Goal: Task Accomplishment & Management: Complete application form

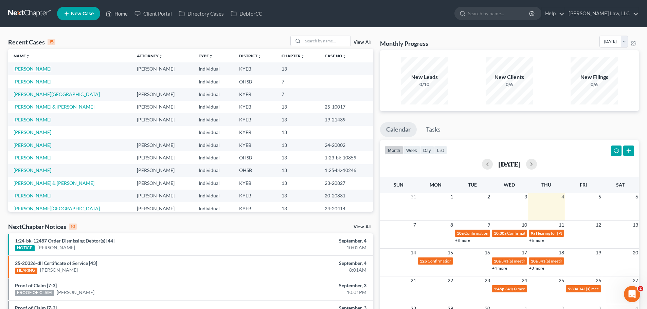
click at [30, 68] on link "[PERSON_NAME]" at bounding box center [33, 69] width 38 height 6
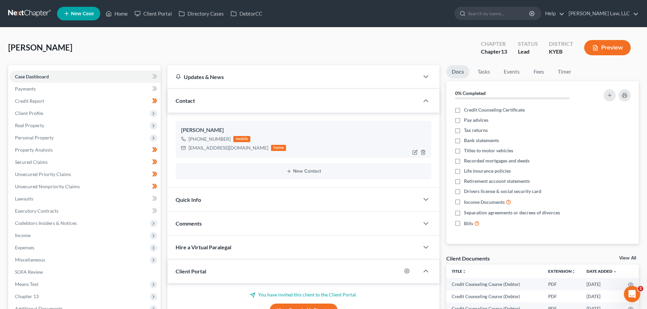
scroll to position [515, 0]
drag, startPoint x: 189, startPoint y: 147, endPoint x: 248, endPoint y: 153, distance: 59.3
click at [248, 153] on div "Tyler Hensley +1 (859) 242-2683 mobile crazydriver5259@yahoo.com home" at bounding box center [304, 139] width 256 height 37
copy div "[EMAIL_ADDRESS][DOMAIN_NAME]"
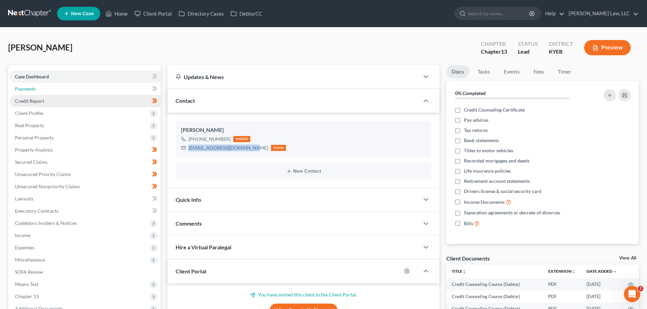
drag, startPoint x: 37, startPoint y: 90, endPoint x: 31, endPoint y: 97, distance: 9.4
click at [37, 90] on link "Payments" at bounding box center [85, 89] width 151 height 12
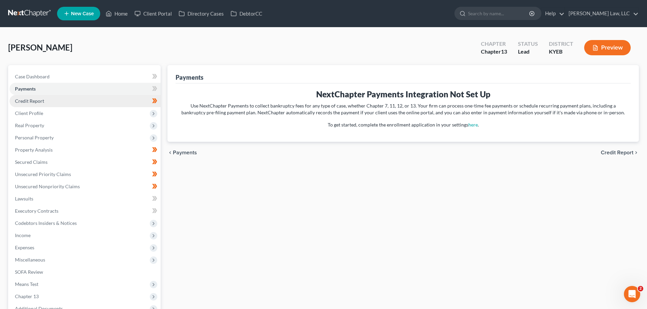
click at [28, 104] on link "Credit Report" at bounding box center [85, 101] width 151 height 12
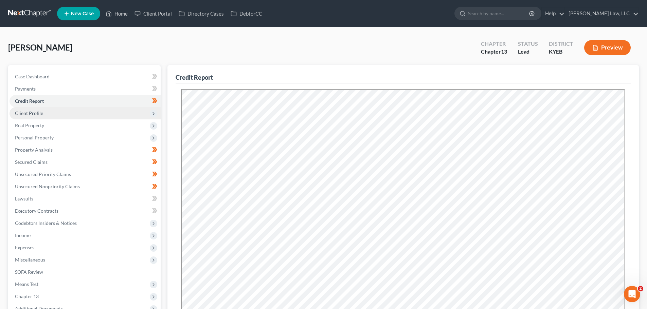
click at [29, 113] on span "Client Profile" at bounding box center [29, 113] width 28 height 6
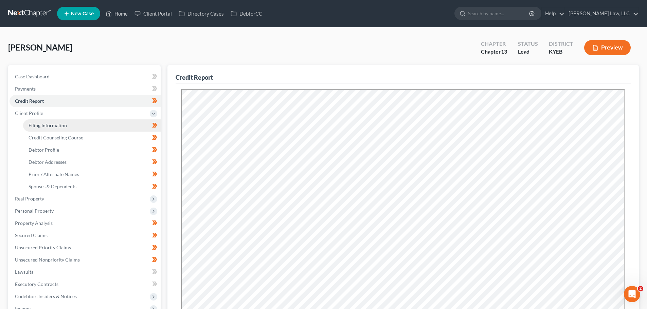
click at [37, 129] on link "Filing Information" at bounding box center [92, 126] width 138 height 12
select select "1"
select select "0"
select select "3"
select select "0"
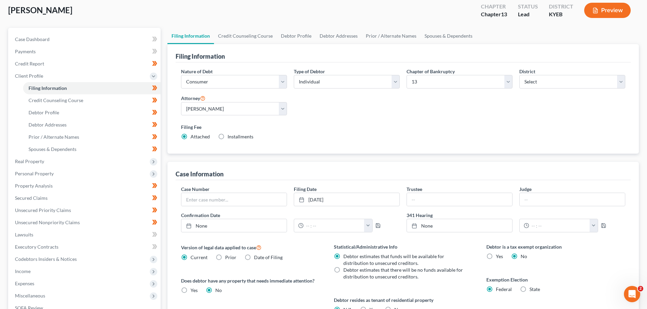
scroll to position [34, 0]
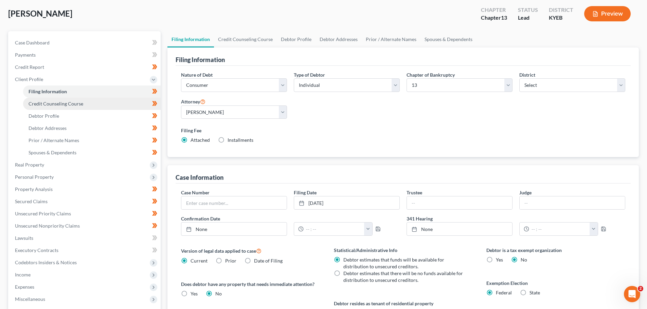
click at [39, 105] on span "Credit Counseling Course" at bounding box center [56, 104] width 55 height 6
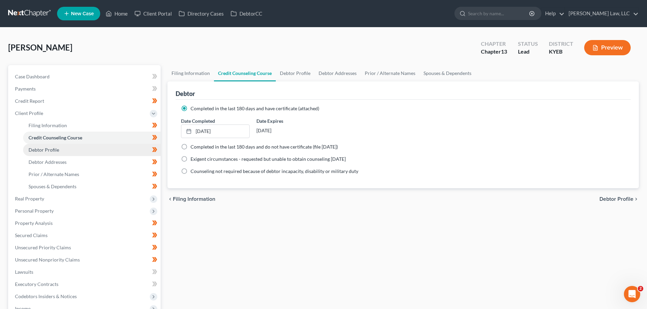
click at [69, 148] on link "Debtor Profile" at bounding box center [92, 150] width 138 height 12
select select "0"
select select "4"
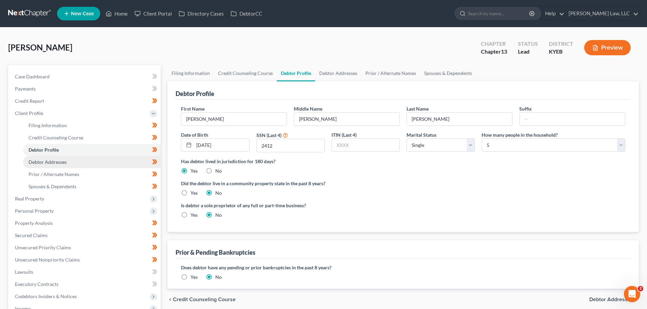
scroll to position [34, 0]
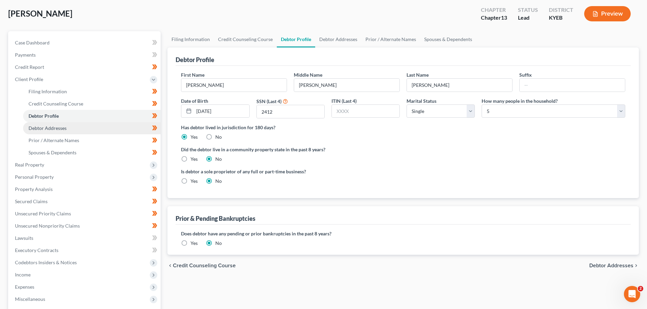
click at [43, 132] on link "Debtor Addresses" at bounding box center [92, 128] width 138 height 12
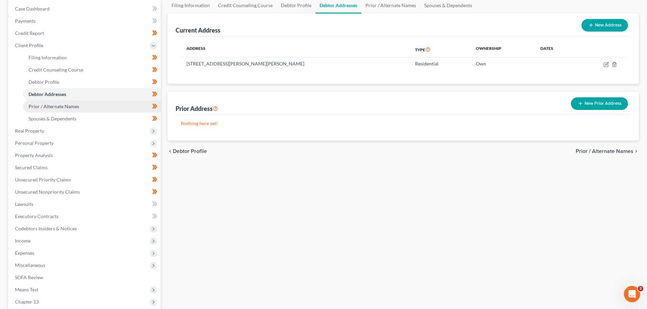
click at [56, 108] on span "Prior / Alternate Names" at bounding box center [54, 107] width 51 height 6
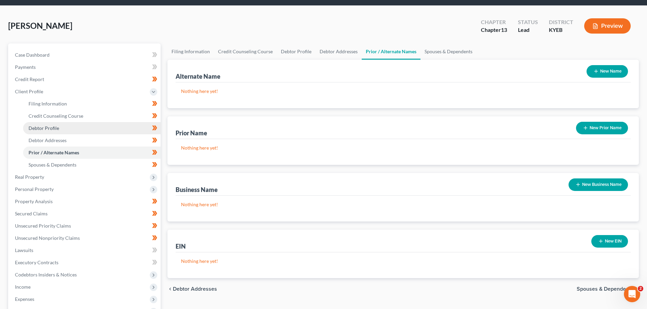
scroll to position [34, 0]
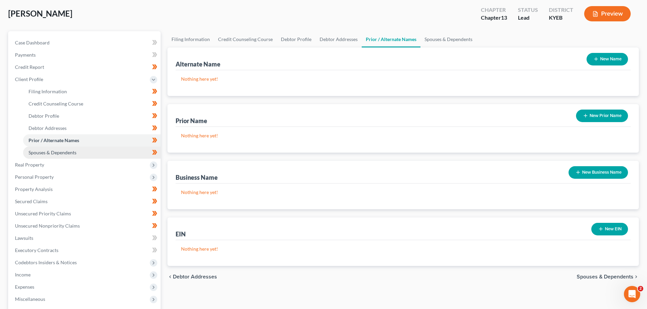
click at [53, 153] on span "Spouses & Dependents" at bounding box center [53, 153] width 48 height 6
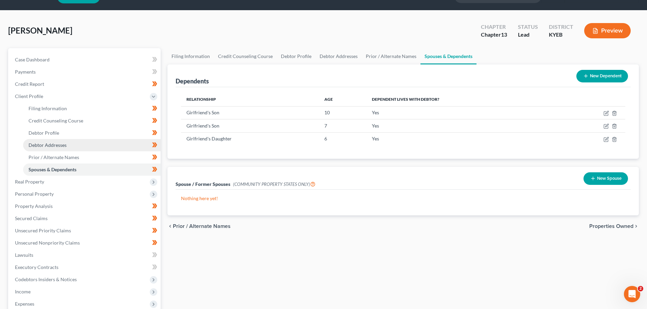
scroll to position [34, 0]
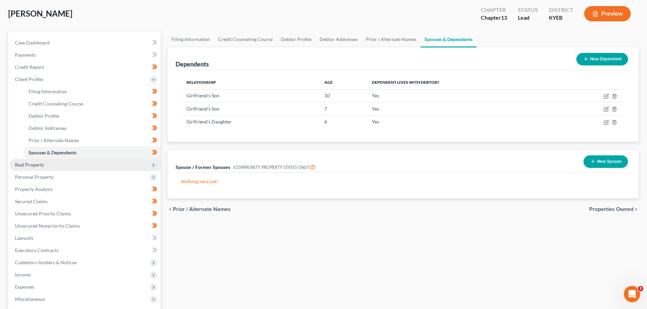
click at [24, 166] on span "Real Property" at bounding box center [29, 165] width 29 height 6
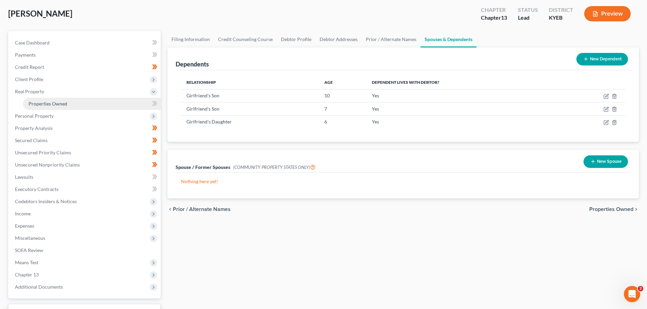
click at [44, 102] on span "Properties Owned" at bounding box center [48, 104] width 39 height 6
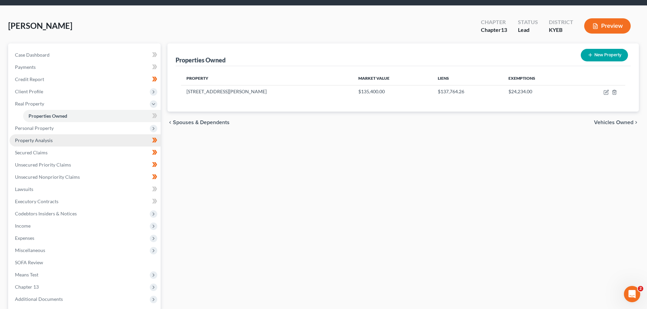
scroll to position [34, 0]
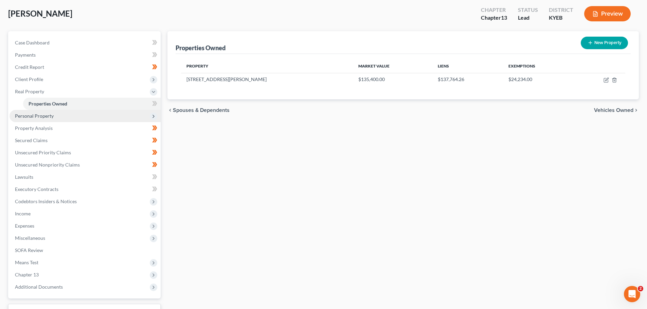
click at [22, 119] on span "Personal Property" at bounding box center [34, 116] width 39 height 6
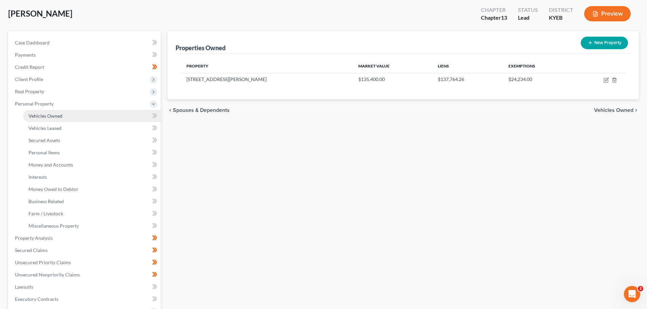
click at [32, 120] on link "Vehicles Owned" at bounding box center [92, 116] width 138 height 12
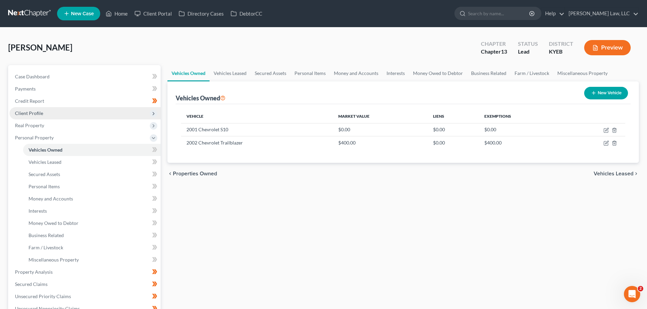
click at [41, 112] on span "Client Profile" at bounding box center [29, 113] width 28 height 6
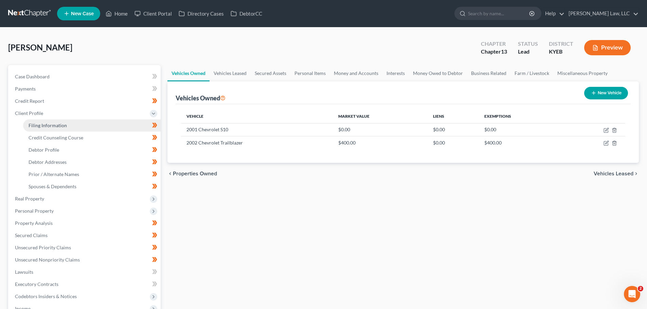
click at [42, 126] on span "Filing Information" at bounding box center [48, 126] width 38 height 6
select select "1"
select select "0"
select select "3"
select select "32"
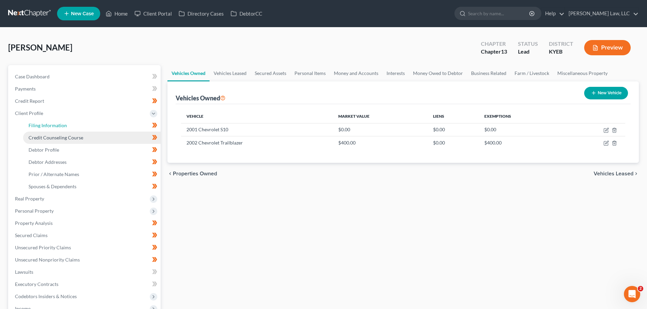
select select "0"
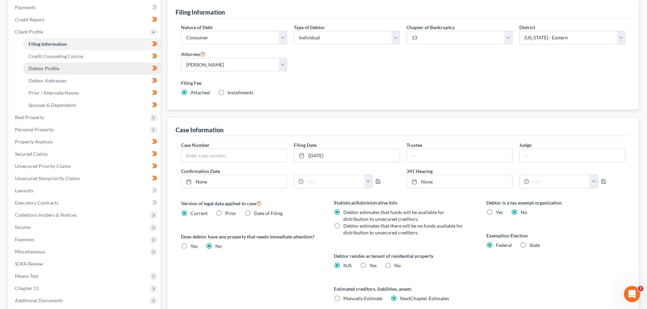
click at [51, 69] on span "Debtor Profile" at bounding box center [44, 69] width 31 height 6
select select "0"
select select "4"
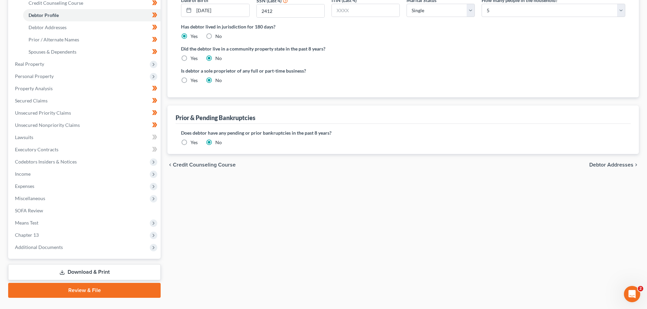
scroll to position [149, 0]
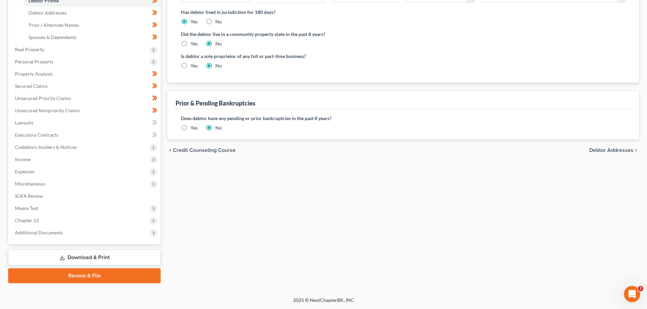
click at [191, 127] on label "Yes" at bounding box center [194, 128] width 7 height 7
click at [193, 127] on input "Yes" at bounding box center [195, 127] width 4 height 4
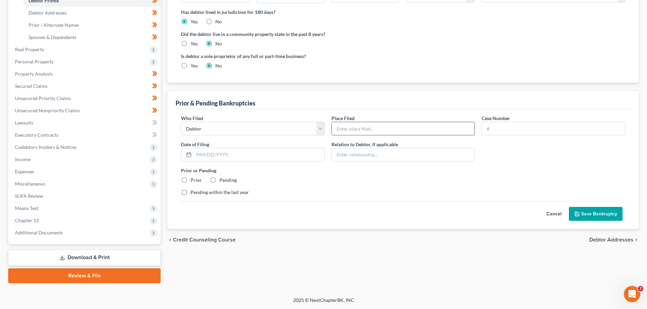
click at [381, 126] on input "text" at bounding box center [403, 128] width 143 height 13
type input "EDKY"
click at [495, 127] on input "text" at bounding box center [553, 128] width 143 height 13
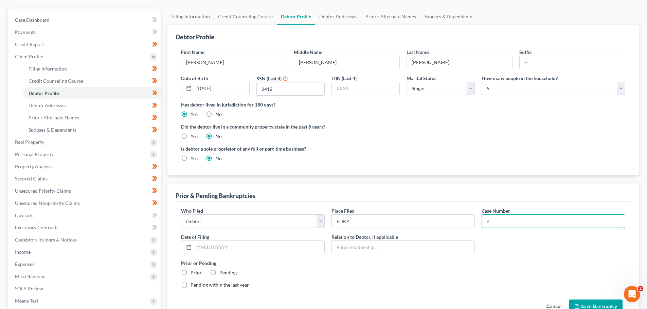
scroll to position [102, 0]
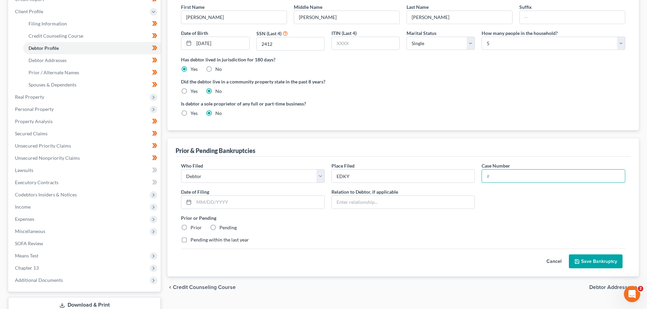
paste input "24-20154"
type input "24-20154"
click at [255, 204] on input "text" at bounding box center [259, 202] width 130 height 13
type input "02/27/2024"
click at [191, 229] on label "Prior" at bounding box center [196, 227] width 11 height 7
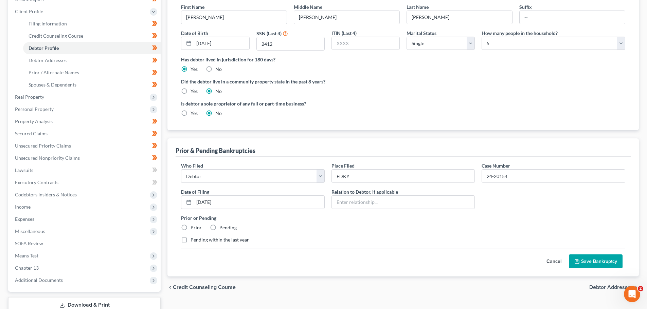
click at [193, 229] on input "Prior" at bounding box center [195, 226] width 4 height 4
radio input "true"
click at [191, 240] on label "Pending within the last year" at bounding box center [220, 240] width 58 height 7
click at [193, 240] on input "Pending within the last year" at bounding box center [195, 239] width 4 height 4
checkbox input "true"
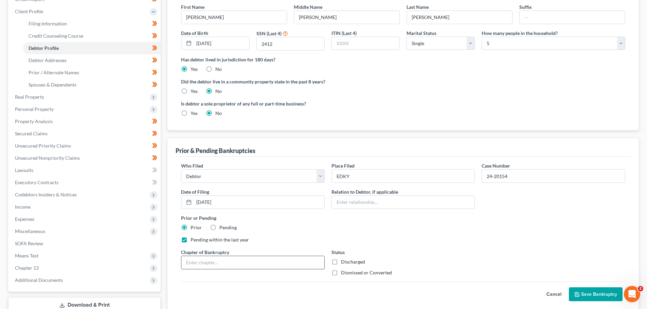
click at [289, 263] on input "text" at bounding box center [252, 262] width 143 height 13
type input "13"
click at [341, 271] on label "Dismissed or Converted" at bounding box center [366, 273] width 51 height 7
click at [344, 271] on input "Dismissed or Converted" at bounding box center [346, 272] width 4 height 4
checkbox input "true"
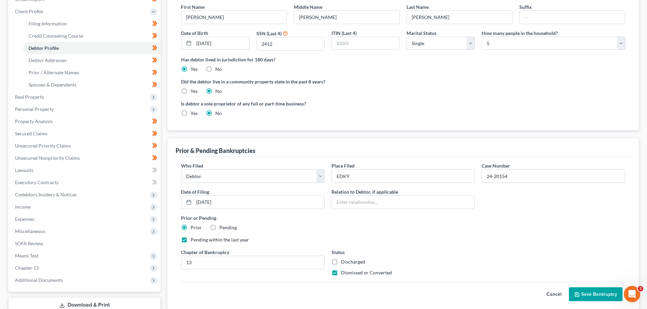
click at [590, 292] on button "Save Bankruptcy" at bounding box center [596, 295] width 54 height 14
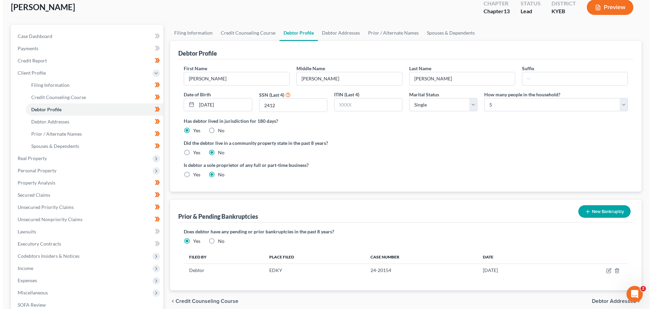
scroll to position [0, 0]
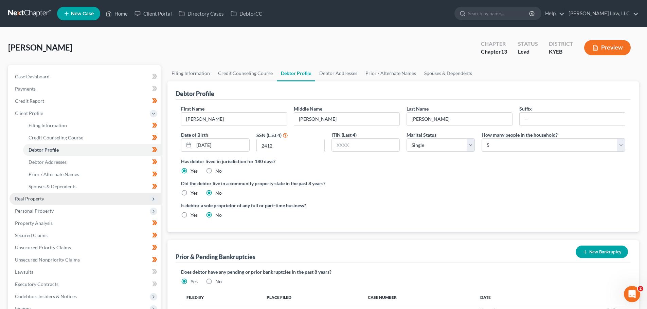
click at [34, 199] on span "Real Property" at bounding box center [29, 199] width 29 height 6
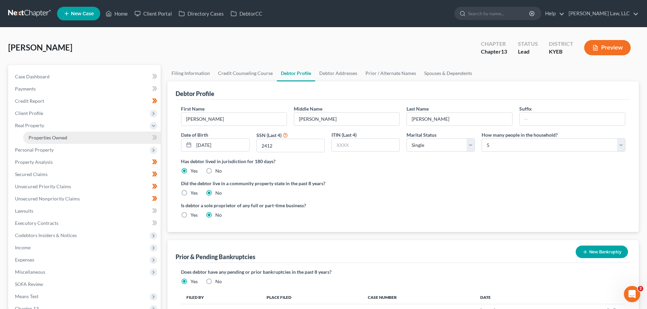
click at [44, 137] on span "Properties Owned" at bounding box center [48, 138] width 39 height 6
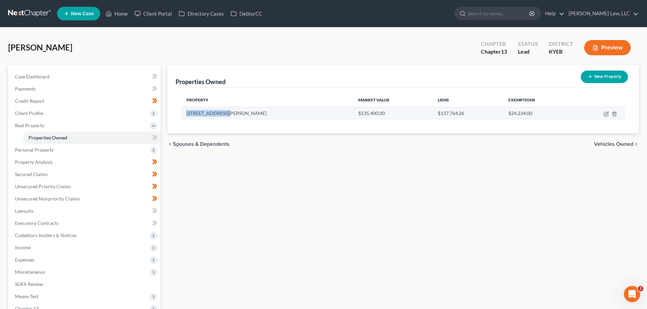
drag, startPoint x: 229, startPoint y: 118, endPoint x: 183, endPoint y: 119, distance: 45.2
click at [183, 119] on td "3161 Hulbert Ave." at bounding box center [267, 113] width 172 height 13
copy td "3161 Hulbert Ave."
click at [607, 115] on icon "button" at bounding box center [606, 113] width 5 height 5
select select "18"
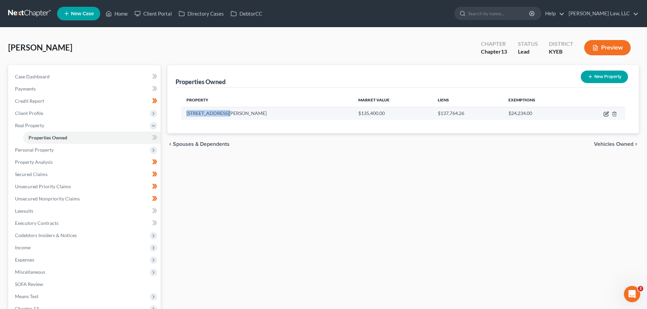
select select "0"
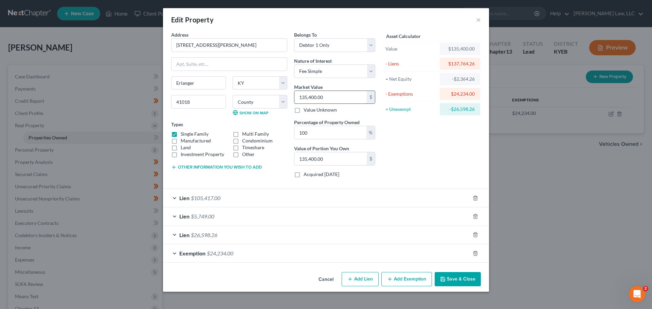
type input "1"
type input "1.00"
type input "16"
type input "16.00"
type input "165"
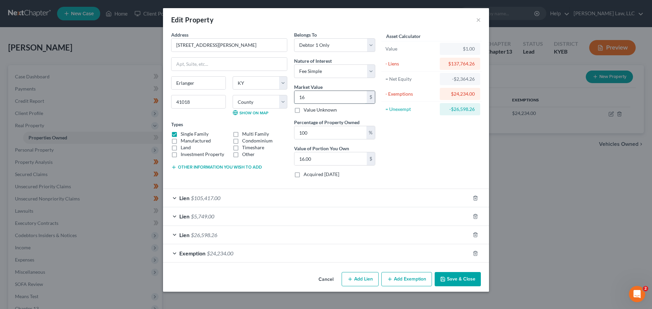
type input "165.00"
type input "1650"
type input "1,650.00"
type input "1,6500"
type input "16,500.00"
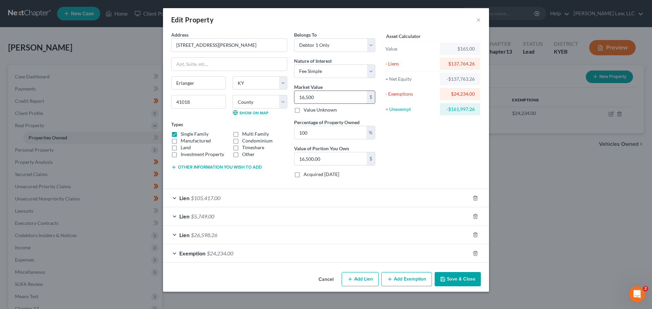
type input "16,5000"
type input "165,000.00"
type input "165,000"
click at [475, 254] on line "button" at bounding box center [475, 253] width 0 height 1
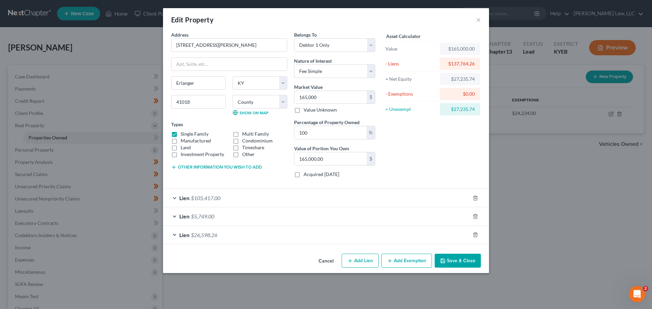
click at [414, 261] on button "Add Exemption" at bounding box center [406, 261] width 51 height 14
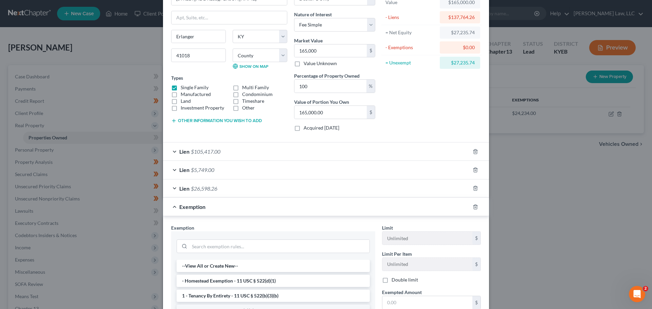
scroll to position [102, 0]
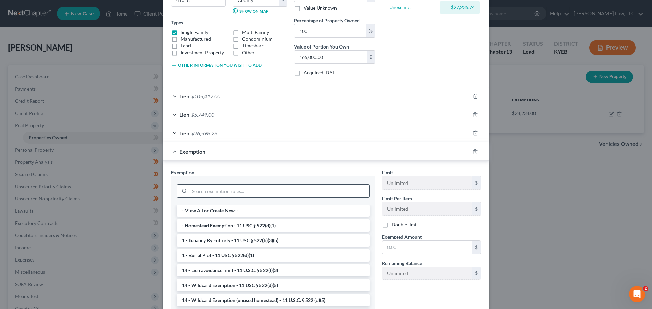
click at [312, 195] on input "search" at bounding box center [280, 191] width 180 height 13
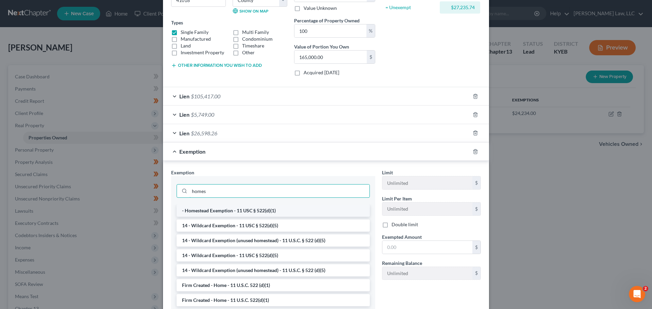
type input "homes"
click at [275, 210] on li "- Homestead Exemption - 11 USC § 522(d)(1)" at bounding box center [273, 211] width 193 height 12
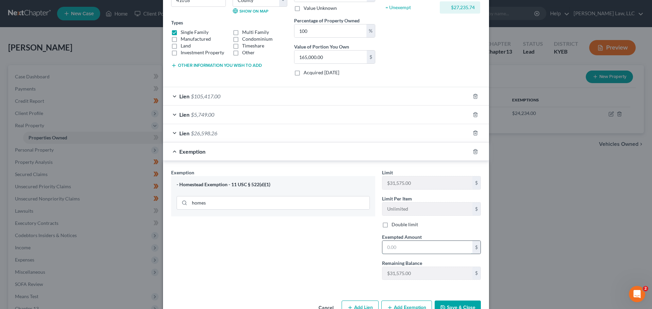
click at [403, 247] on input "text" at bounding box center [427, 247] width 90 height 13
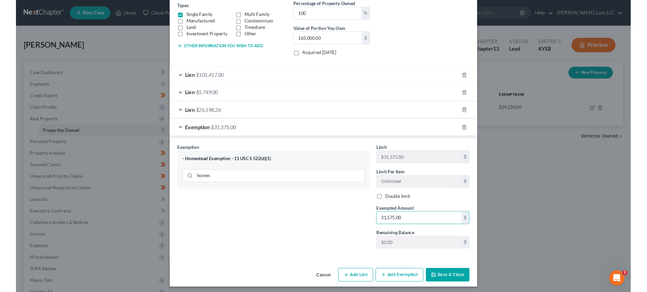
scroll to position [121, 0]
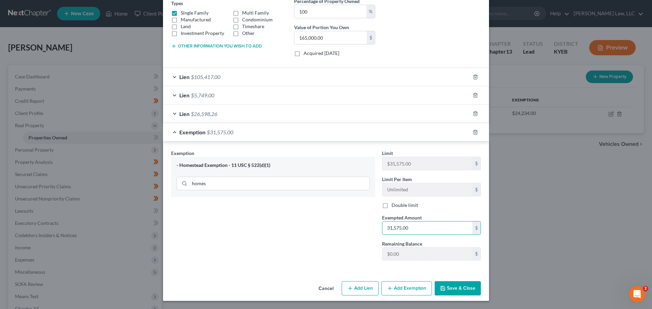
type input "31,575.00"
click at [449, 287] on button "Save & Close" at bounding box center [458, 289] width 46 height 14
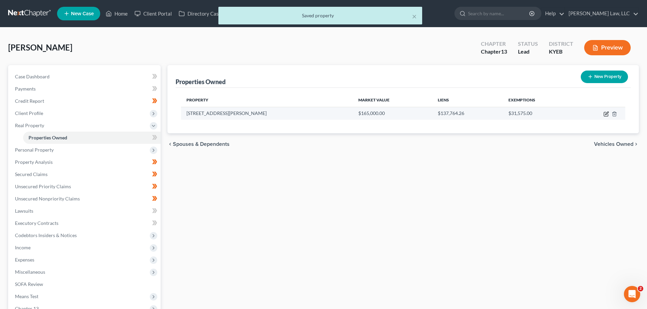
click at [606, 116] on icon "button" at bounding box center [606, 114] width 4 height 4
select select "18"
select select "7"
select select "0"
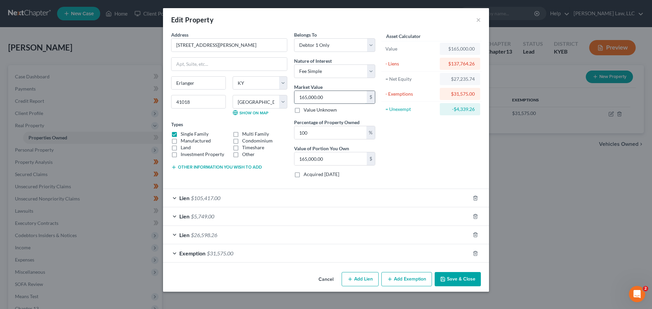
click at [307, 97] on input "165,000.00" at bounding box center [330, 97] width 72 height 13
click at [304, 97] on input "165,000.00" at bounding box center [330, 97] width 72 height 13
type input "15,000.00"
type input "155,000.00"
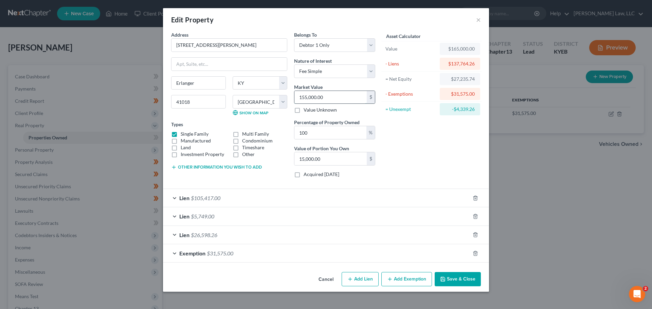
type input "155,000.00"
click at [413, 159] on div "Asset Calculator Value $155,000.00 - Liens $137,764.26 = Net Equity $27,235.74 …" at bounding box center [432, 107] width 106 height 152
click at [451, 151] on div "Asset Calculator Value $155,000.00 - Liens $137,764.26 = Net Equity $27,235.74 …" at bounding box center [432, 107] width 106 height 152
click at [210, 215] on span "$5,749.00" at bounding box center [202, 216] width 23 height 6
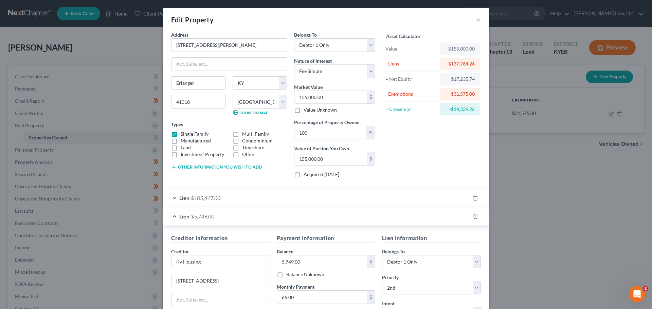
click at [210, 215] on span "$5,749.00" at bounding box center [202, 216] width 23 height 6
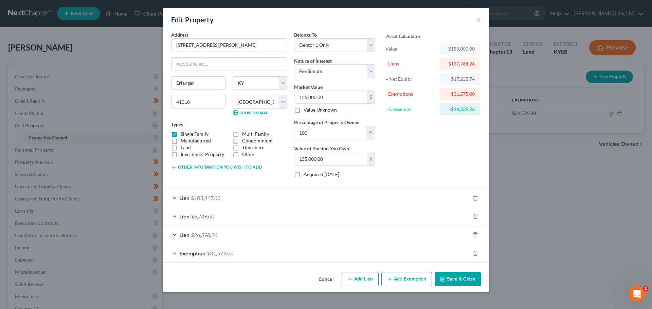
click at [212, 197] on span "$105,417.00" at bounding box center [206, 198] width 30 height 6
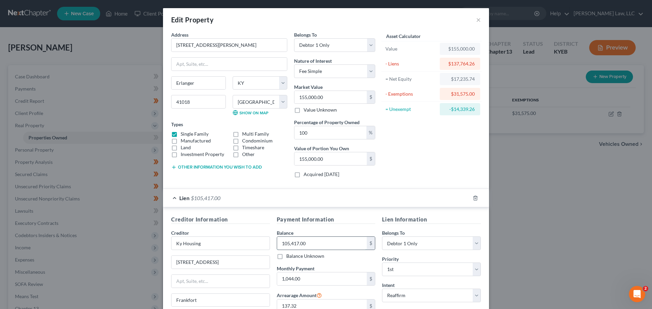
click at [286, 242] on input "105,417.00" at bounding box center [322, 243] width 90 height 13
click at [324, 242] on input "105,417.00" at bounding box center [322, 243] width 90 height 13
click at [312, 243] on input "105,417.00" at bounding box center [322, 243] width 90 height 13
click at [330, 197] on div "Lien $105,417.00" at bounding box center [316, 198] width 307 height 18
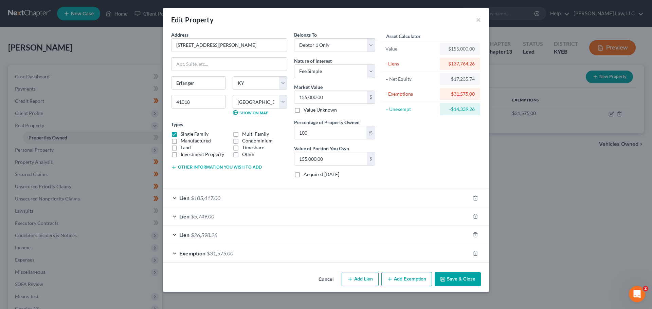
click at [244, 230] on div "Lien $26,598.26" at bounding box center [316, 235] width 307 height 18
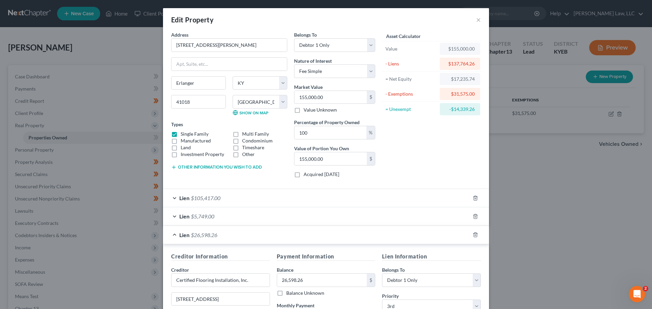
click at [236, 236] on div "Lien $26,598.26" at bounding box center [316, 235] width 307 height 18
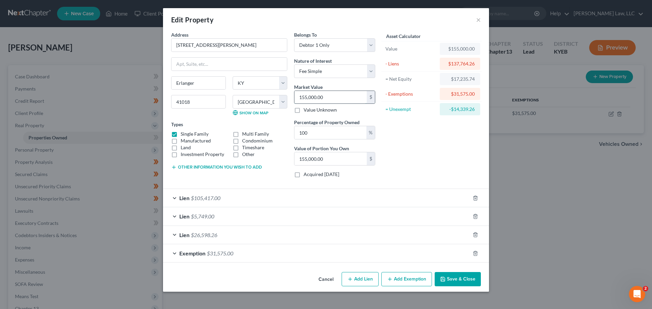
click at [306, 97] on input "155,000.00" at bounding box center [330, 97] width 72 height 13
click at [307, 97] on input "155,000.00" at bounding box center [330, 97] width 72 height 13
drag, startPoint x: 307, startPoint y: 96, endPoint x: 302, endPoint y: 96, distance: 4.4
click at [302, 96] on input "155,000.00" at bounding box center [330, 97] width 72 height 13
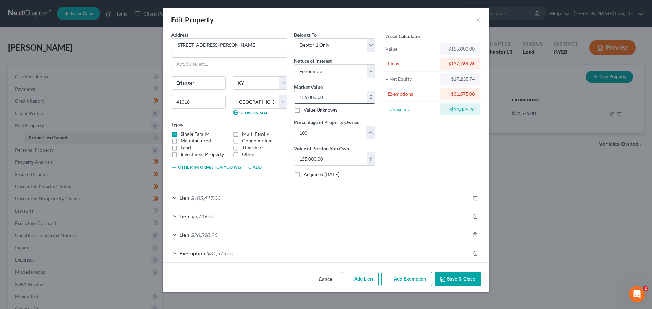
type input "14,000.00"
type input "141,000.00"
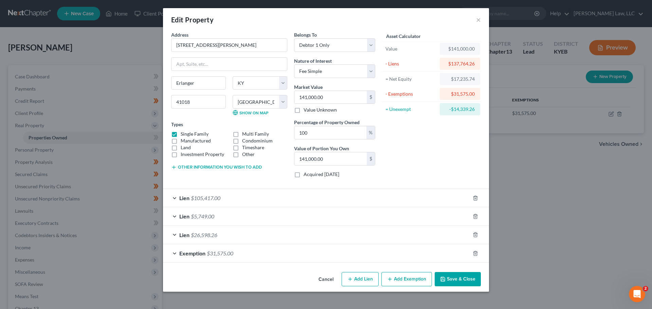
click at [427, 149] on div "Asset Calculator Value $141,000.00 - Liens $137,764.26 = Net Equity $17,235.74 …" at bounding box center [432, 107] width 106 height 152
click at [466, 279] on button "Save & Close" at bounding box center [458, 279] width 46 height 14
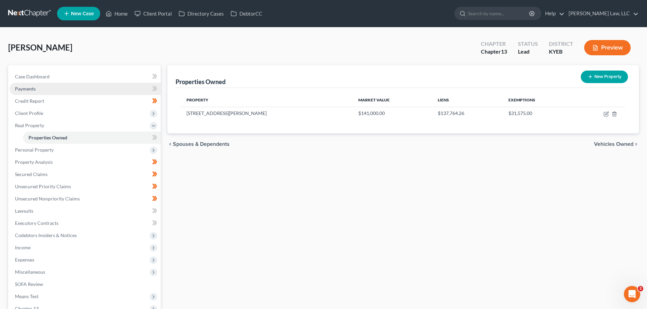
click at [32, 87] on span "Payments" at bounding box center [25, 89] width 21 height 6
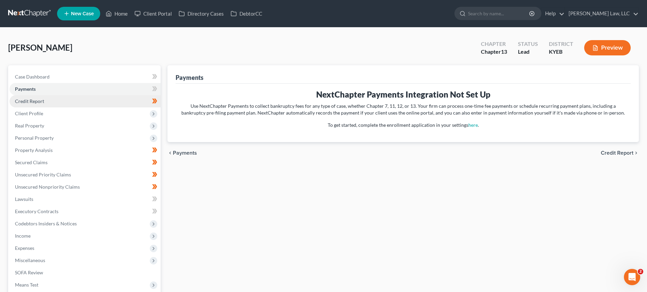
click at [27, 102] on span "Credit Report" at bounding box center [29, 101] width 29 height 6
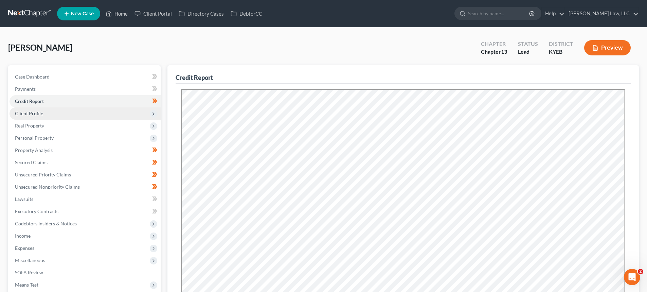
click at [24, 113] on span "Client Profile" at bounding box center [29, 113] width 28 height 6
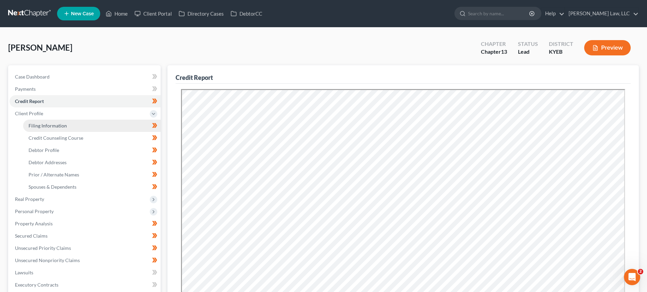
click at [57, 127] on span "Filing Information" at bounding box center [48, 126] width 38 height 6
select select "1"
select select "0"
select select "3"
select select "32"
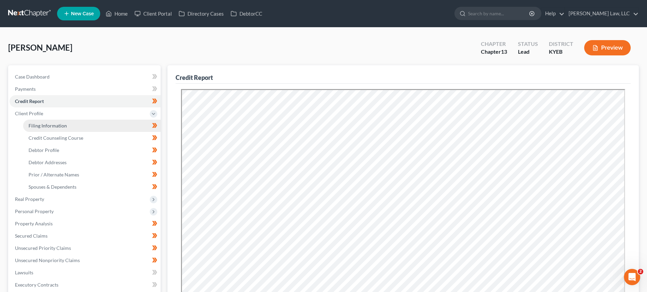
select select "0"
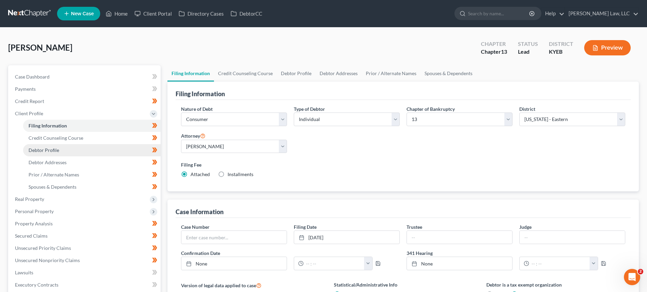
click at [60, 150] on link "Debtor Profile" at bounding box center [92, 150] width 138 height 12
select select "0"
select select "4"
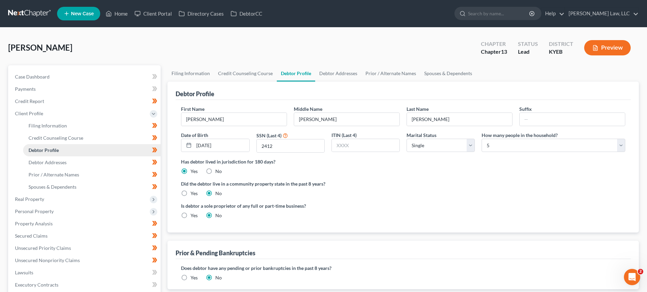
radio input "true"
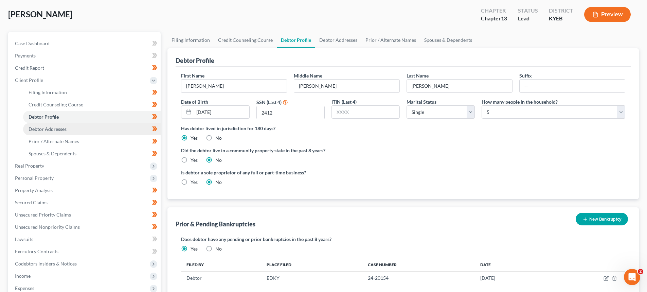
scroll to position [34, 0]
click at [61, 129] on span "Debtor Addresses" at bounding box center [48, 128] width 38 height 6
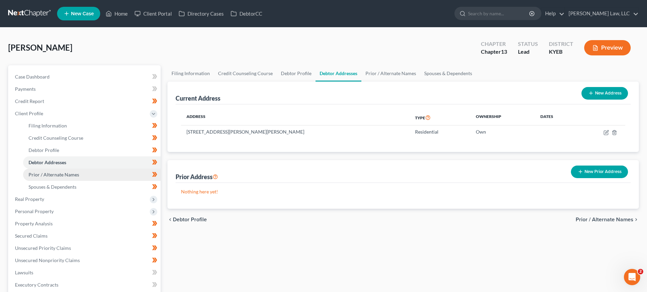
click at [60, 174] on span "Prior / Alternate Names" at bounding box center [54, 175] width 51 height 6
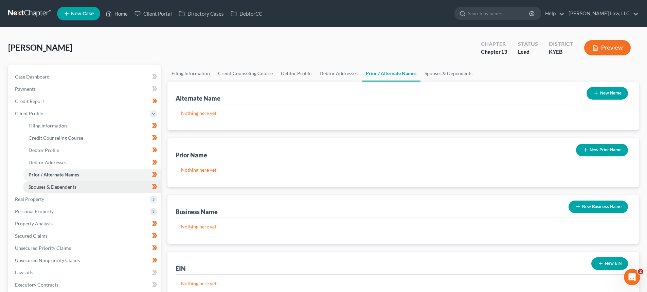
click at [59, 181] on link "Spouses & Dependents" at bounding box center [92, 187] width 138 height 12
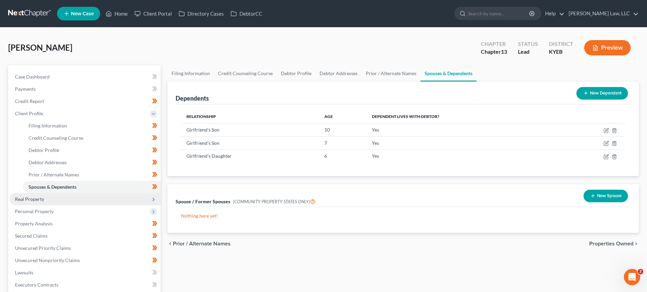
click at [29, 200] on span "Real Property" at bounding box center [29, 199] width 29 height 6
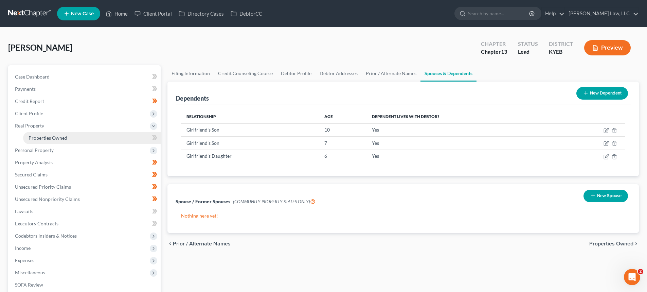
click at [62, 136] on span "Properties Owned" at bounding box center [48, 138] width 39 height 6
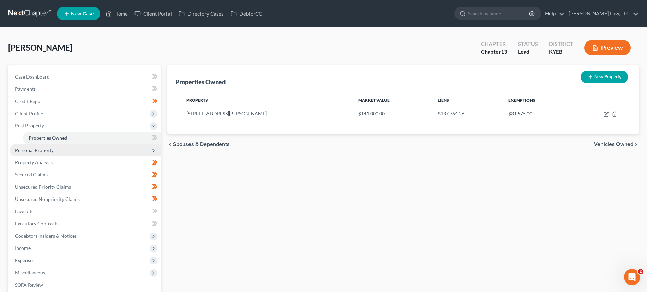
click at [35, 150] on span "Personal Property" at bounding box center [34, 150] width 39 height 6
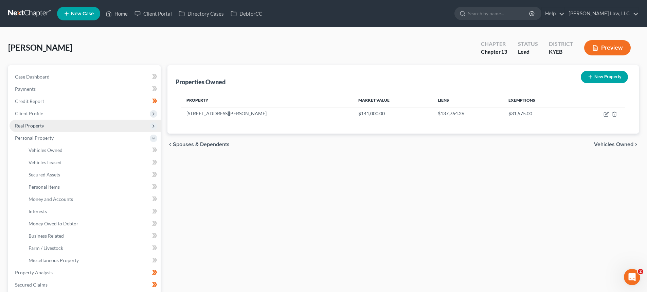
click at [40, 124] on span "Real Property" at bounding box center [29, 126] width 29 height 6
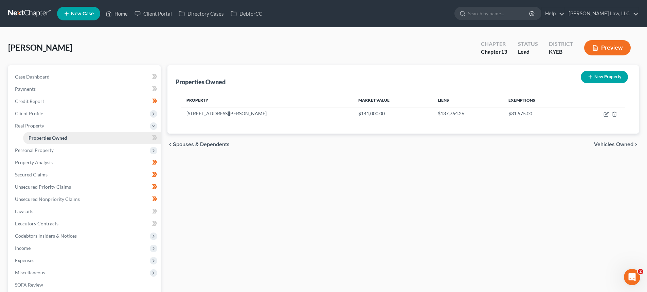
click at [47, 137] on span "Properties Owned" at bounding box center [48, 138] width 39 height 6
click at [53, 153] on span "Personal Property" at bounding box center [85, 150] width 151 height 12
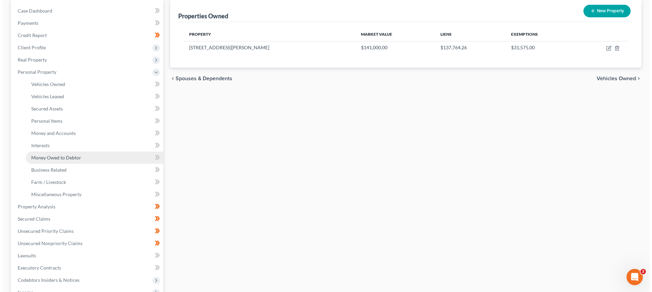
scroll to position [68, 0]
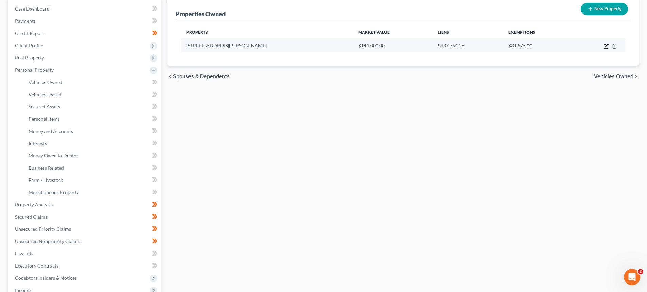
click at [607, 48] on icon "button" at bounding box center [606, 45] width 5 height 5
select select "18"
select select "7"
select select "0"
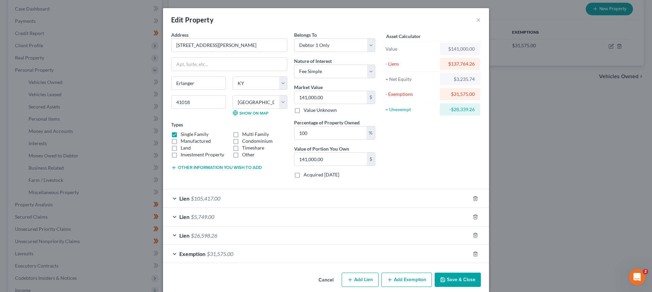
scroll to position [8, 0]
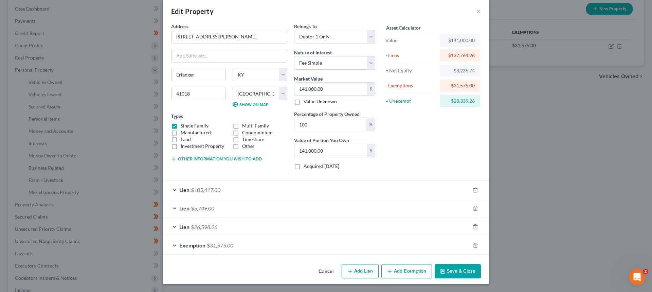
click at [208, 247] on span "$31,575.00" at bounding box center [220, 245] width 26 height 6
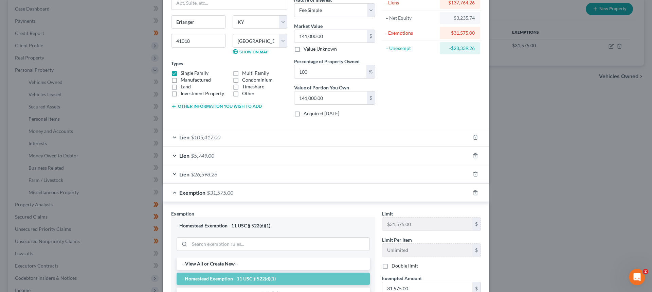
scroll to position [76, 0]
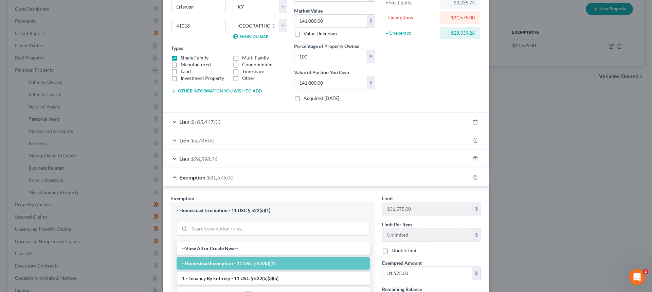
click at [201, 120] on span "$105,417.00" at bounding box center [206, 122] width 30 height 6
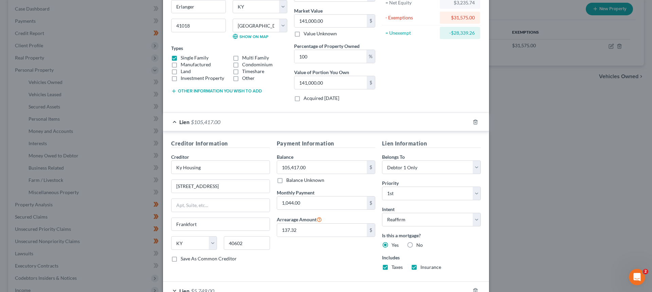
click at [209, 125] on div "Lien $105,417.00" at bounding box center [316, 122] width 307 height 18
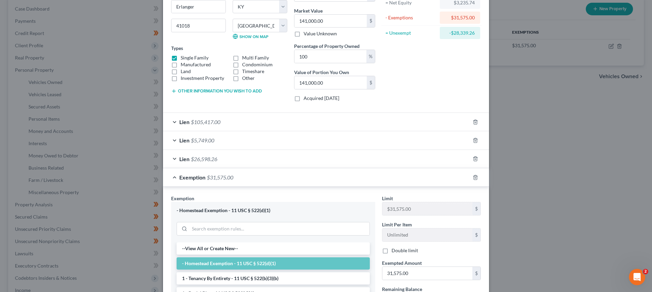
click at [327, 179] on div "Exemption $31,575.00" at bounding box center [316, 177] width 307 height 18
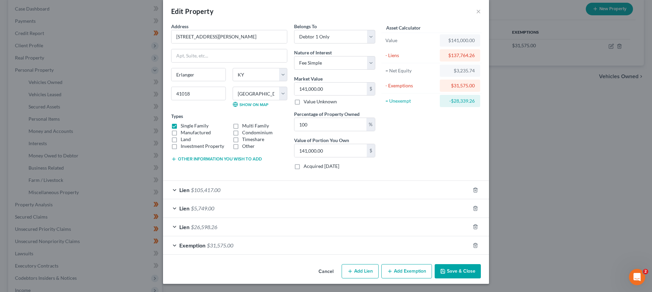
scroll to position [8, 0]
click at [208, 206] on span "$5,749.00" at bounding box center [202, 208] width 23 height 6
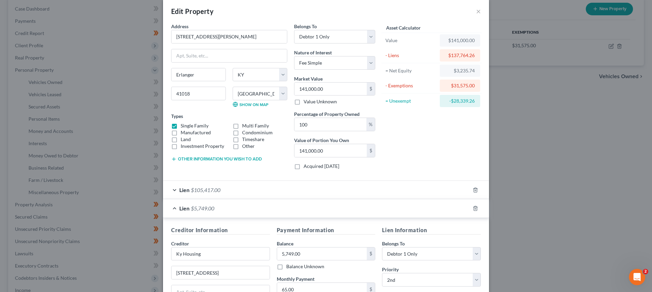
scroll to position [76, 0]
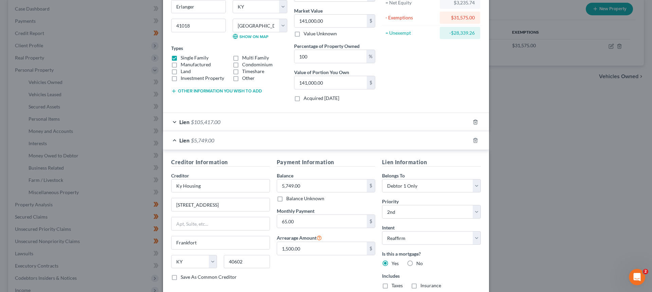
click at [203, 145] on div "Lien $5,749.00" at bounding box center [316, 140] width 307 height 18
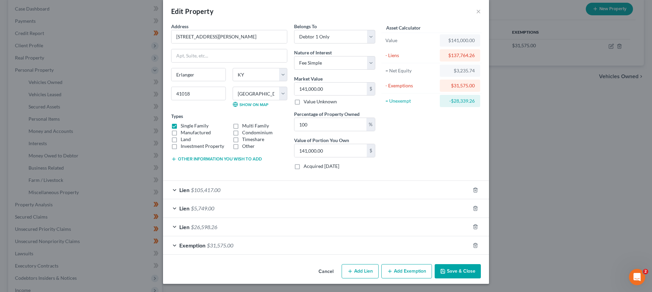
scroll to position [8, 0]
click at [330, 91] on input "141,000.00" at bounding box center [330, 89] width 72 height 13
type input "6"
type input "6.00"
type input "60"
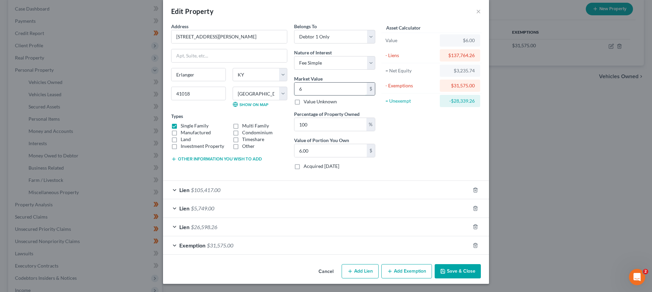
type input "60.00"
type input "600"
type input "600.00"
type input "6000"
type input "6,000.00"
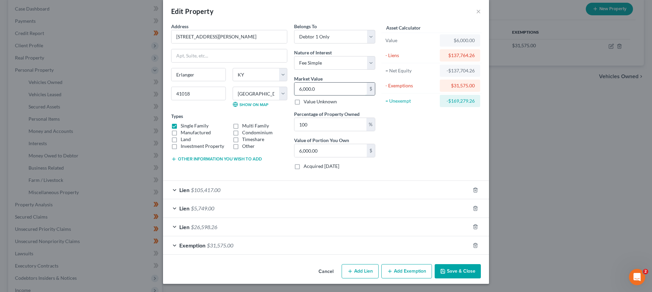
type input "6,000.00"
drag, startPoint x: 332, startPoint y: 90, endPoint x: 255, endPoint y: 88, distance: 77.5
click at [264, 94] on div "Address * 3161 Hulbert Ave. Erlanger State AL AK AR AZ CA CO CT DE DC FL GA GU …" at bounding box center [273, 99] width 211 height 152
type input "0"
click at [323, 268] on button "Cancel" at bounding box center [326, 272] width 26 height 14
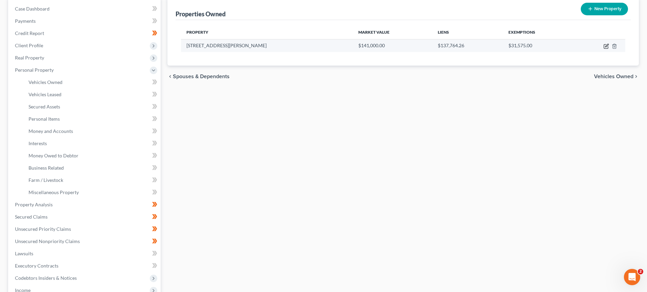
click at [607, 46] on icon "button" at bounding box center [606, 45] width 3 height 3
select select "18"
select select "7"
select select "0"
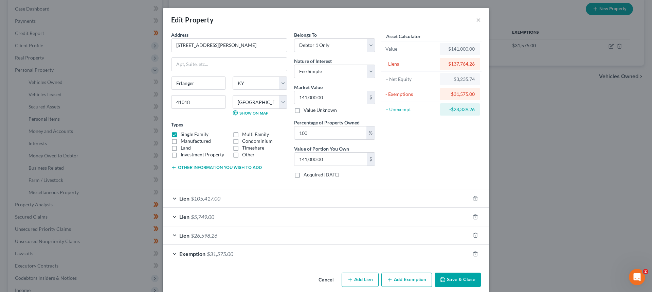
click at [198, 201] on span "$105,417.00" at bounding box center [206, 198] width 30 height 6
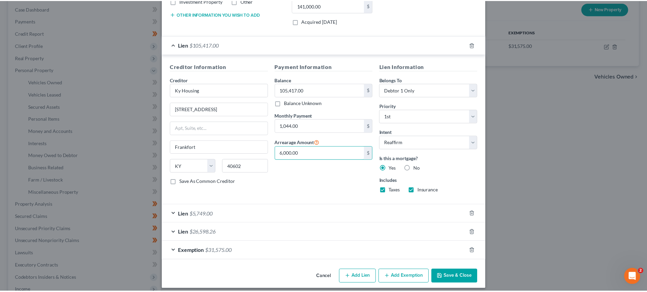
scroll to position [159, 0]
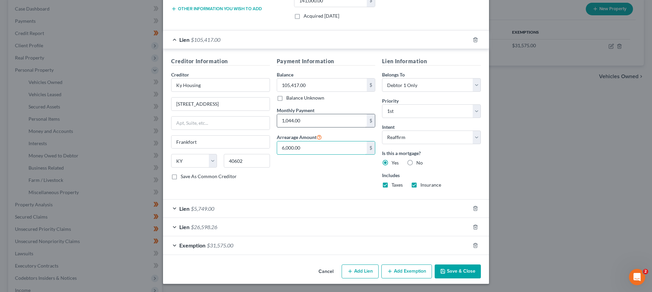
type input "6,000.00"
click at [307, 121] on input "1,044.00" at bounding box center [322, 120] width 90 height 13
type input "1,150.00"
click at [449, 273] on button "Save & Close" at bounding box center [458, 271] width 46 height 14
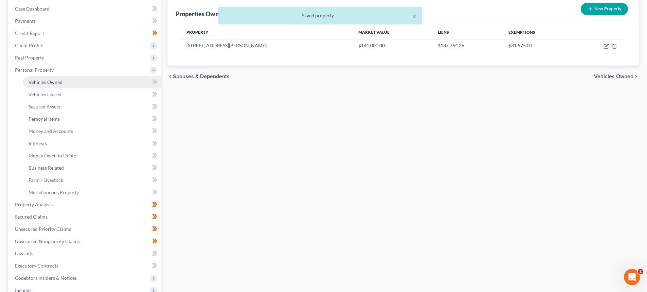
click at [41, 82] on span "Vehicles Owned" at bounding box center [46, 82] width 34 height 6
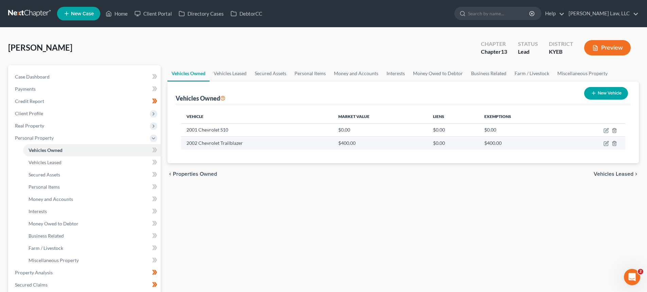
click at [602, 143] on td at bounding box center [594, 143] width 61 height 13
click at [604, 143] on icon "button" at bounding box center [606, 144] width 4 height 4
select select "0"
select select "24"
select select "4"
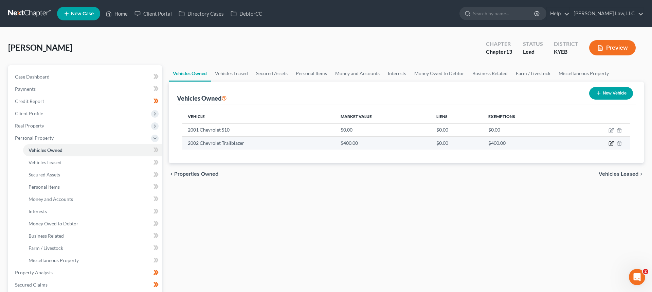
select select "0"
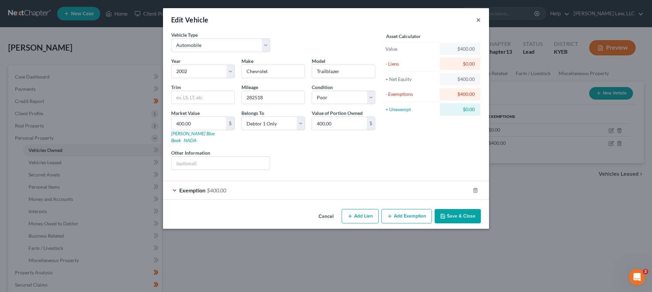
click at [480, 18] on button "×" at bounding box center [478, 20] width 5 height 8
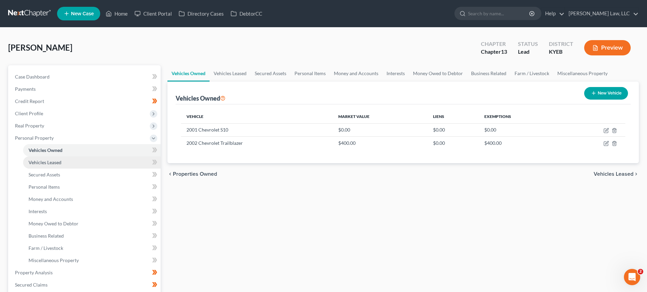
click at [35, 164] on span "Vehicles Leased" at bounding box center [45, 162] width 33 height 6
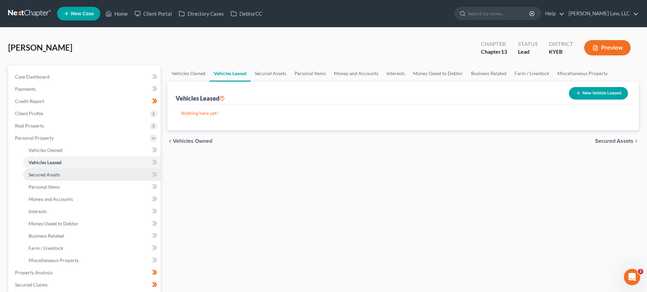
click at [36, 170] on link "Secured Assets" at bounding box center [92, 174] width 138 height 12
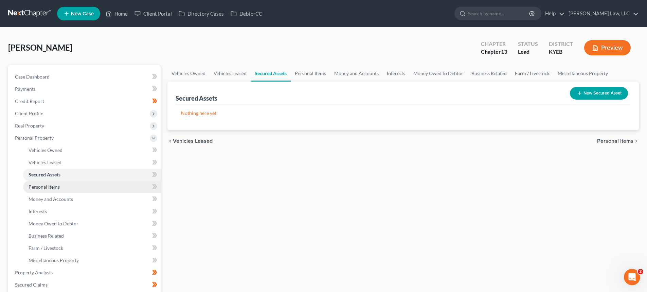
click at [35, 181] on link "Personal Items" at bounding box center [92, 187] width 138 height 12
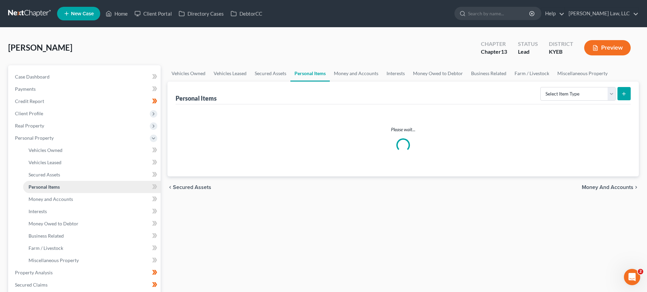
click at [38, 191] on link "Personal Items" at bounding box center [92, 187] width 138 height 12
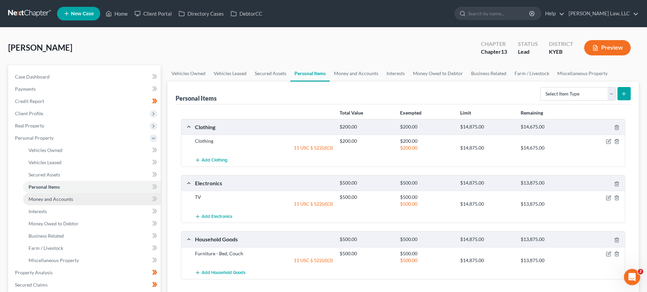
click at [41, 197] on span "Money and Accounts" at bounding box center [51, 199] width 44 height 6
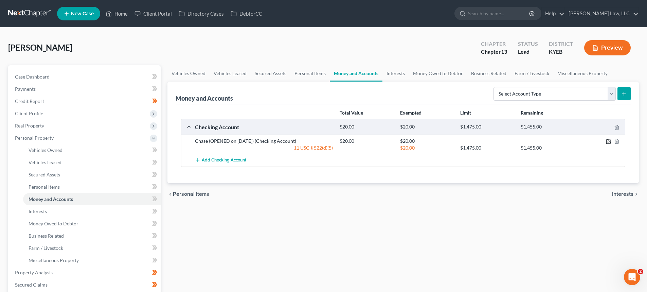
click at [607, 141] on icon "button" at bounding box center [608, 141] width 5 height 5
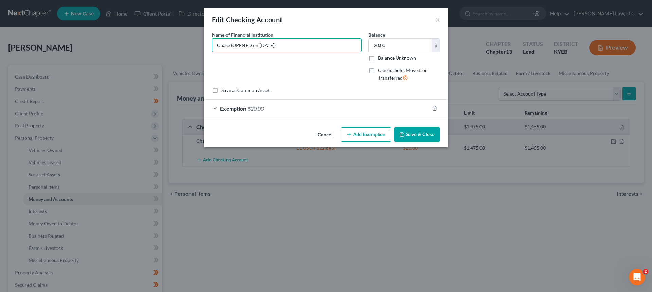
drag, startPoint x: 298, startPoint y: 43, endPoint x: 231, endPoint y: 54, distance: 67.2
click at [231, 54] on div "Name of Financial Institution * Chase (OPENED on 2/27/2024)" at bounding box center [287, 59] width 157 height 56
click at [217, 43] on input "Chase" at bounding box center [286, 45] width 149 height 13
type input "Chase"
click at [410, 49] on input "20.00" at bounding box center [400, 45] width 63 height 13
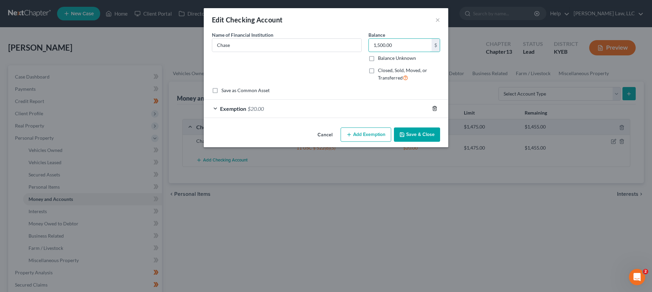
type input "1,500.00"
click at [434, 109] on line "button" at bounding box center [434, 108] width 0 height 1
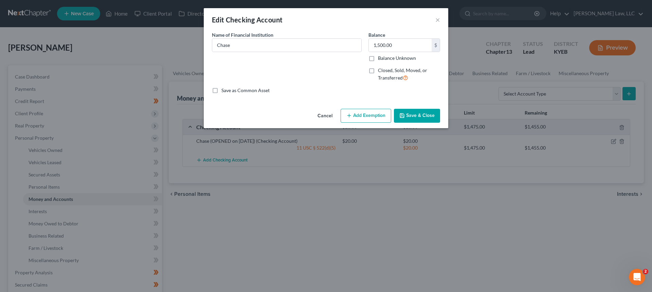
click at [290, 108] on div "Cancel Add Exemption Save & Close" at bounding box center [326, 117] width 245 height 22
click at [377, 112] on button "Add Exemption" at bounding box center [366, 116] width 51 height 14
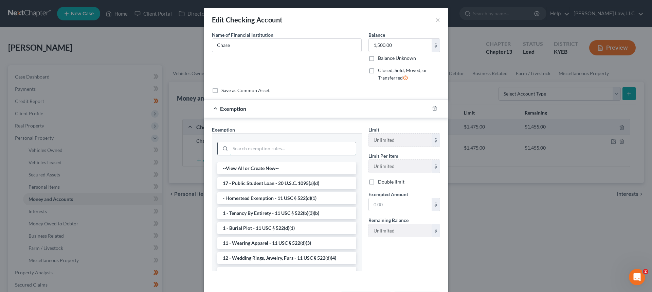
click at [235, 148] on input "search" at bounding box center [293, 148] width 126 height 13
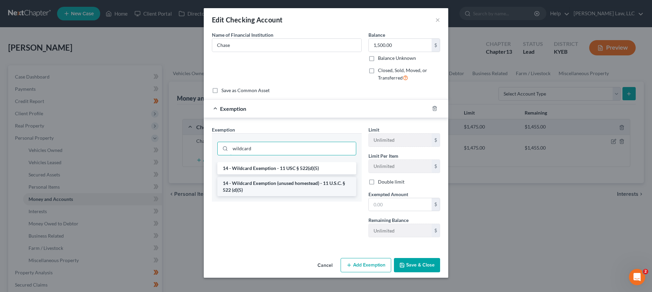
type input "wildcard"
click at [286, 182] on li "14 - Wildcard Exemption (unused homestead) - 11 U.S.C. § 522 (d)(5)" at bounding box center [286, 186] width 139 height 19
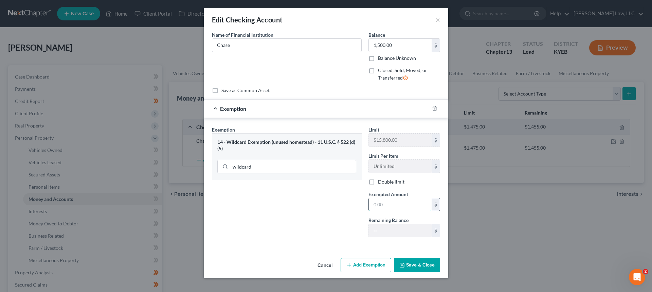
click at [400, 205] on input "text" at bounding box center [400, 204] width 63 height 13
type input "1,500.00"
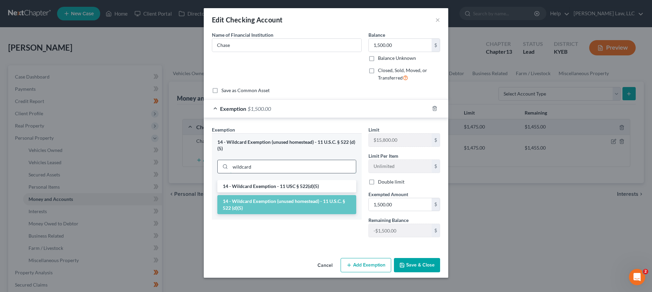
click at [314, 168] on input "wildcard" at bounding box center [293, 166] width 126 height 13
click at [293, 187] on li "14 - Wildcard Exemption - 11 USC § 522(d)(5)" at bounding box center [286, 186] width 139 height 12
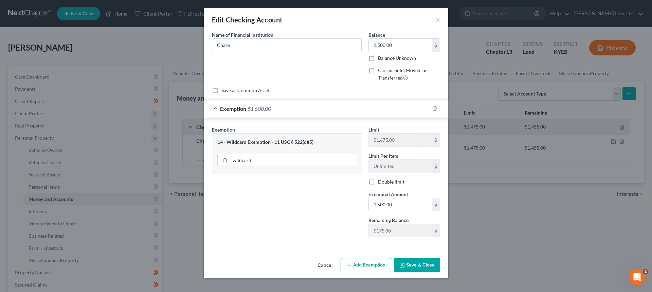
click at [291, 196] on div "Exemption Set must be selected for CA. Exemption * 14 - Wildcard Exemption - 11…" at bounding box center [287, 184] width 157 height 116
click at [414, 263] on button "Save & Close" at bounding box center [417, 265] width 46 height 14
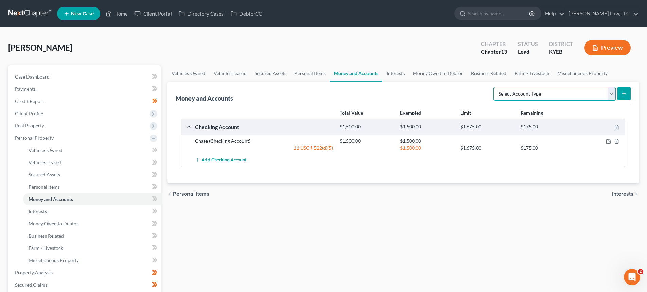
click at [554, 93] on select "Select Account Type Brokerage Cash on Hand Certificates of Deposit Checking Acc…" at bounding box center [554, 94] width 122 height 14
select select "checking"
click at [495, 87] on select "Select Account Type Brokerage Cash on Hand Certificates of Deposit Checking Acc…" at bounding box center [554, 94] width 122 height 14
click at [626, 92] on icon "submit" at bounding box center [623, 93] width 5 height 5
click at [629, 92] on button "submit" at bounding box center [623, 93] width 13 height 13
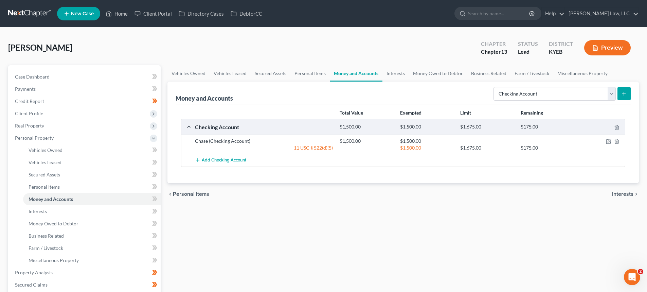
click at [622, 95] on icon "submit" at bounding box center [623, 93] width 5 height 5
click at [613, 90] on select "Select Account Type Brokerage Cash on Hand Certificates of Deposit Checking Acc…" at bounding box center [554, 94] width 122 height 14
select select "checking"
click at [495, 87] on select "Select Account Type Brokerage Cash on Hand Certificates of Deposit Checking Acc…" at bounding box center [554, 94] width 122 height 14
click at [617, 96] on form "Select Account Type Brokerage Cash on Hand Certificates of Deposit Checking Acc…" at bounding box center [561, 94] width 137 height 14
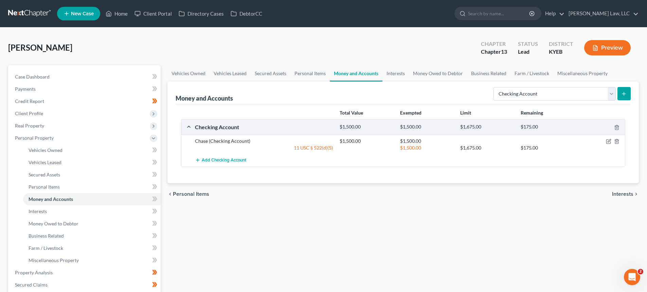
click at [619, 96] on button "submit" at bounding box center [623, 93] width 13 height 13
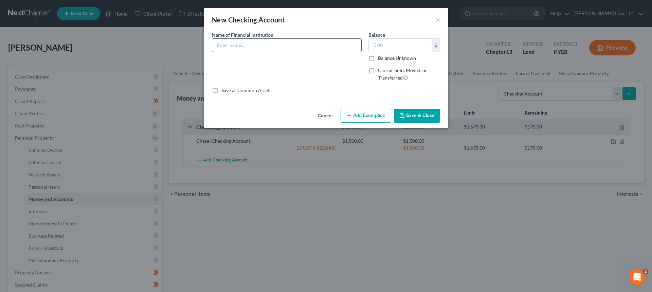
click at [263, 42] on input "text" at bounding box center [286, 45] width 149 height 13
type input "Chase"
click at [411, 50] on input "text" at bounding box center [400, 45] width 63 height 13
type input "200.00"
click at [377, 109] on button "Add Exemption" at bounding box center [366, 116] width 51 height 14
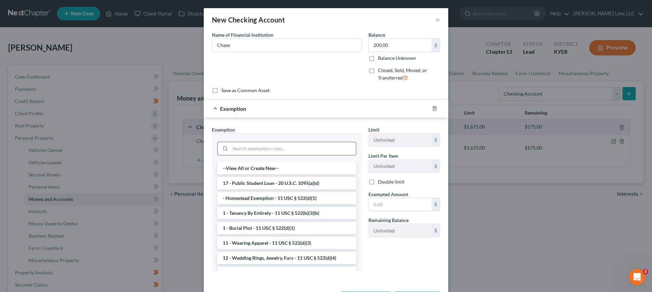
click at [271, 147] on input "search" at bounding box center [293, 148] width 126 height 13
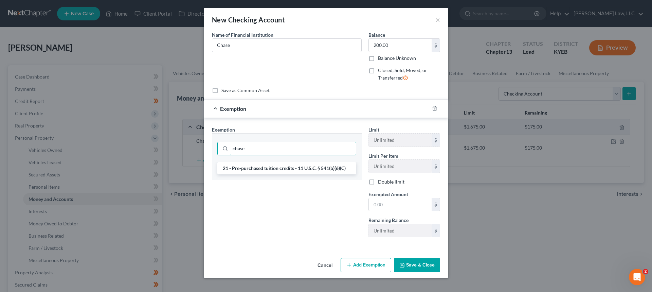
drag, startPoint x: 255, startPoint y: 145, endPoint x: 216, endPoint y: 147, distance: 39.1
click at [216, 147] on div "chase" at bounding box center [287, 147] width 150 height 29
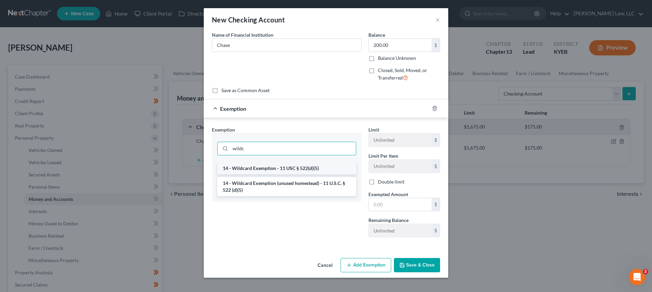
type input "wildc"
click at [258, 168] on li "14 - Wildcard Exemption - 11 USC § 522(d)(5)" at bounding box center [286, 168] width 139 height 12
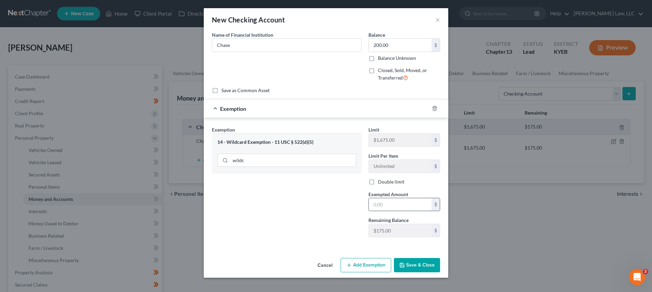
click at [390, 210] on input "text" at bounding box center [400, 204] width 63 height 13
type input "200.00"
click at [411, 261] on button "Save & Close" at bounding box center [417, 265] width 46 height 14
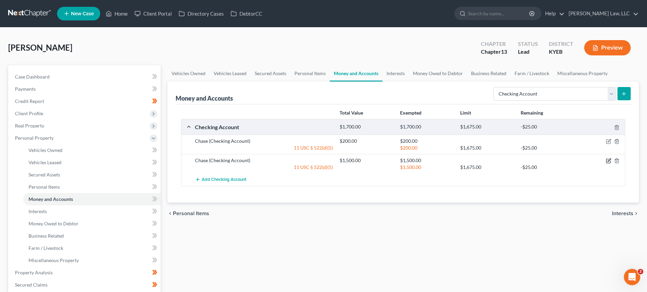
click at [608, 160] on icon "button" at bounding box center [608, 160] width 5 height 5
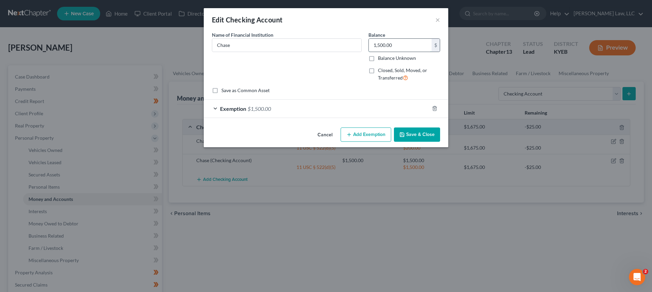
click at [381, 43] on input "1,500.00" at bounding box center [400, 45] width 63 height 13
click at [380, 43] on input "1,500.00" at bounding box center [400, 45] width 63 height 13
drag, startPoint x: 386, startPoint y: 43, endPoint x: 375, endPoint y: 43, distance: 11.5
click at [375, 43] on input "100.00" at bounding box center [400, 45] width 63 height 13
click at [399, 43] on input "100.00" at bounding box center [400, 45] width 63 height 13
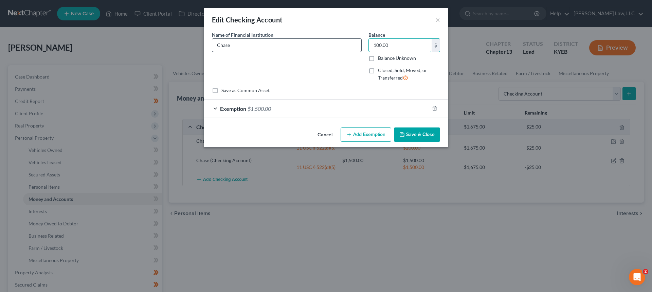
drag, startPoint x: 398, startPoint y: 46, endPoint x: 351, endPoint y: 49, distance: 47.6
click at [364, 48] on div "Name of Financial Institution * Chase Balance 100.00 $ Balance Unknown Balance …" at bounding box center [326, 59] width 235 height 56
type input "1,400.00"
click at [267, 108] on span "$1,500.00" at bounding box center [259, 108] width 23 height 6
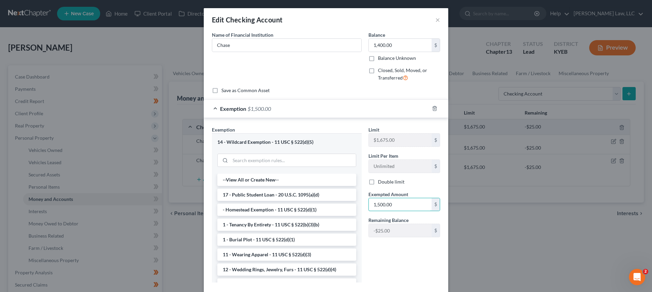
drag, startPoint x: 378, startPoint y: 204, endPoint x: 386, endPoint y: 186, distance: 19.2
click at [378, 203] on input "1,500.00" at bounding box center [400, 204] width 63 height 13
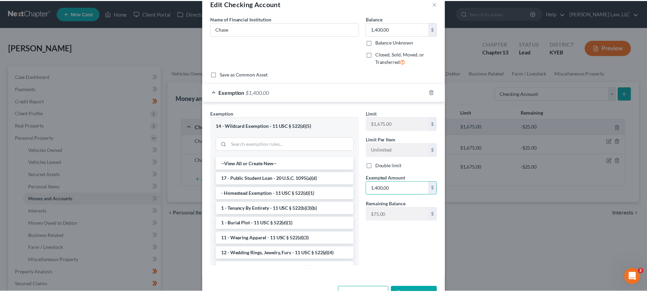
scroll to position [39, 0]
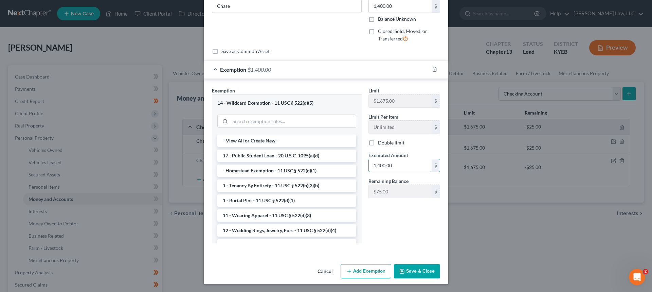
type input "1,400.00"
click at [422, 266] on button "Save & Close" at bounding box center [417, 271] width 46 height 14
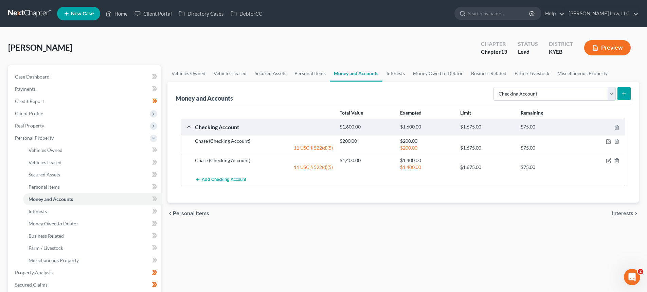
click at [287, 208] on div "chevron_left Personal Items Interests chevron_right" at bounding box center [402, 213] width 471 height 22
click at [27, 209] on link "Interests" at bounding box center [92, 211] width 138 height 12
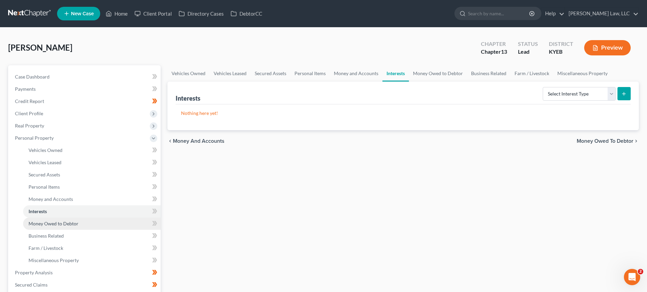
click at [91, 219] on link "Money Owed to Debtor" at bounding box center [92, 223] width 138 height 12
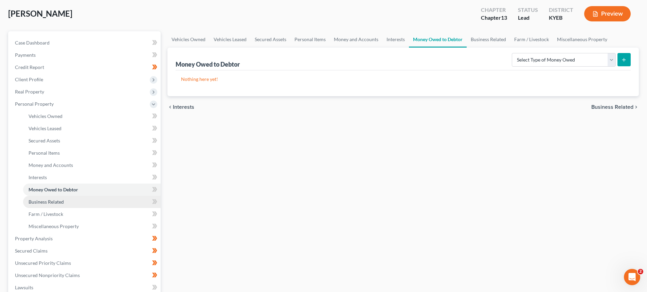
click at [45, 198] on link "Business Related" at bounding box center [92, 202] width 138 height 12
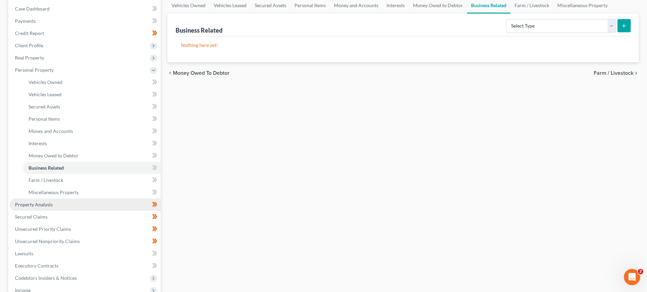
click at [43, 208] on link "Property Analysis" at bounding box center [85, 204] width 151 height 12
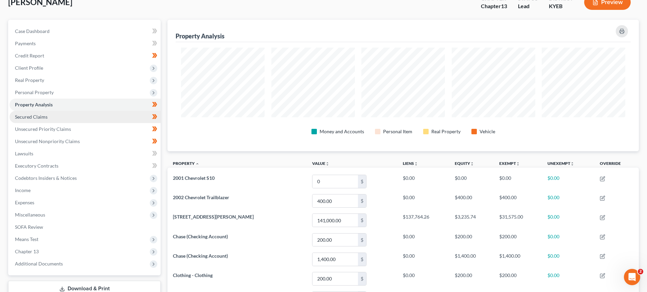
click at [38, 117] on span "Secured Claims" at bounding box center [31, 117] width 33 height 6
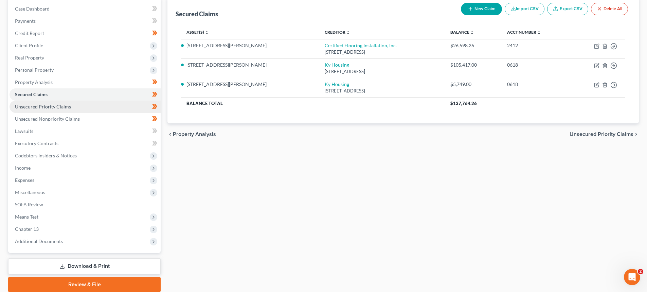
click at [50, 109] on link "Unsecured Priority Claims" at bounding box center [85, 107] width 151 height 12
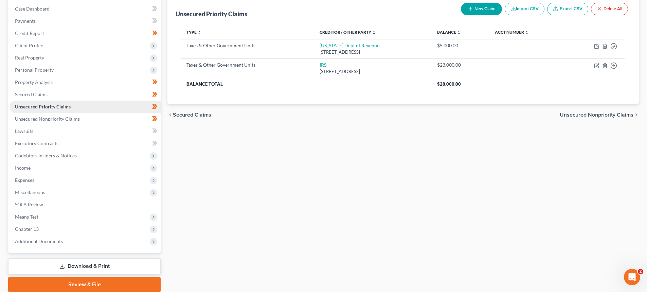
scroll to position [94, 0]
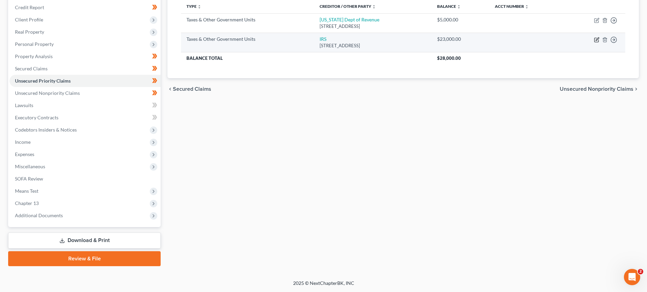
click at [596, 39] on icon "button" at bounding box center [596, 39] width 5 height 5
select select "0"
select select "39"
select select "0"
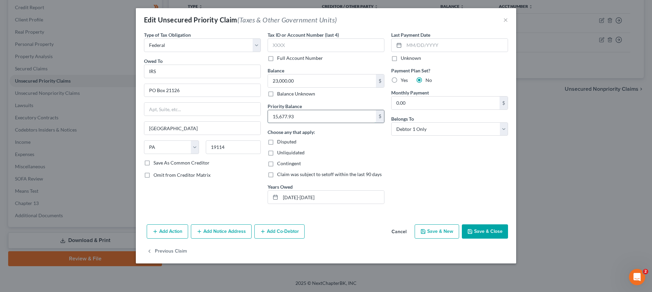
click at [315, 115] on input "15,677.93" at bounding box center [322, 116] width 108 height 13
type input "14,500.00"
click at [485, 231] on button "Save & Close" at bounding box center [485, 231] width 46 height 14
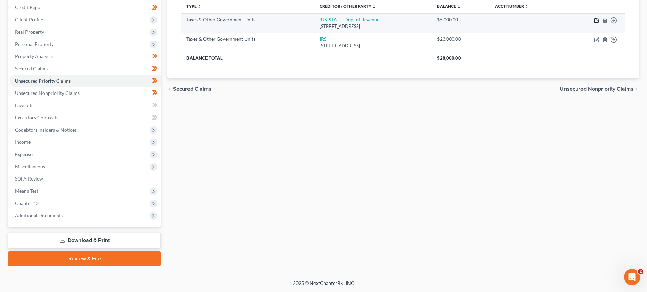
click at [597, 21] on icon "button" at bounding box center [597, 19] width 3 height 3
select select "2"
select select "18"
select select "0"
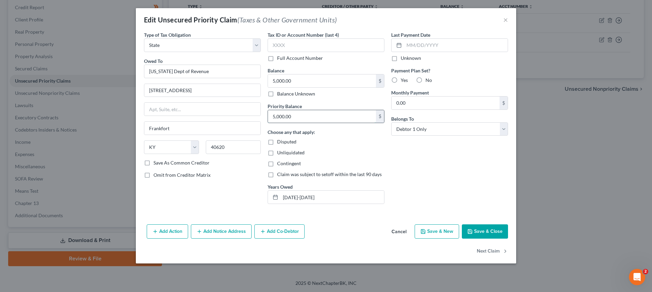
click at [274, 117] on input "5,000.00" at bounding box center [322, 116] width 108 height 13
click at [274, 115] on input "5,000.00" at bounding box center [322, 116] width 108 height 13
type input "4,000.00"
click at [498, 233] on button "Save & Close" at bounding box center [485, 231] width 46 height 14
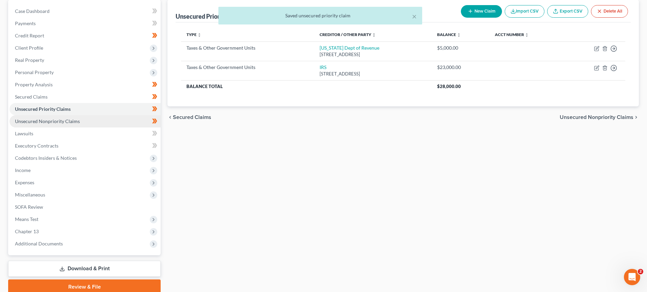
scroll to position [60, 0]
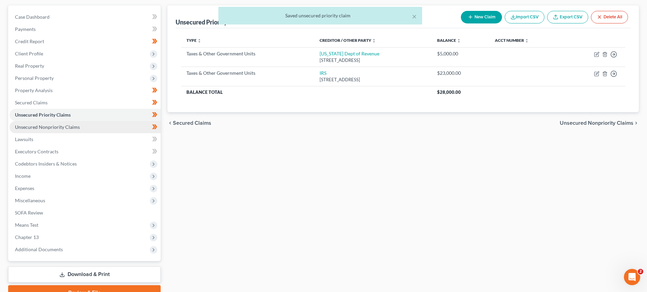
click at [22, 127] on span "Unsecured Nonpriority Claims" at bounding box center [47, 127] width 65 height 6
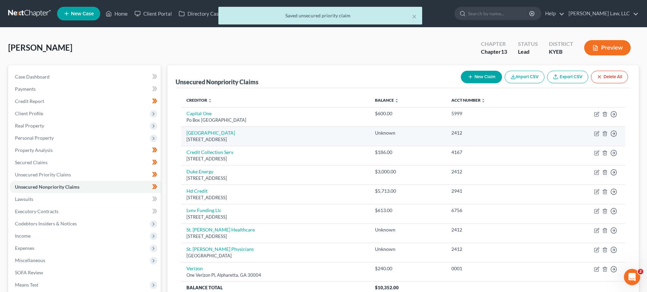
scroll to position [34, 0]
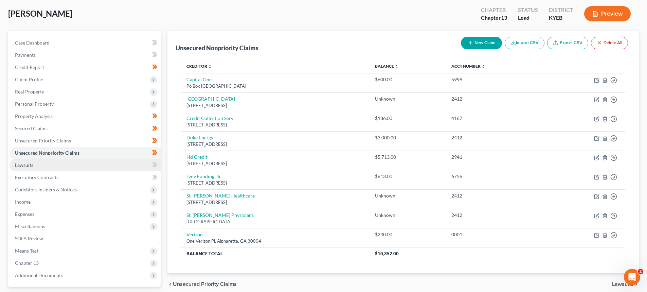
click at [29, 167] on span "Lawsuits" at bounding box center [24, 165] width 18 height 6
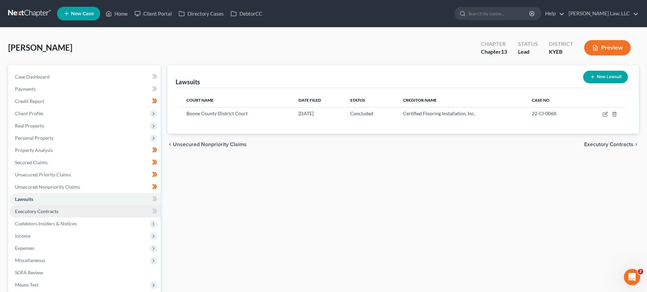
click at [24, 208] on span "Executory Contracts" at bounding box center [36, 211] width 43 height 6
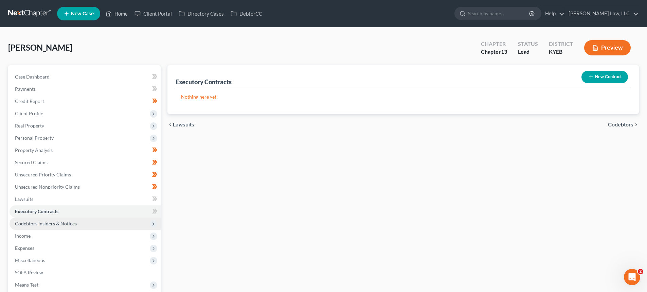
click at [30, 226] on span "Codebtors Insiders & Notices" at bounding box center [46, 223] width 62 height 6
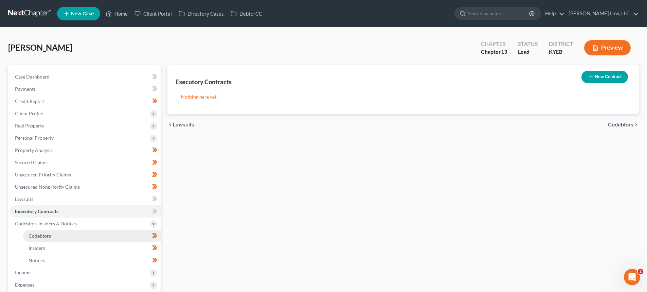
click at [34, 236] on span "Codebtors" at bounding box center [40, 236] width 22 height 6
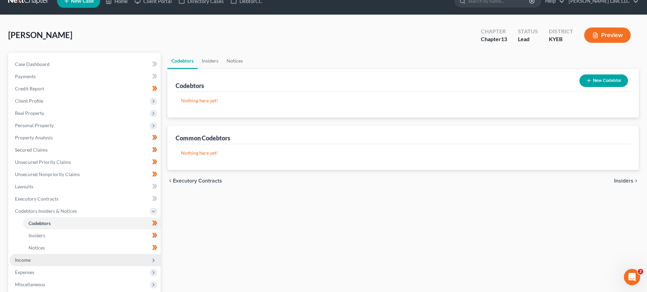
scroll to position [68, 0]
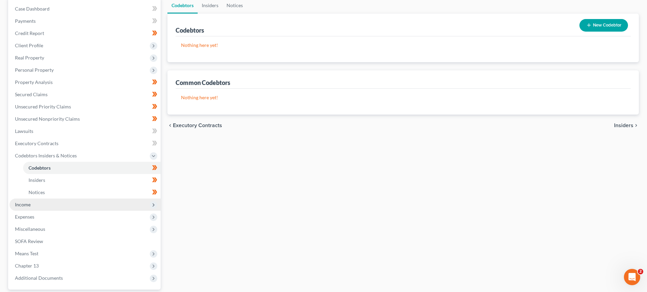
click at [22, 201] on span "Income" at bounding box center [85, 204] width 151 height 12
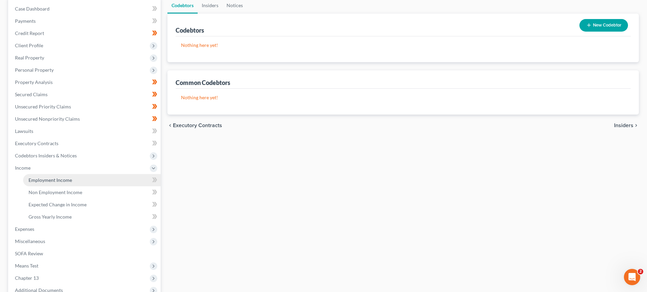
click at [50, 180] on span "Employment Income" at bounding box center [50, 180] width 43 height 6
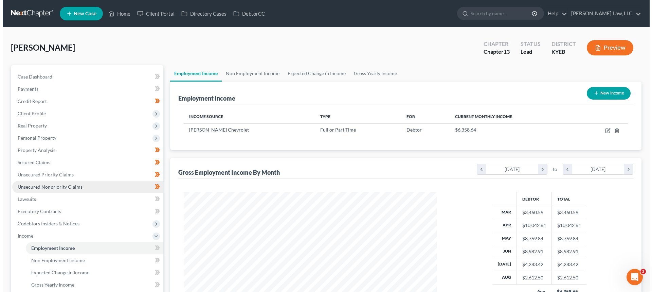
scroll to position [127, 267]
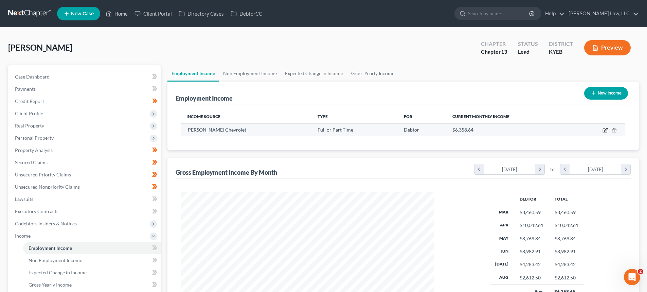
click at [605, 129] on icon "button" at bounding box center [604, 130] width 5 height 5
select select "0"
select select "3"
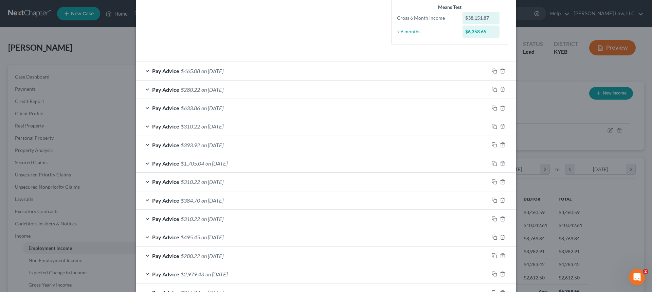
scroll to position [16, 0]
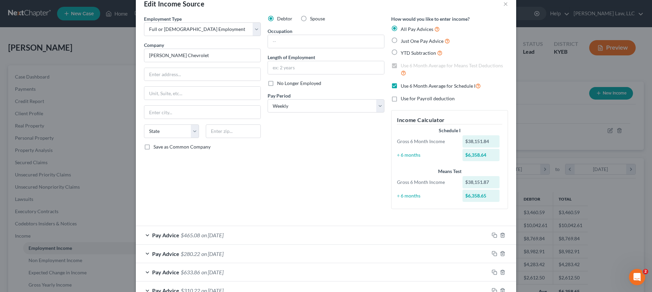
click at [176, 236] on span "Pay Advice" at bounding box center [165, 235] width 27 height 6
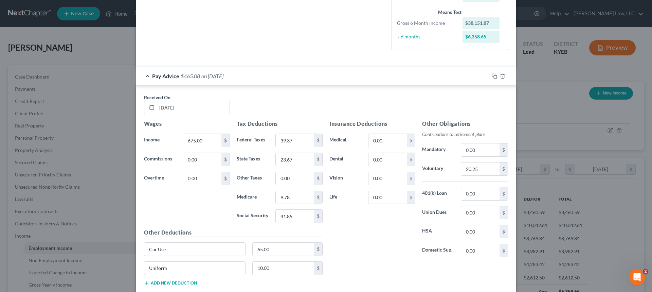
scroll to position [186, 0]
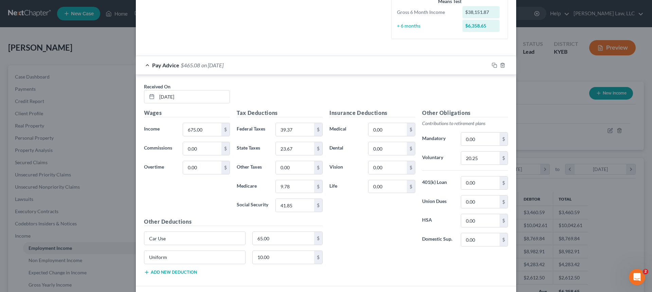
click at [185, 67] on span "$465.08" at bounding box center [190, 65] width 19 height 6
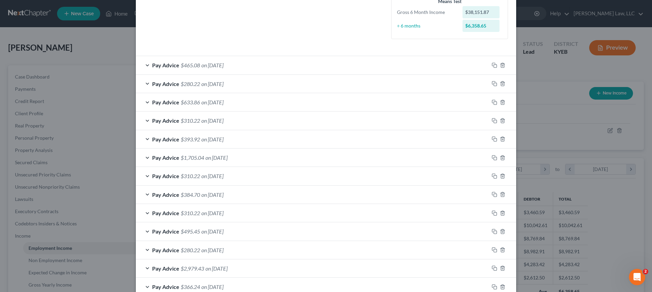
click at [185, 84] on span "$280.22" at bounding box center [190, 83] width 19 height 6
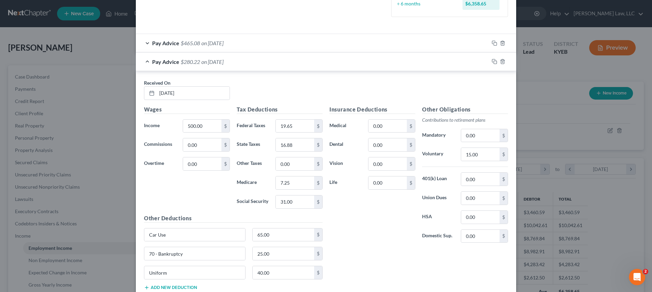
scroll to position [220, 0]
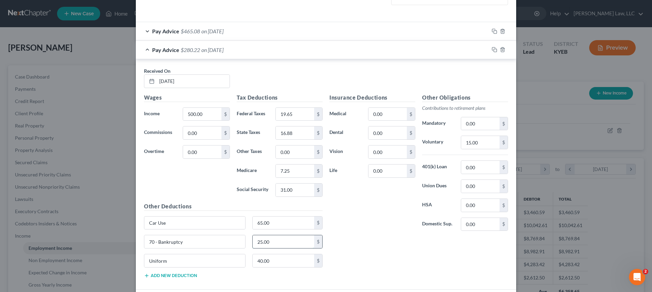
click at [276, 235] on input "25.00" at bounding box center [284, 241] width 62 height 13
drag, startPoint x: 190, startPoint y: 241, endPoint x: 115, endPoint y: 246, distance: 74.8
click at [115, 246] on div "Edit Income Source × Employment Type * Select Full or Part Time Employment Self…" at bounding box center [326, 146] width 652 height 292
click at [192, 52] on span "$305.22" at bounding box center [190, 50] width 19 height 6
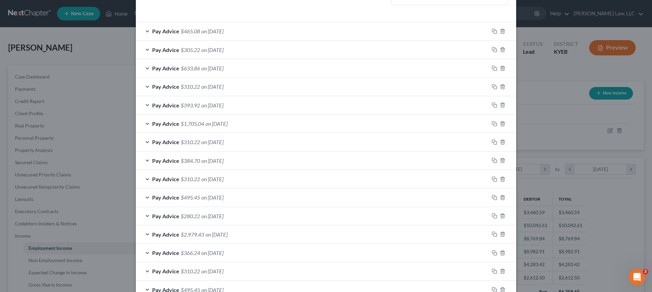
click at [194, 69] on span "$633.86" at bounding box center [190, 68] width 19 height 6
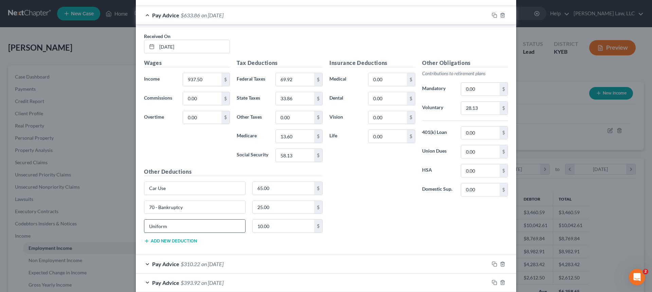
scroll to position [288, 0]
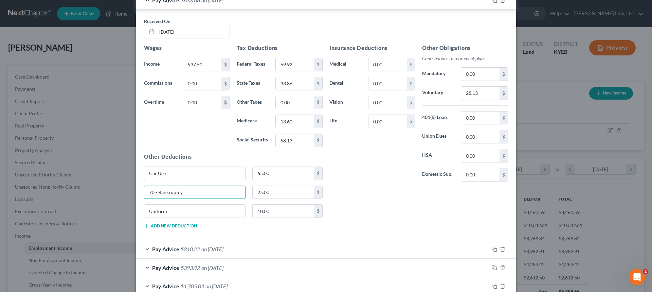
drag, startPoint x: 182, startPoint y: 193, endPoint x: 133, endPoint y: 196, distance: 48.3
click at [136, 196] on div "Received On * 08/08/2025 Wages Income * 937.50 $ Commissions 0.00 $ Overtime 0.…" at bounding box center [326, 125] width 380 height 230
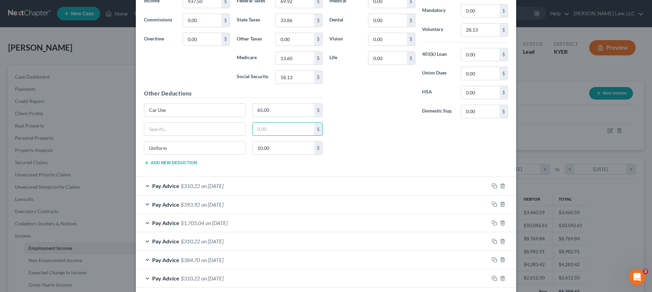
scroll to position [356, 0]
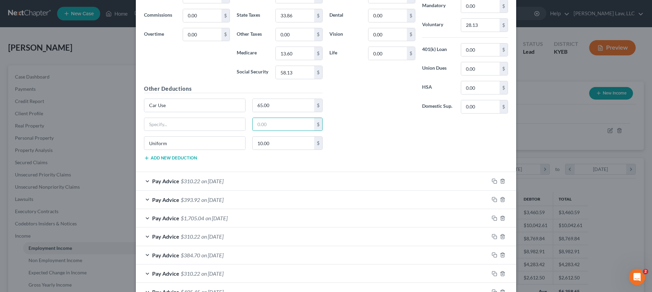
click at [182, 182] on span "$310.22" at bounding box center [190, 181] width 19 height 6
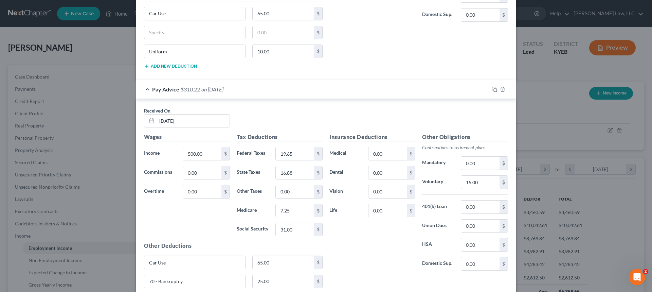
scroll to position [525, 0]
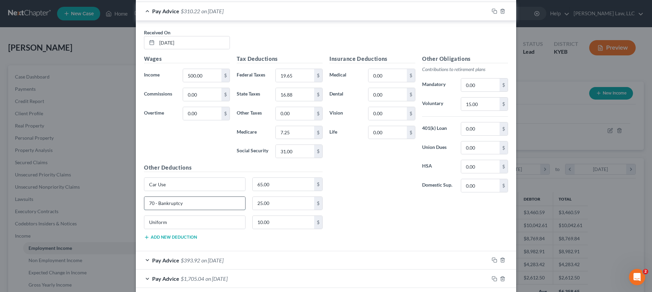
drag, startPoint x: 198, startPoint y: 206, endPoint x: 175, endPoint y: 205, distance: 23.1
click at [136, 207] on div "Received On * 08/01/2025 Wages Income * 500.00 $ Commissions 0.00 $ Overtime 0.…" at bounding box center [326, 136] width 380 height 230
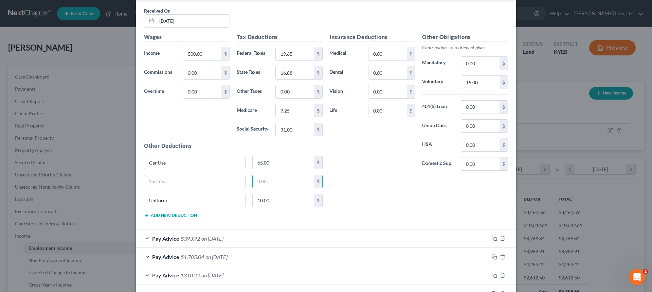
scroll to position [559, 0]
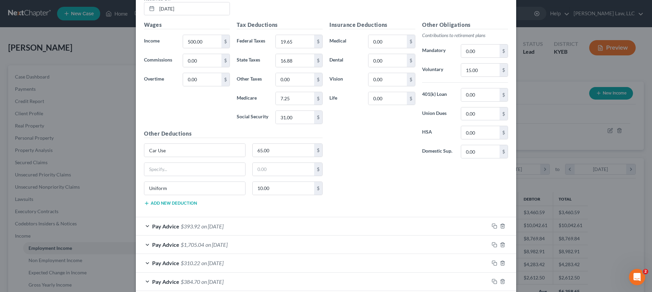
click at [181, 226] on span "$393.92" at bounding box center [190, 226] width 19 height 6
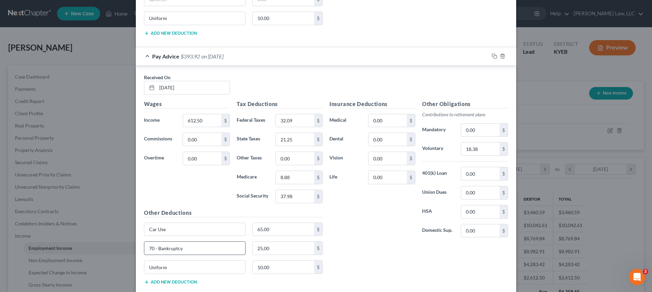
scroll to position [797, 0]
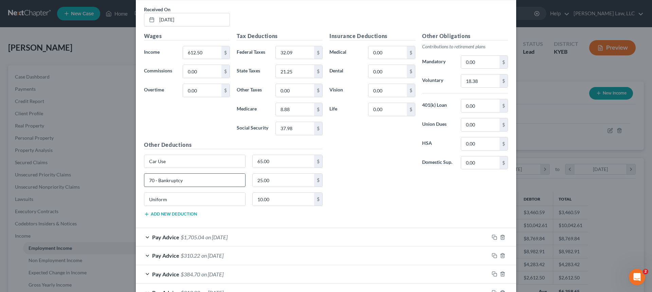
drag, startPoint x: 197, startPoint y: 180, endPoint x: 163, endPoint y: 183, distance: 34.1
click at [144, 185] on input "70 - Bankruptcy" at bounding box center [194, 180] width 101 height 13
click at [275, 181] on input "25.00" at bounding box center [284, 180] width 62 height 13
click at [169, 238] on span "Pay Advice" at bounding box center [165, 237] width 27 height 6
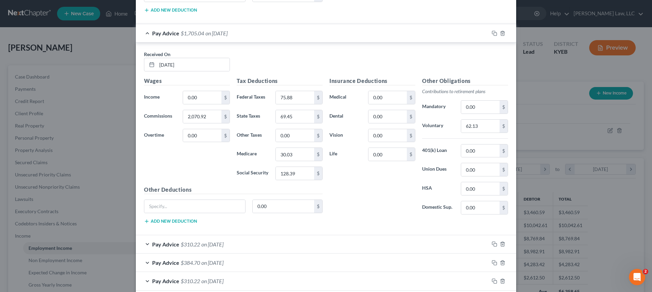
scroll to position [1035, 0]
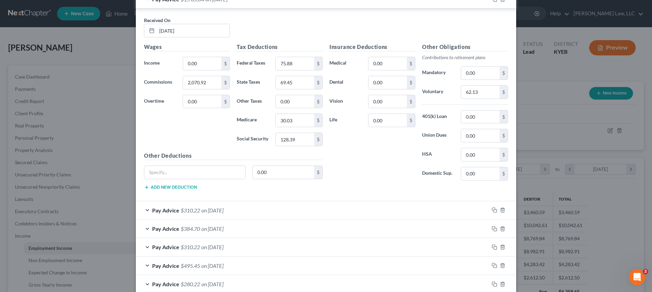
click at [174, 207] on span "Pay Advice" at bounding box center [165, 210] width 27 height 6
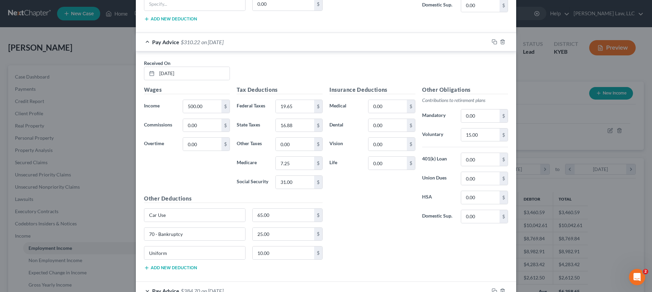
scroll to position [1205, 0]
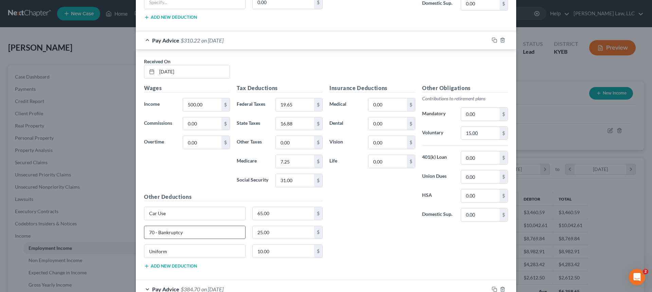
drag, startPoint x: 198, startPoint y: 232, endPoint x: 184, endPoint y: 234, distance: 14.4
click at [144, 236] on input "70 - Bankruptcy" at bounding box center [194, 232] width 101 height 13
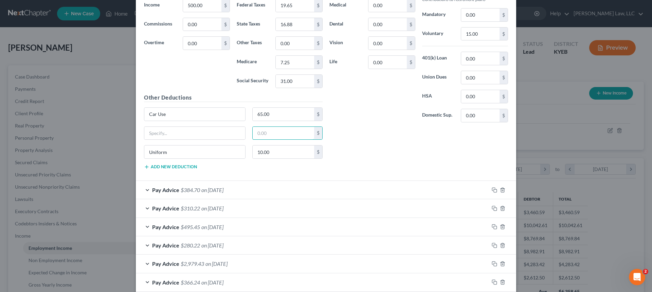
scroll to position [1307, 0]
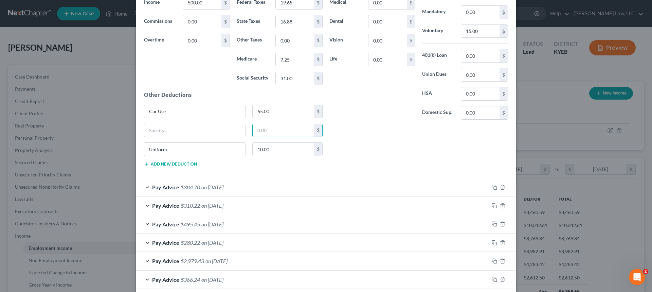
click at [168, 191] on div "Pay Advice $384.70 on 07/11/2025" at bounding box center [312, 187] width 353 height 18
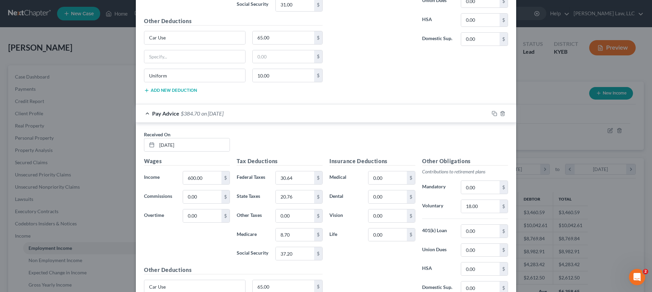
scroll to position [1442, 0]
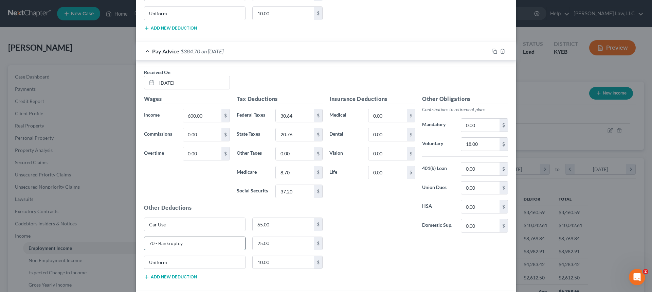
click at [187, 237] on input "70 - Bankruptcy" at bounding box center [194, 243] width 101 height 13
drag, startPoint x: 187, startPoint y: 241, endPoint x: 139, endPoint y: 237, distance: 48.7
click at [129, 239] on div "Edit Income Source × Employment Type * Select Full or Part Time Employment Self…" at bounding box center [326, 146] width 652 height 292
click at [273, 241] on input "25.00" at bounding box center [284, 243] width 62 height 13
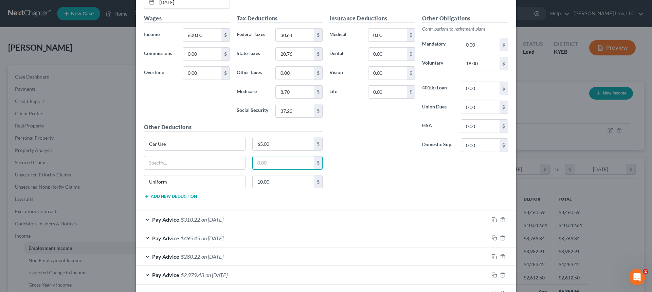
scroll to position [1544, 0]
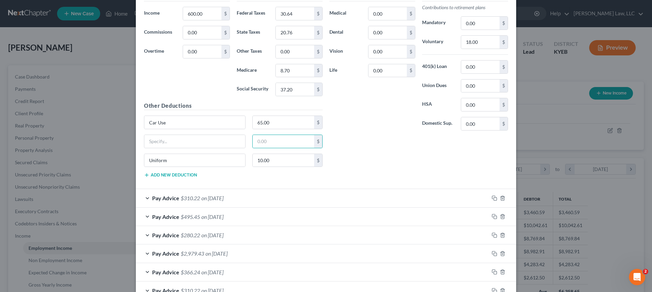
click at [162, 197] on span "Pay Advice" at bounding box center [165, 198] width 27 height 6
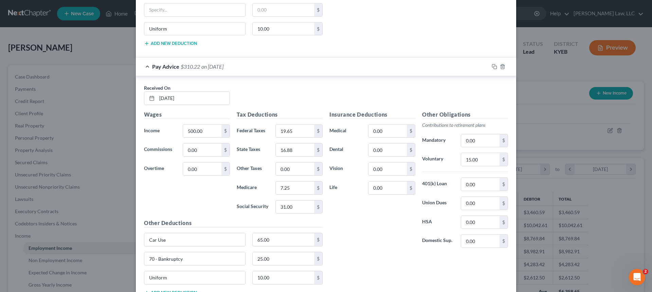
scroll to position [1680, 0]
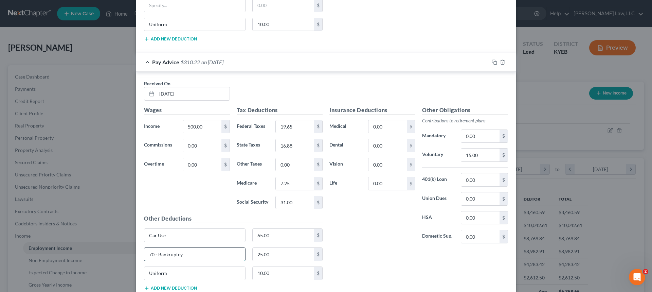
drag, startPoint x: 188, startPoint y: 250, endPoint x: 172, endPoint y: 251, distance: 16.4
click at [144, 253] on input "70 - Bankruptcy" at bounding box center [194, 254] width 101 height 13
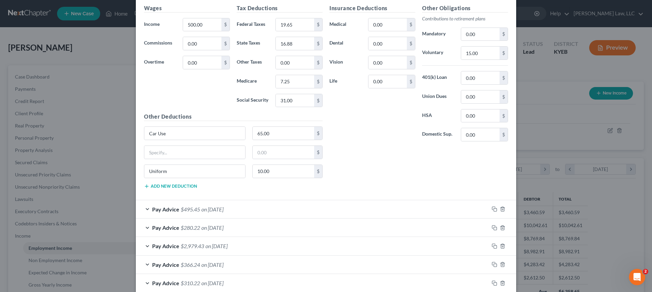
click at [184, 211] on span "$495.45" at bounding box center [190, 209] width 19 height 6
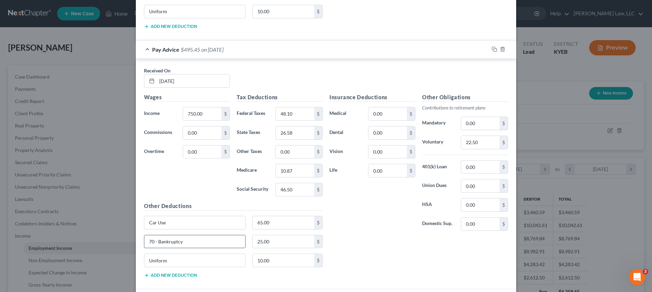
scroll to position [1952, 0]
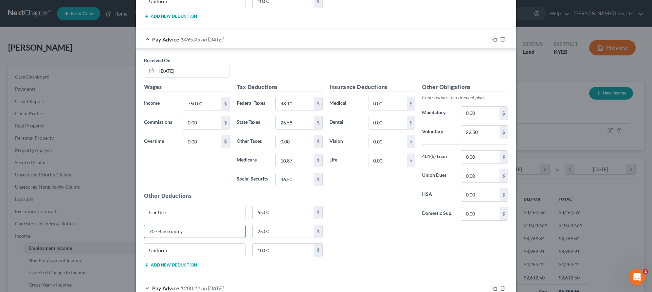
drag, startPoint x: 190, startPoint y: 230, endPoint x: 183, endPoint y: 236, distance: 8.4
click at [127, 236] on div "Edit Income Source × Employment Type * Select Full or Part Time Employment Self…" at bounding box center [326, 146] width 652 height 292
click at [272, 234] on input "25.00" at bounding box center [284, 231] width 62 height 13
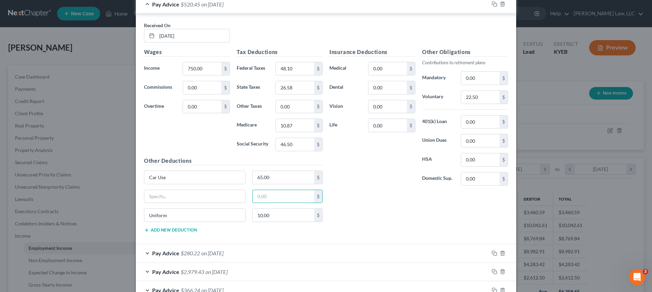
scroll to position [2020, 0]
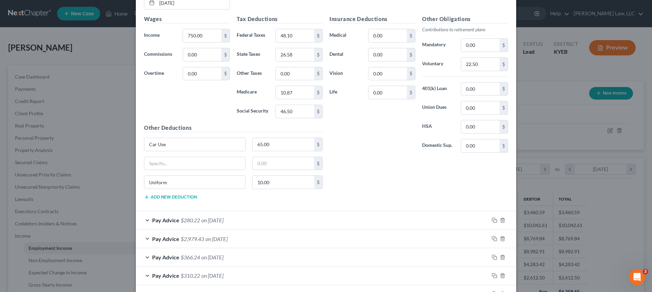
click at [182, 222] on span "$280.22" at bounding box center [190, 220] width 19 height 6
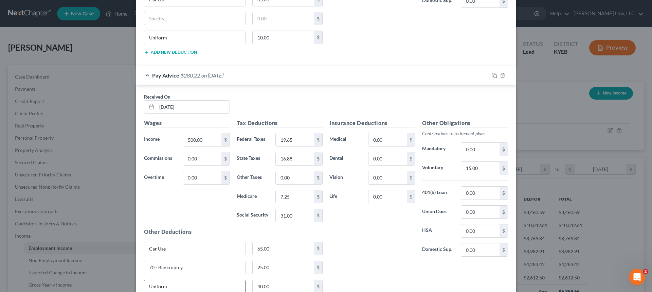
scroll to position [2224, 0]
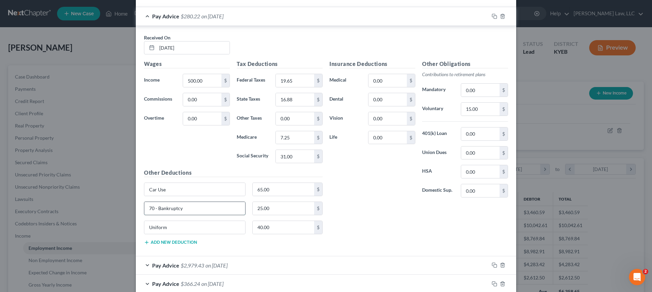
drag, startPoint x: 190, startPoint y: 207, endPoint x: 216, endPoint y: 209, distance: 26.2
click at [132, 213] on div "Edit Income Source × Employment Type * Select Full or Part Time Employment Self…" at bounding box center [326, 146] width 652 height 292
click at [194, 263] on span "$2,979.43" at bounding box center [192, 265] width 23 height 6
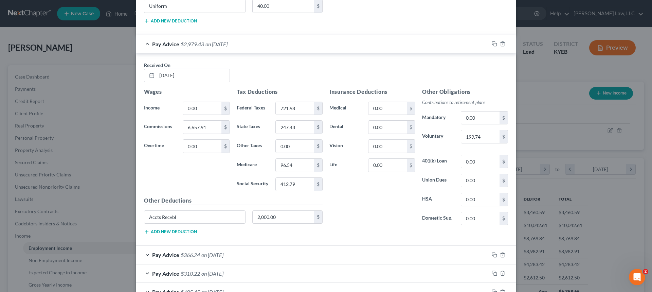
scroll to position [2461, 0]
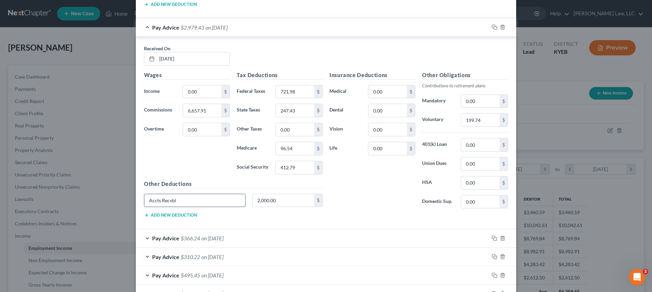
click at [195, 201] on input "Accts Recvbl" at bounding box center [194, 200] width 101 height 13
drag, startPoint x: 184, startPoint y: 200, endPoint x: 143, endPoint y: 205, distance: 42.2
click at [144, 205] on input "Accts Recvbl" at bounding box center [194, 200] width 101 height 13
click at [190, 238] on span "$366.24" at bounding box center [190, 238] width 19 height 6
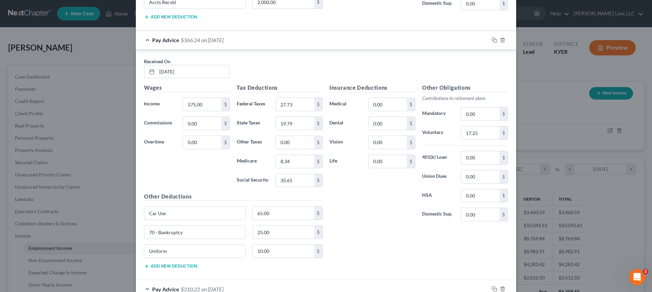
scroll to position [2665, 0]
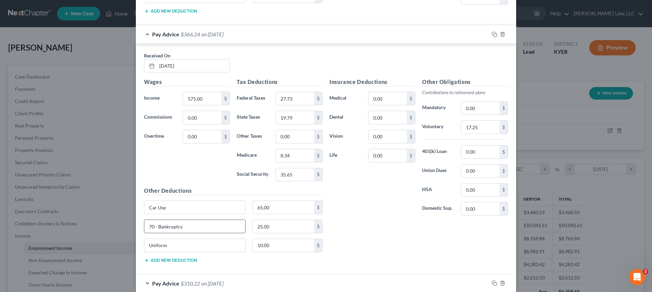
drag, startPoint x: 195, startPoint y: 228, endPoint x: 176, endPoint y: 227, distance: 19.0
click at [118, 229] on div "Edit Income Source × Employment Type * Select Full or Part Time Employment Self…" at bounding box center [326, 146] width 652 height 292
click at [280, 228] on input "25.00" at bounding box center [284, 226] width 62 height 13
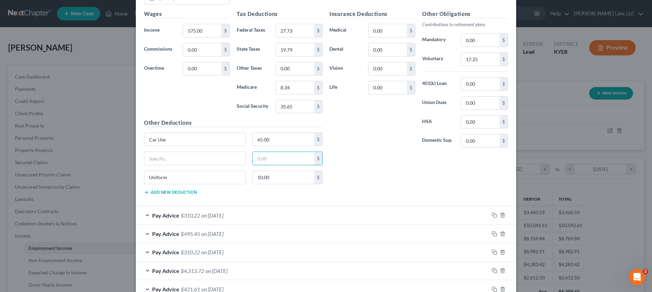
click at [173, 219] on div "Pay Advice $310.22 on 06/06/2025" at bounding box center [312, 215] width 353 height 18
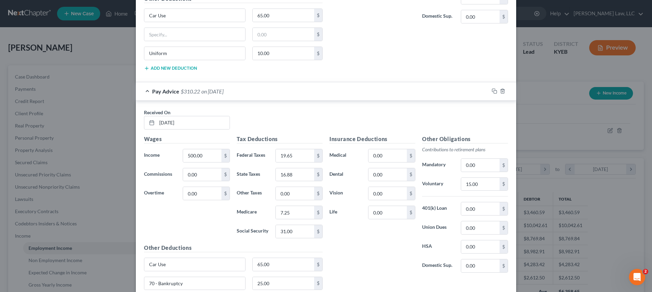
scroll to position [2937, 0]
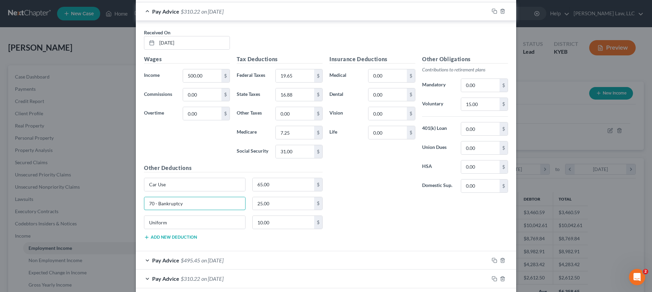
drag, startPoint x: 193, startPoint y: 201, endPoint x: 119, endPoint y: 206, distance: 74.3
click at [119, 206] on div "Edit Income Source × Employment Type * Select Full or Part Time Employment Self…" at bounding box center [326, 146] width 652 height 292
click at [284, 203] on input "25.00" at bounding box center [284, 203] width 62 height 13
click at [152, 262] on span "Pay Advice" at bounding box center [165, 260] width 27 height 6
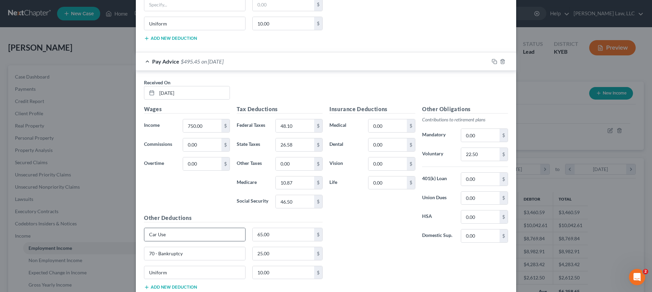
scroll to position [3141, 0]
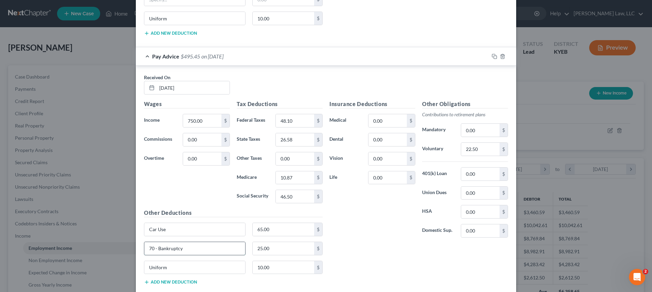
drag, startPoint x: 194, startPoint y: 249, endPoint x: 144, endPoint y: 248, distance: 49.9
click at [127, 250] on div "Edit Income Source × Employment Type * Select Full or Part Time Employment Self…" at bounding box center [326, 146] width 652 height 292
click at [278, 247] on input "25.00" at bounding box center [284, 248] width 62 height 13
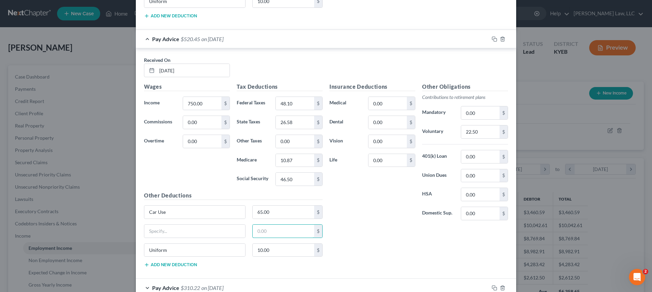
scroll to position [3208, 0]
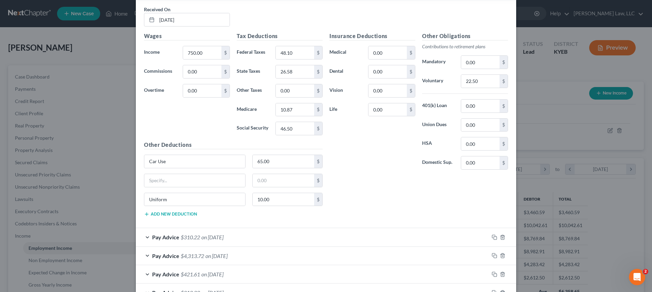
click at [184, 236] on span "$310.22" at bounding box center [190, 237] width 19 height 6
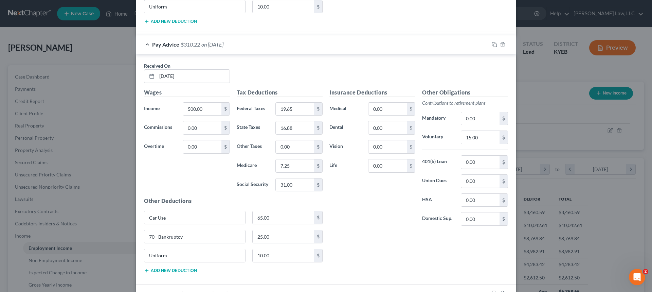
scroll to position [3412, 0]
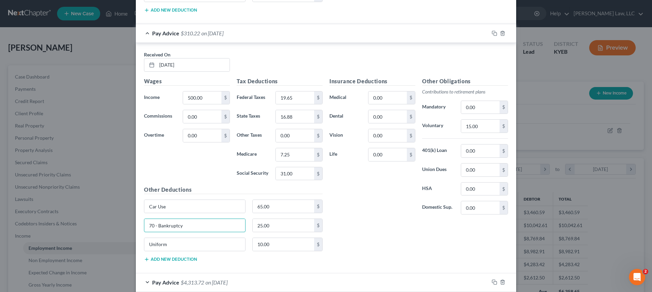
drag, startPoint x: 190, startPoint y: 229, endPoint x: 124, endPoint y: 233, distance: 66.7
click at [121, 234] on div "Edit Income Source × Employment Type * Select Full or Part Time Employment Self…" at bounding box center [326, 146] width 652 height 292
click at [284, 225] on input "25.00" at bounding box center [284, 225] width 62 height 13
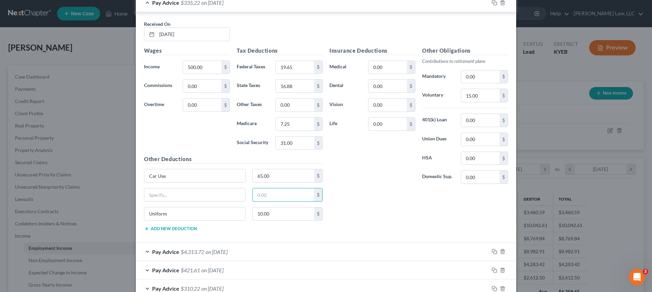
scroll to position [3480, 0]
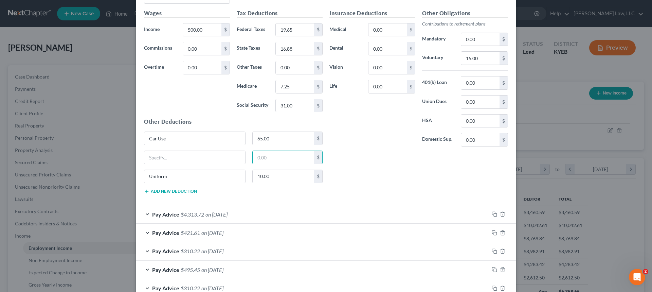
click at [193, 212] on span "$4,313.72" at bounding box center [192, 214] width 23 height 6
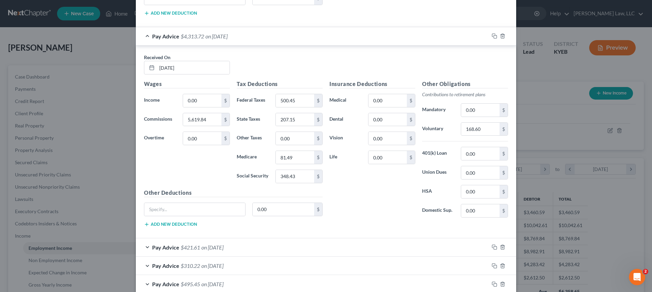
scroll to position [3684, 0]
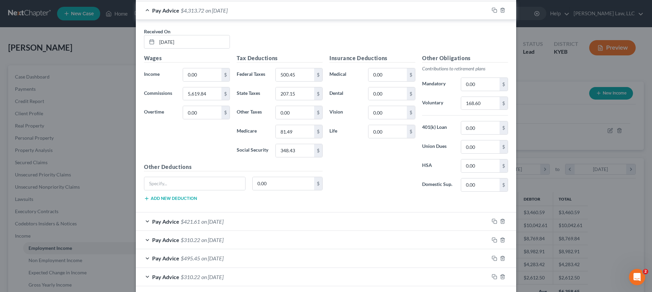
click at [201, 223] on span "on 05/16/2025" at bounding box center [212, 221] width 22 height 6
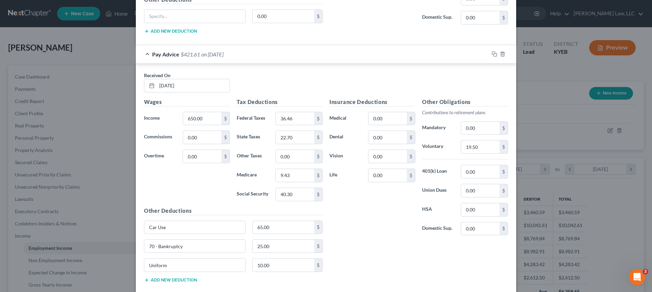
scroll to position [3888, 0]
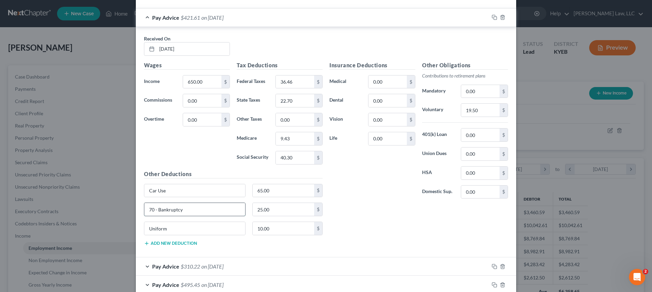
drag, startPoint x: 180, startPoint y: 212, endPoint x: 199, endPoint y: 211, distance: 18.4
click at [125, 212] on div "Edit Income Source × Employment Type * Select Full or Part Time Employment Self…" at bounding box center [326, 146] width 652 height 292
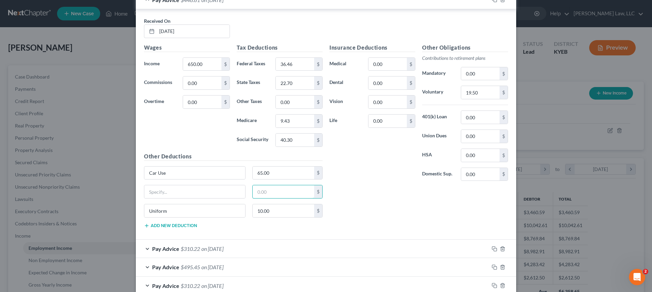
scroll to position [3956, 0]
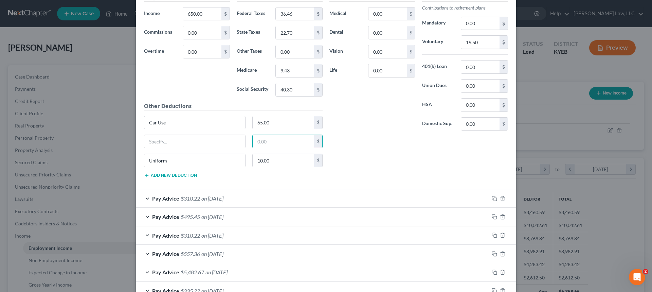
click at [163, 199] on span "Pay Advice" at bounding box center [165, 198] width 27 height 6
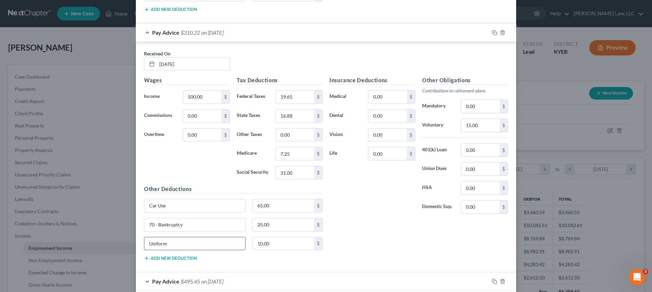
scroll to position [4125, 0]
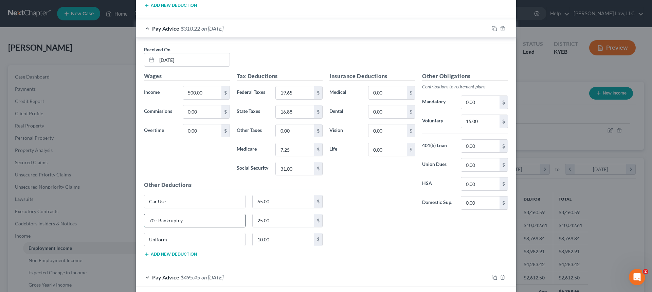
drag, startPoint x: 187, startPoint y: 220, endPoint x: 183, endPoint y: 226, distance: 6.8
click at [119, 229] on div "Edit Income Source × Employment Type * Select Full or Part Time Employment Self…" at bounding box center [326, 146] width 652 height 292
click at [287, 219] on input "25.00" at bounding box center [284, 220] width 62 height 13
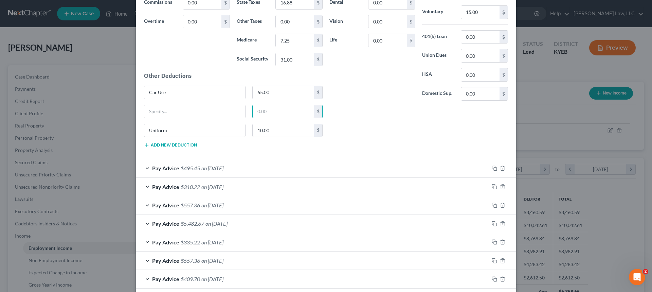
scroll to position [4261, 0]
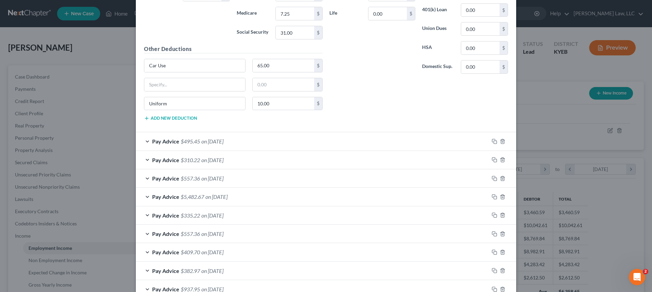
click at [165, 139] on span "Pay Advice" at bounding box center [165, 141] width 27 height 6
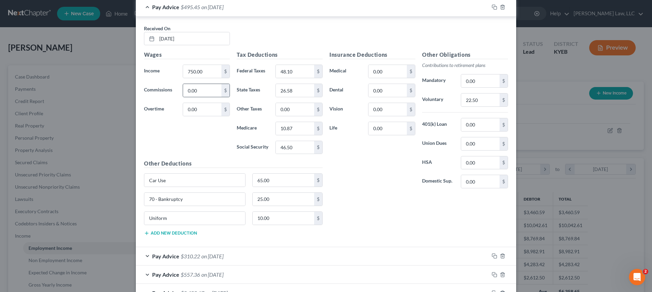
scroll to position [4397, 0]
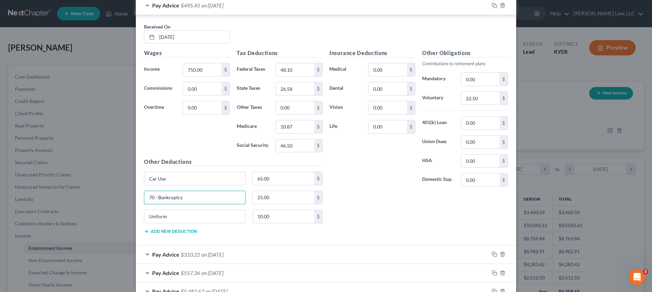
drag, startPoint x: 194, startPoint y: 196, endPoint x: 129, endPoint y: 201, distance: 65.1
click at [123, 203] on div "Edit Income Source × Employment Type * Select Full or Part Time Employment Self…" at bounding box center [326, 146] width 652 height 292
type input "="
click at [292, 197] on input "25.00" at bounding box center [284, 197] width 62 height 13
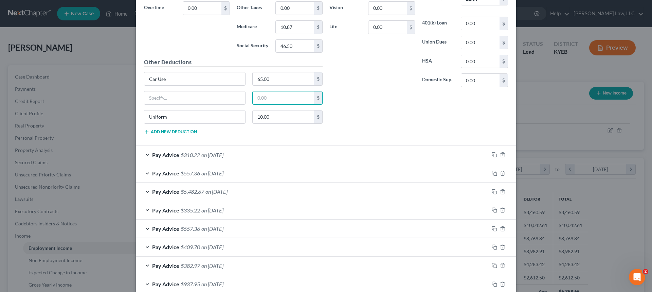
scroll to position [4499, 0]
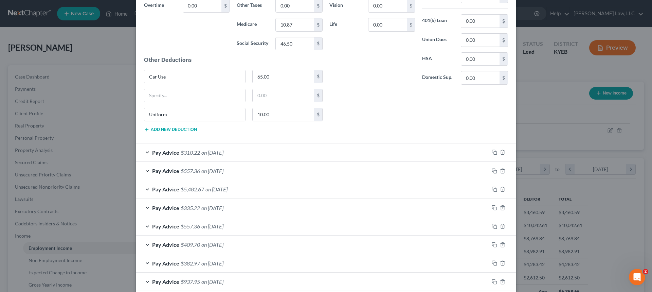
click at [173, 148] on div "Pay Advice $310.22 on 04/25/2025" at bounding box center [312, 152] width 353 height 18
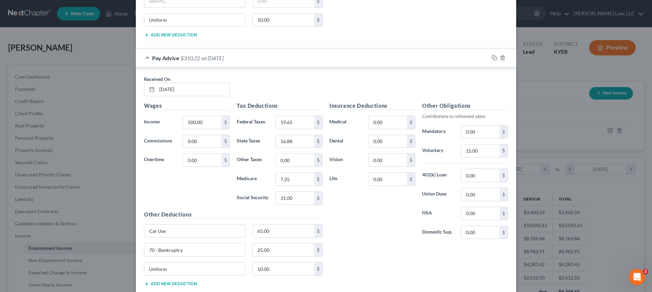
scroll to position [4669, 0]
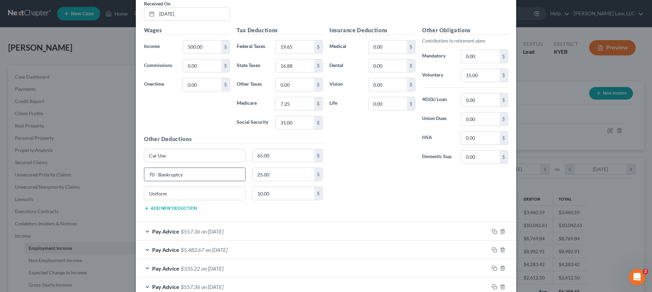
drag, startPoint x: 185, startPoint y: 173, endPoint x: 167, endPoint y: 171, distance: 18.4
click at [109, 177] on div "Edit Income Source × Employment Type * Select Full or Part Time Employment Self…" at bounding box center [326, 146] width 652 height 292
click at [283, 170] on input "25.00" at bounding box center [284, 174] width 62 height 13
click at [174, 233] on span "Pay Advice" at bounding box center [165, 231] width 27 height 6
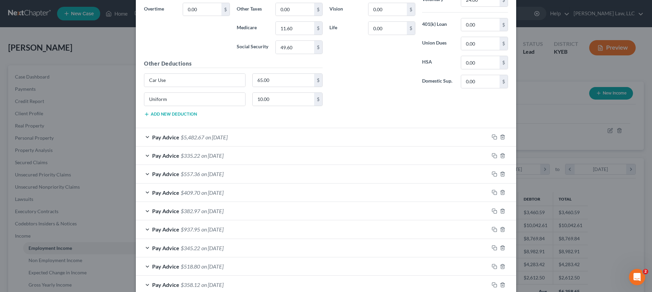
scroll to position [5008, 0]
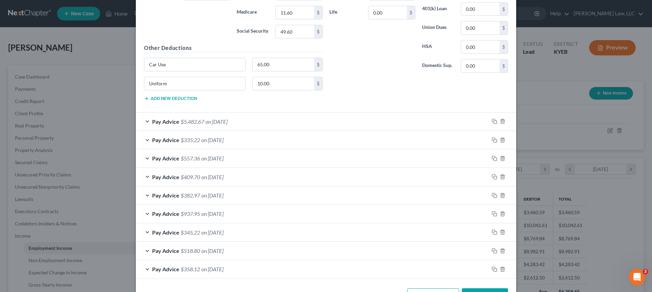
click at [179, 116] on div "Pay Advice $5,482.67 on 04/18/2025" at bounding box center [312, 121] width 353 height 18
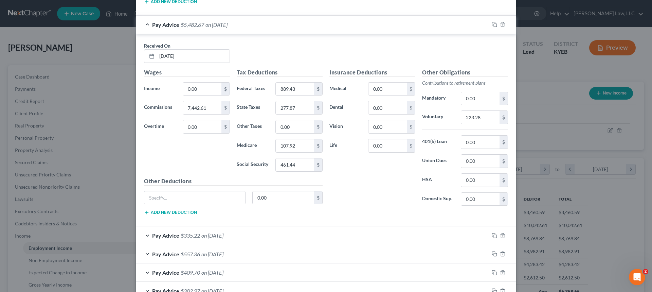
scroll to position [5144, 0]
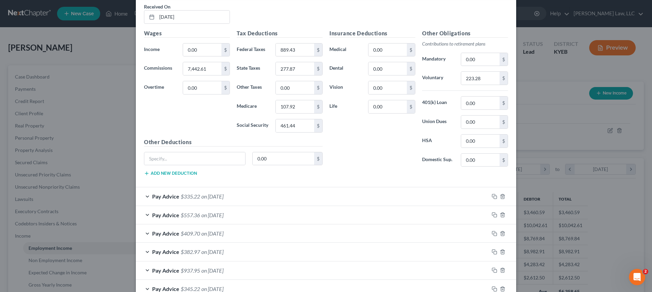
click at [193, 196] on span "$335.22" at bounding box center [190, 196] width 19 height 6
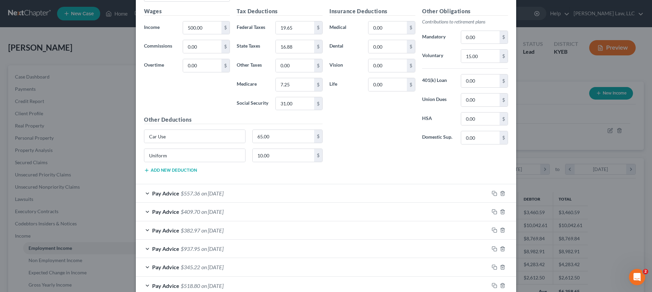
scroll to position [5416, 0]
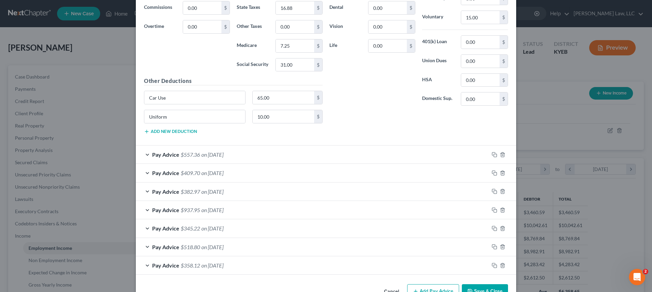
click at [183, 156] on span "$557.36" at bounding box center [190, 154] width 19 height 6
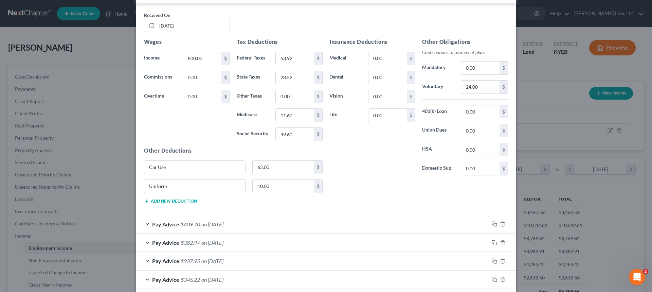
scroll to position [5586, 0]
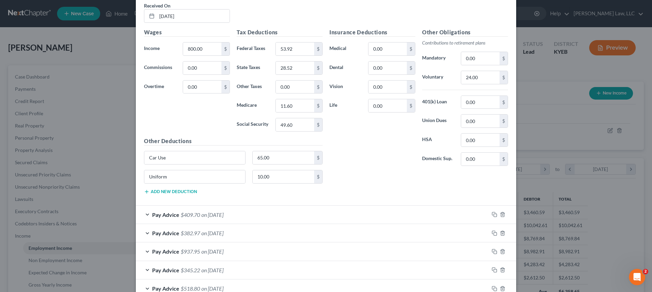
click at [182, 216] on span "$409.70" at bounding box center [190, 214] width 19 height 6
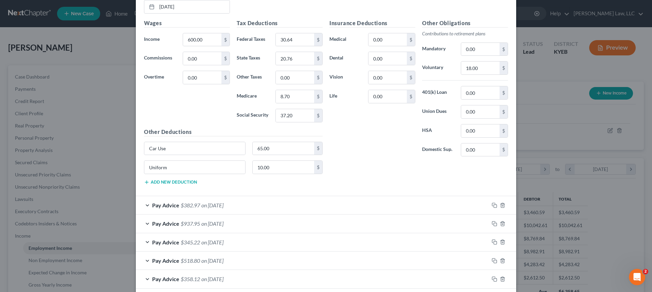
scroll to position [5857, 0]
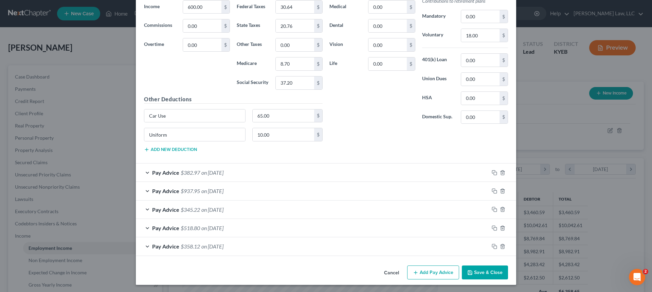
click at [175, 173] on span "Pay Advice" at bounding box center [165, 172] width 27 height 6
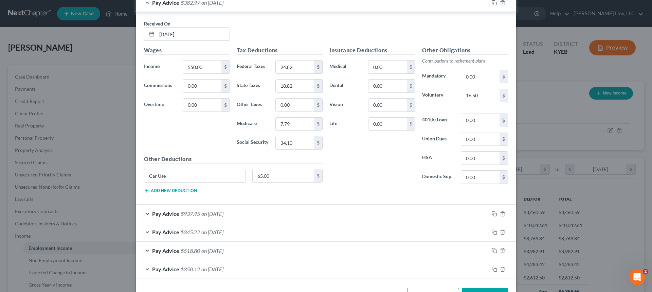
scroll to position [6051, 0]
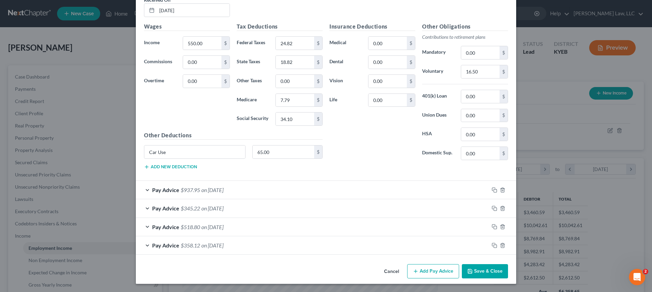
click at [181, 187] on span "$937.95" at bounding box center [190, 189] width 19 height 6
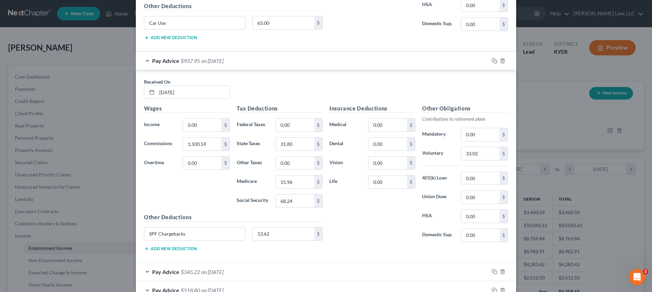
scroll to position [6221, 0]
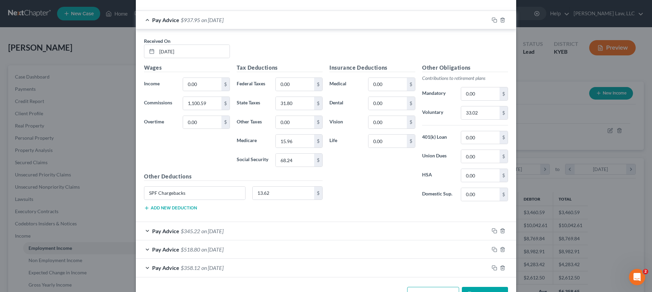
click at [197, 235] on div "Pay Advice $345.22 on 03/14/2025" at bounding box center [312, 231] width 353 height 18
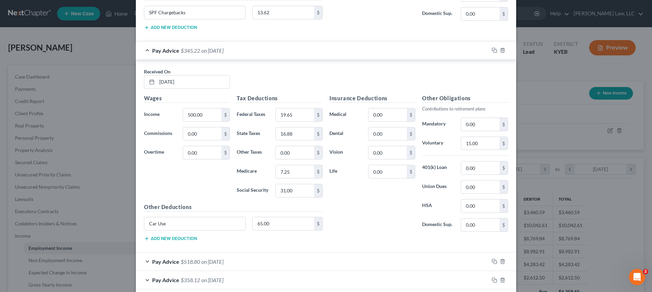
scroll to position [6425, 0]
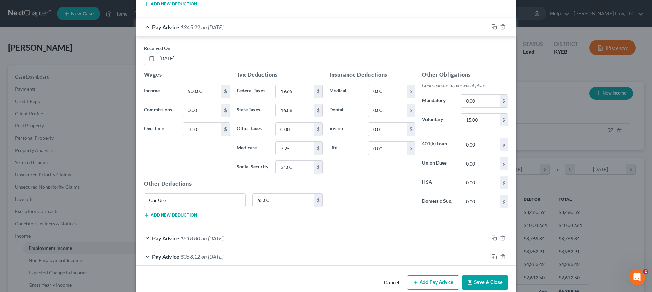
click at [205, 238] on span "on 03/07/2025" at bounding box center [212, 238] width 22 height 6
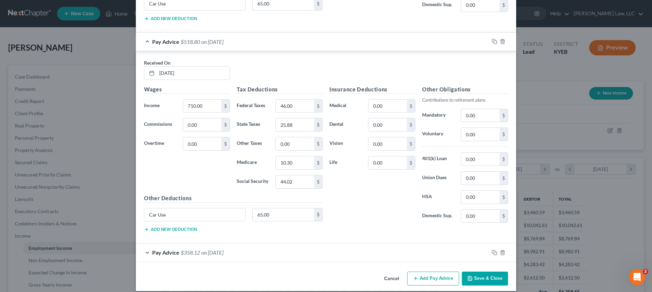
scroll to position [6628, 0]
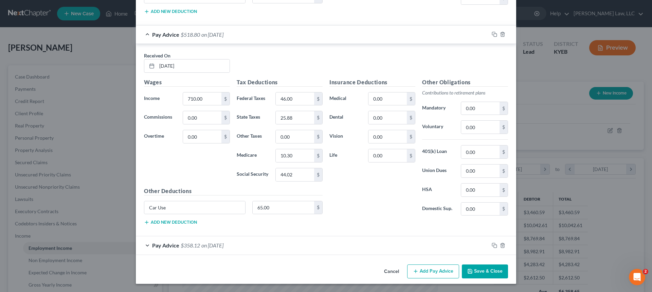
click at [185, 243] on span "$358.12" at bounding box center [190, 245] width 19 height 6
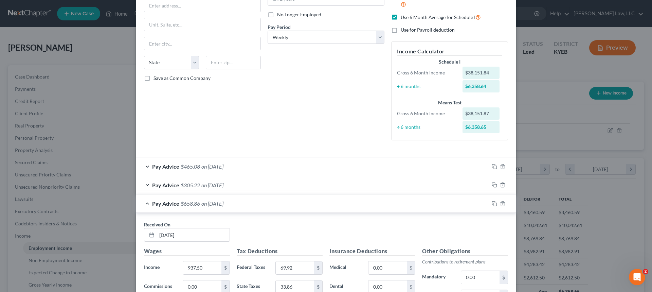
scroll to position [238, 0]
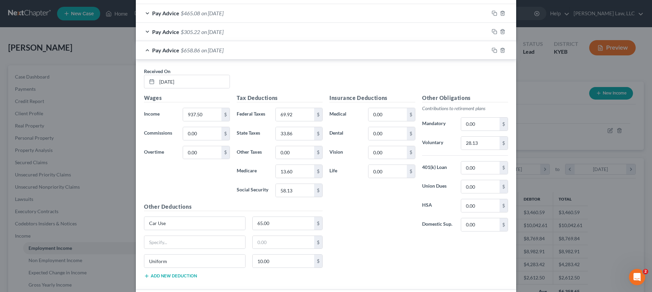
click at [223, 55] on div "Pay Advice $658.86 on 08/08/2025" at bounding box center [312, 50] width 353 height 18
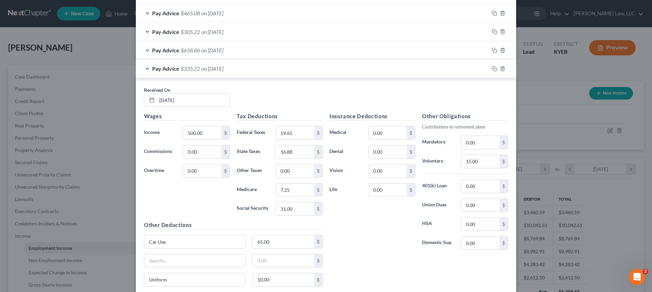
click at [222, 64] on div "Pay Advice $335.22 on 08/01/2025" at bounding box center [312, 68] width 353 height 18
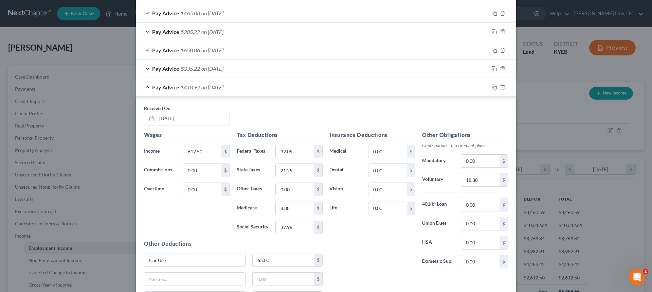
click at [223, 87] on span "on 07/25/2025" at bounding box center [212, 87] width 22 height 6
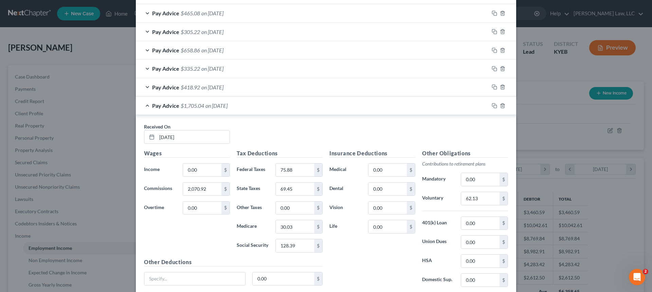
click at [224, 106] on span "on 07/25/2025" at bounding box center [216, 105] width 22 height 6
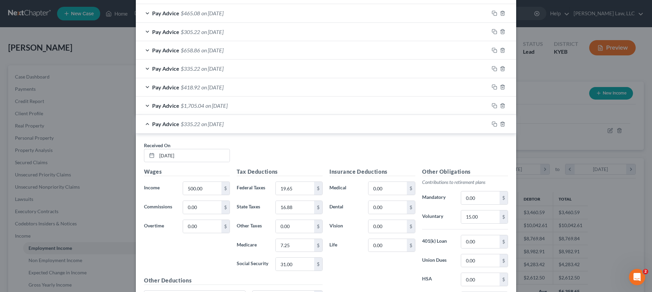
click at [220, 125] on span "on 07/18/2025" at bounding box center [212, 124] width 22 height 6
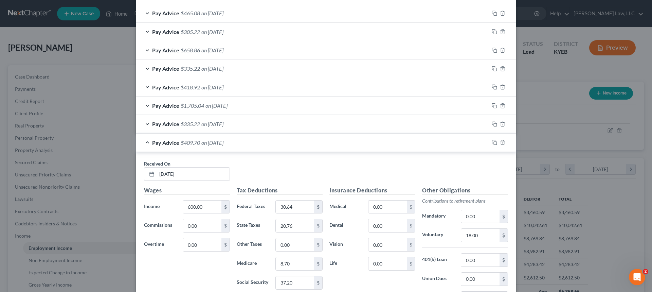
click at [221, 141] on span "on 07/11/2025" at bounding box center [212, 142] width 22 height 6
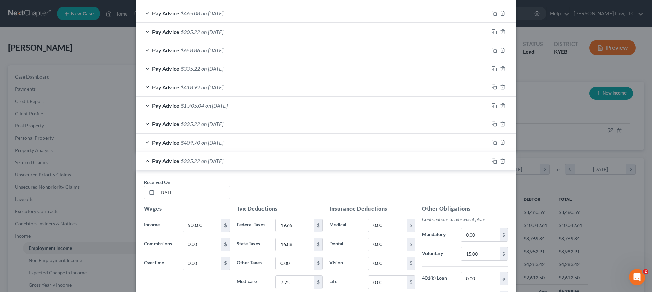
click at [220, 161] on span "on 07/03/2025" at bounding box center [212, 161] width 22 height 6
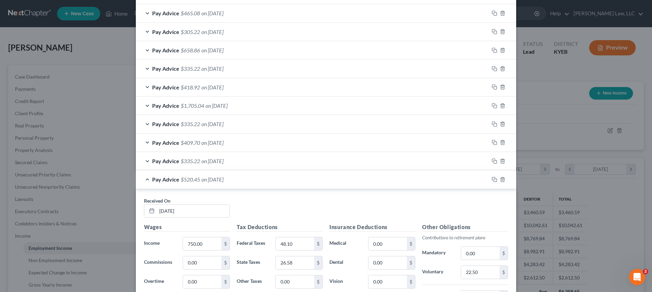
click at [215, 180] on span "on 06/27/2025" at bounding box center [212, 179] width 22 height 6
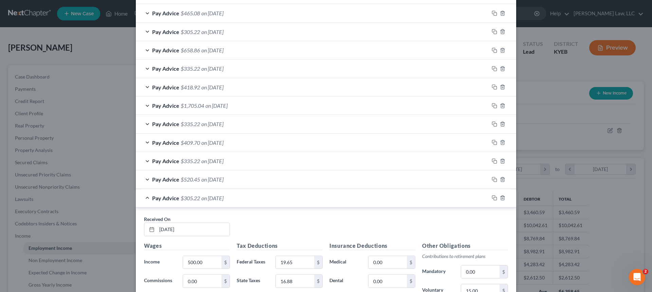
click at [215, 196] on span "on 06/20/2025" at bounding box center [212, 198] width 22 height 6
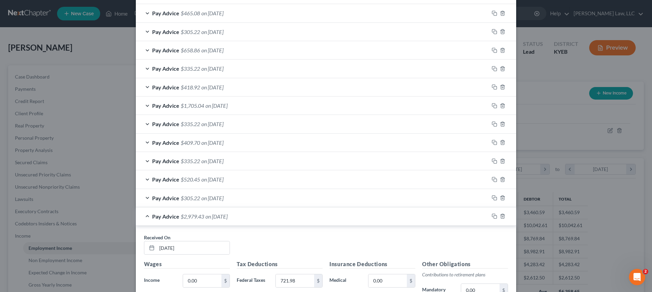
click at [219, 217] on span "on 06/20/2025" at bounding box center [216, 216] width 22 height 6
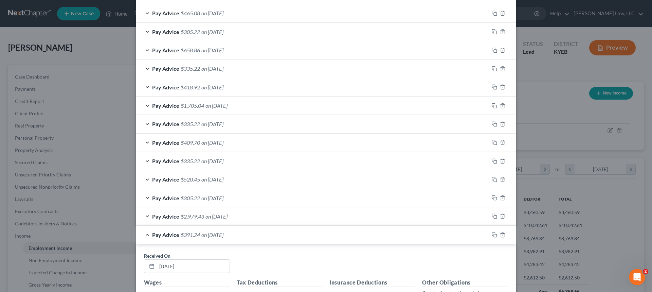
click at [221, 234] on span "on 06/13/2025" at bounding box center [212, 234] width 22 height 6
click at [220, 250] on span "on 06/06/2025" at bounding box center [212, 253] width 22 height 6
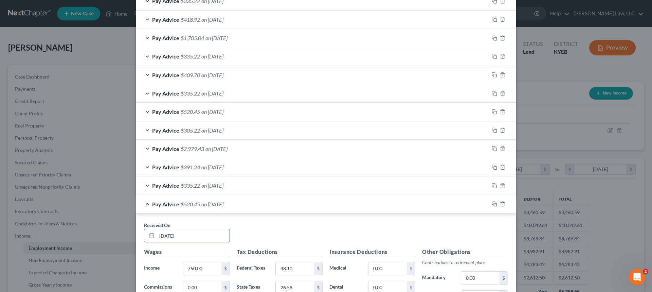
scroll to position [306, 0]
click at [218, 203] on span "on 05/30/2025" at bounding box center [212, 203] width 22 height 6
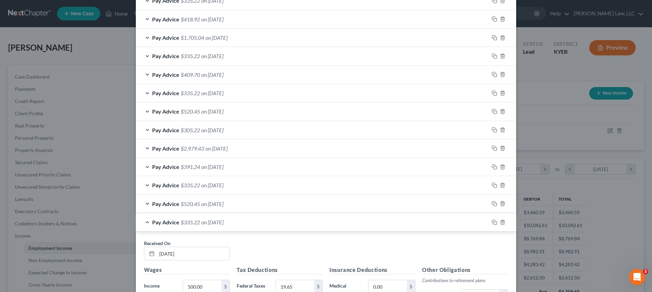
click at [217, 219] on span "on 05/23/2025" at bounding box center [212, 222] width 22 height 6
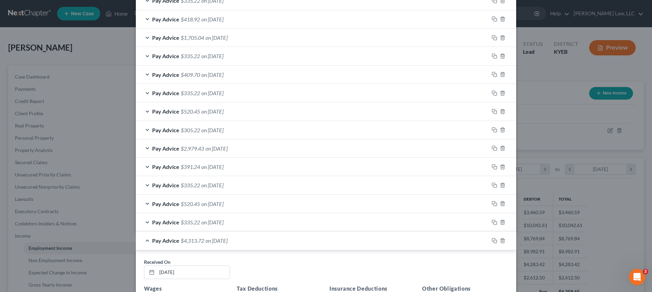
click at [215, 234] on div "Pay Advice $4,313.72 on 05/16/2025" at bounding box center [312, 240] width 353 height 18
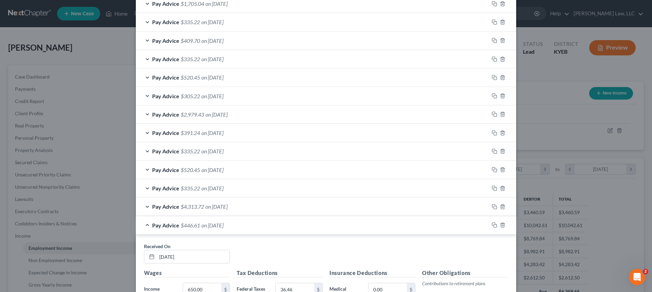
click at [211, 219] on div "Pay Advice $446.61 on 05/16/2025" at bounding box center [312, 225] width 353 height 18
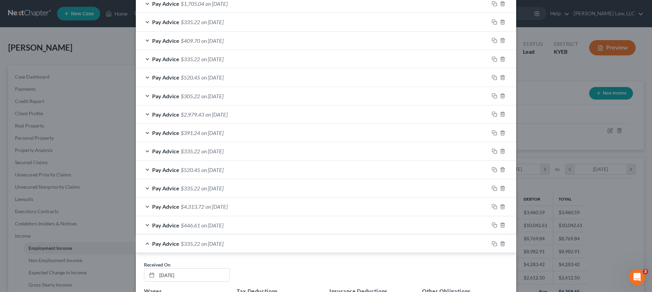
scroll to position [374, 0]
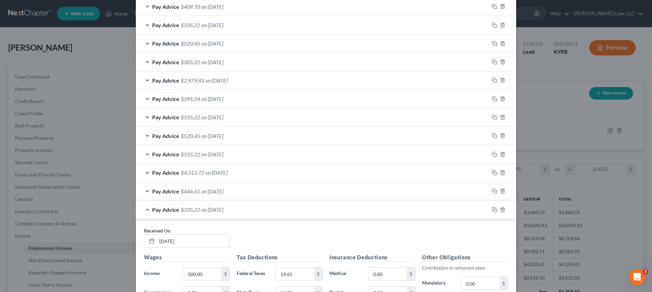
click at [213, 205] on div "Pay Advice $335.22 on 05/09/2025" at bounding box center [312, 209] width 353 height 18
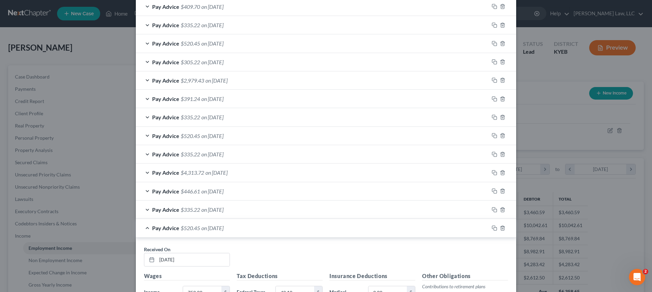
click at [205, 224] on span "on 05/02/2025" at bounding box center [212, 227] width 22 height 6
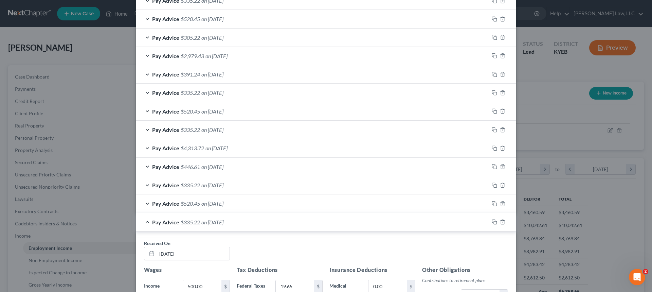
scroll to position [408, 0]
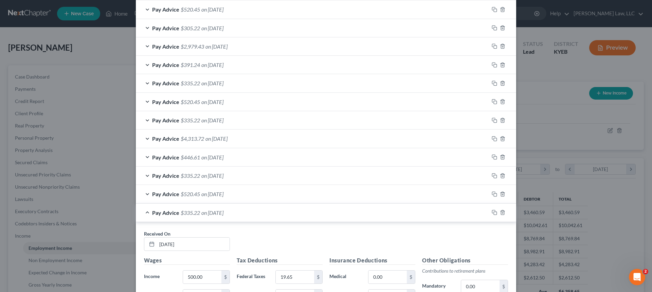
click at [209, 208] on div "Pay Advice $335.22 on 04/25/2025" at bounding box center [312, 212] width 353 height 18
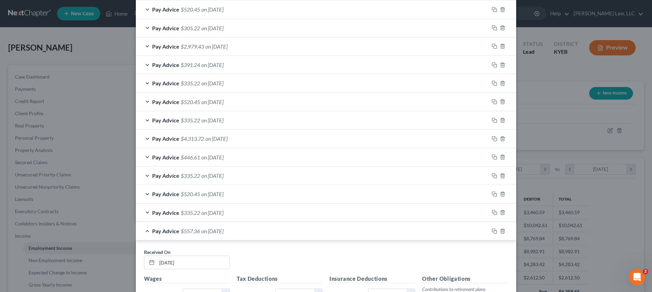
click at [209, 230] on span "on 04/18/2025" at bounding box center [212, 231] width 22 height 6
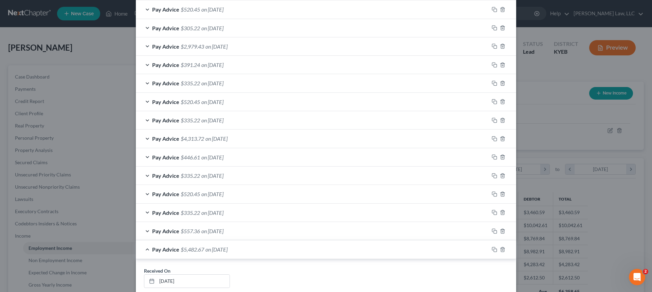
click at [210, 245] on div "Pay Advice $5,482.67 on 04/18/2025" at bounding box center [312, 249] width 353 height 18
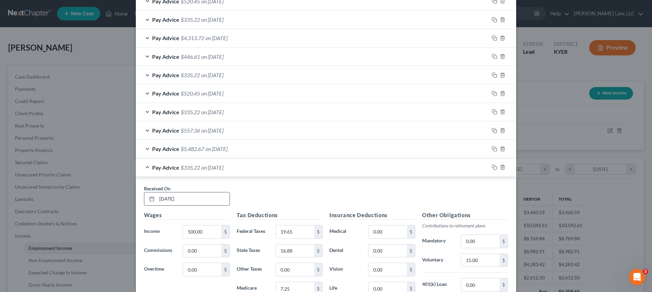
scroll to position [509, 0]
click at [195, 166] on span "$335.22" at bounding box center [190, 166] width 19 height 6
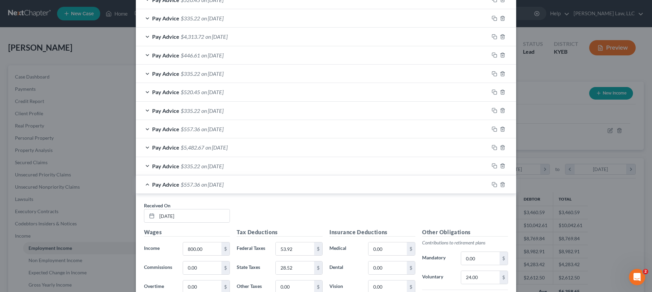
click at [196, 180] on div "Pay Advice $557.36 on 04/04/2025" at bounding box center [312, 184] width 353 height 18
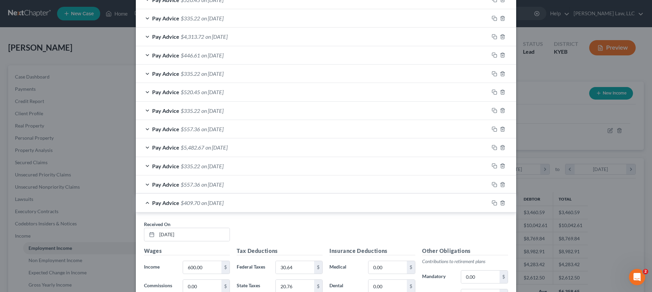
click at [196, 200] on span "$409.70" at bounding box center [190, 202] width 19 height 6
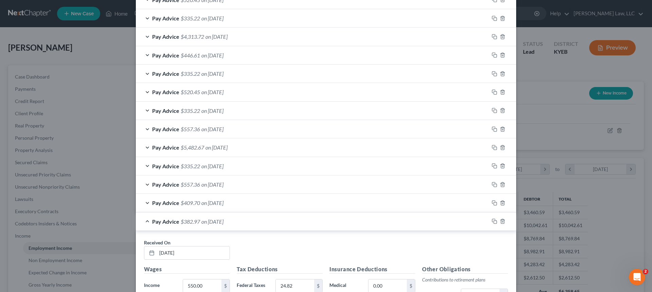
click at [197, 220] on span "$382.97" at bounding box center [190, 221] width 19 height 6
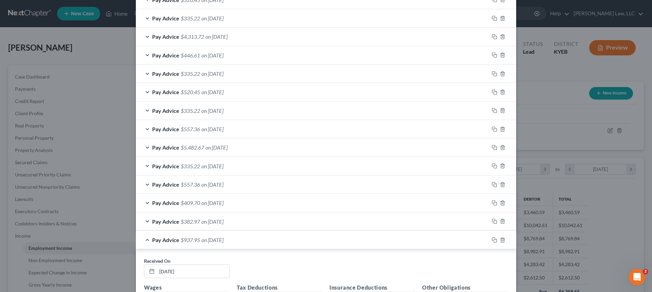
click at [195, 237] on span "$937.95" at bounding box center [190, 239] width 19 height 6
click at [199, 257] on div "Pay Advice $345.22 on 03/14/2025" at bounding box center [312, 258] width 353 height 18
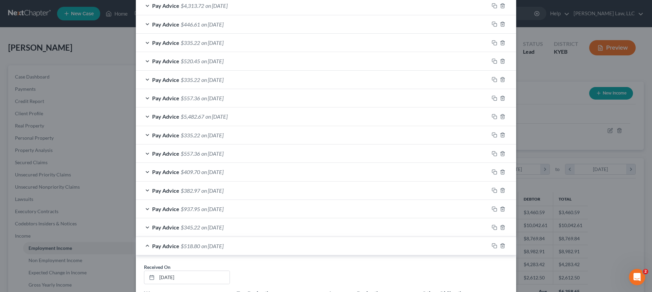
scroll to position [577, 0]
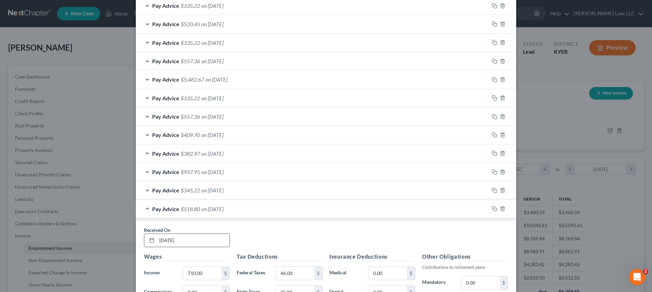
click at [205, 238] on input "03/07/2025" at bounding box center [193, 240] width 73 height 13
click at [205, 211] on span "on 03/07/2025" at bounding box center [212, 208] width 22 height 6
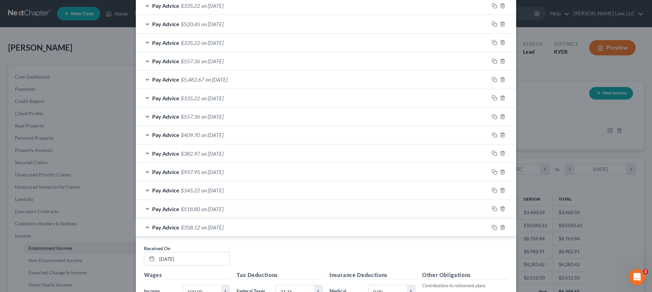
click at [214, 228] on span "on 02/28/2025" at bounding box center [212, 227] width 22 height 6
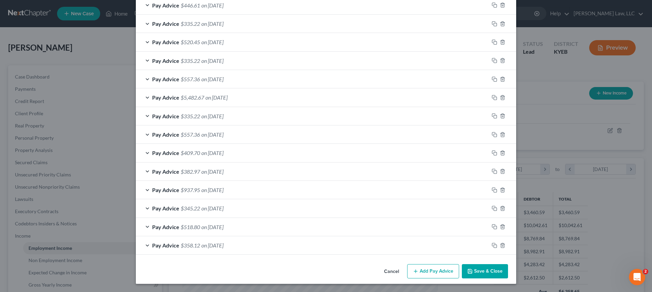
click at [221, 247] on span "on 02/28/2025" at bounding box center [212, 245] width 22 height 6
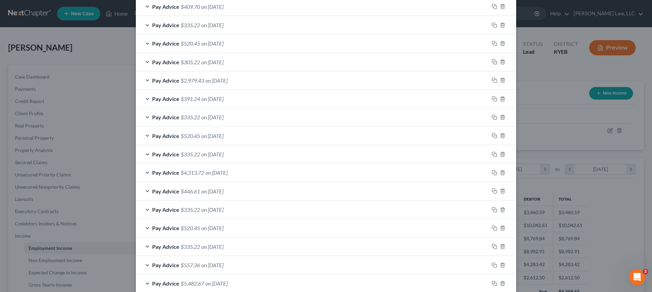
scroll to position [543, 0]
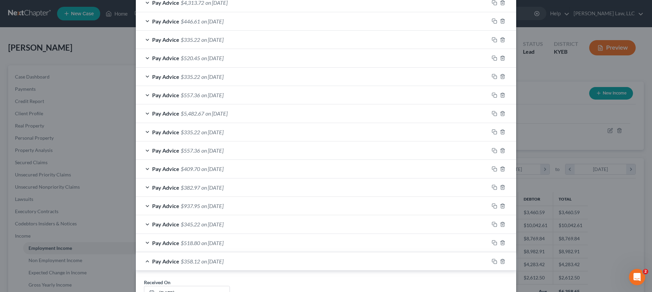
click at [218, 259] on span "on 02/28/2025" at bounding box center [212, 261] width 22 height 6
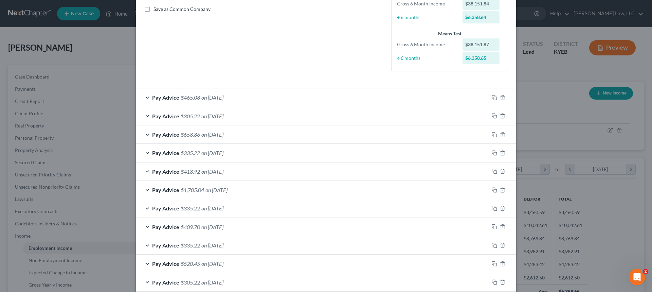
scroll to position [34, 0]
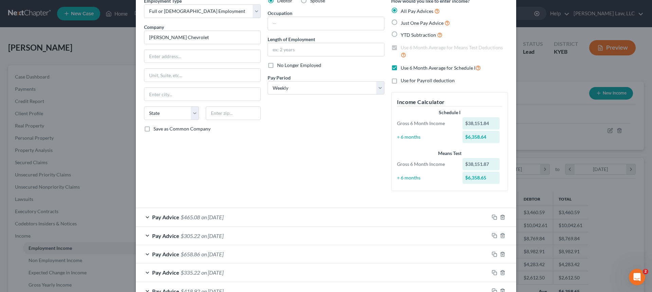
click at [176, 222] on div "Pay Advice $465.08 on 08/22/2025" at bounding box center [312, 217] width 353 height 18
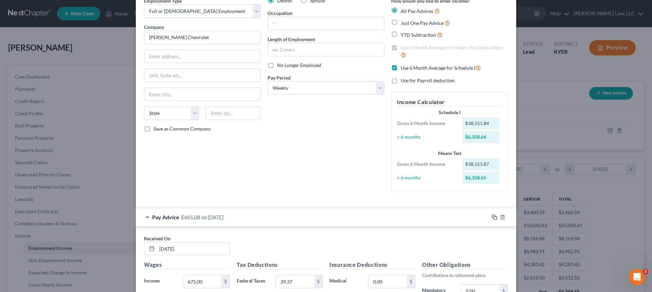
click at [493, 217] on icon "button" at bounding box center [494, 216] width 5 height 5
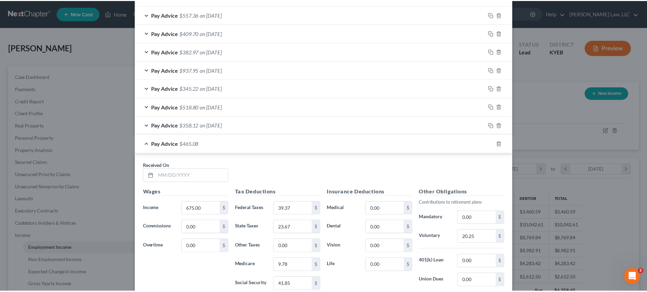
scroll to position [789, 0]
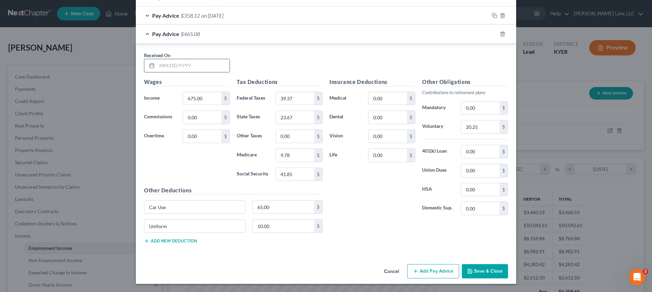
drag, startPoint x: 180, startPoint y: 67, endPoint x: 205, endPoint y: 67, distance: 25.1
click at [180, 67] on input "text" at bounding box center [193, 65] width 73 height 13
type input "[DATE]"
click at [291, 96] on input "39.37" at bounding box center [295, 98] width 38 height 13
click at [291, 119] on input "23.67" at bounding box center [295, 117] width 38 height 13
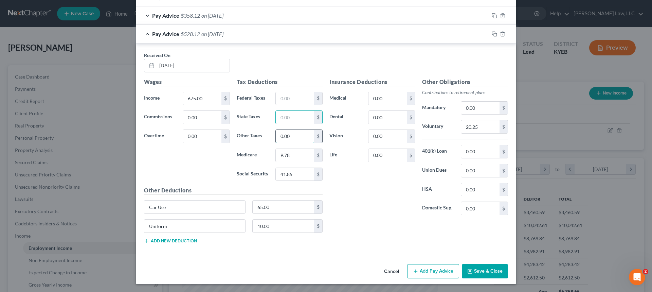
click at [291, 136] on input "0.00" at bounding box center [295, 136] width 38 height 13
click at [298, 155] on input "9.78" at bounding box center [295, 155] width 38 height 13
click at [298, 173] on input "41.85" at bounding box center [295, 174] width 38 height 13
click at [491, 126] on input "20.25" at bounding box center [480, 126] width 38 height 13
click at [209, 95] on input "675.00" at bounding box center [202, 98] width 38 height 13
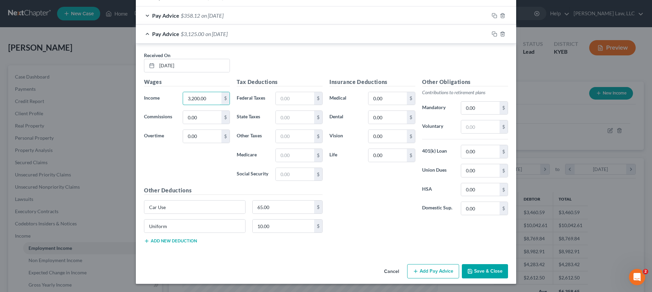
type input "3,200.00"
click at [496, 268] on button "Save & Close" at bounding box center [485, 271] width 46 height 14
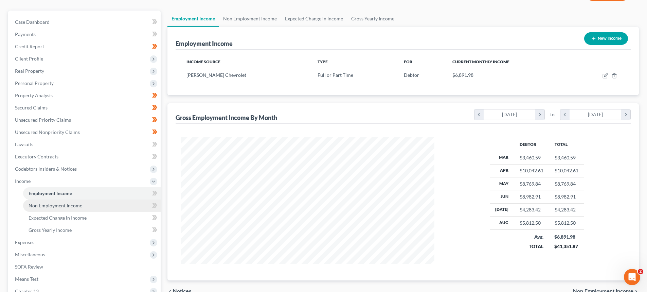
scroll to position [68, 0]
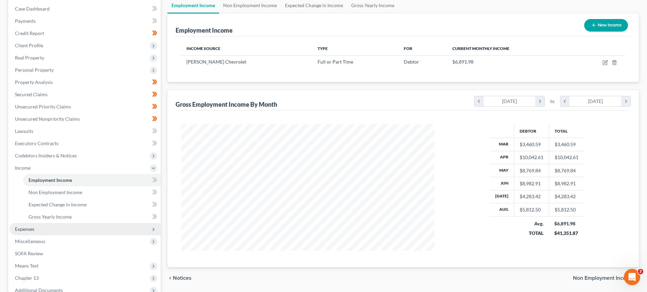
click at [32, 225] on span "Expenses" at bounding box center [85, 229] width 151 height 12
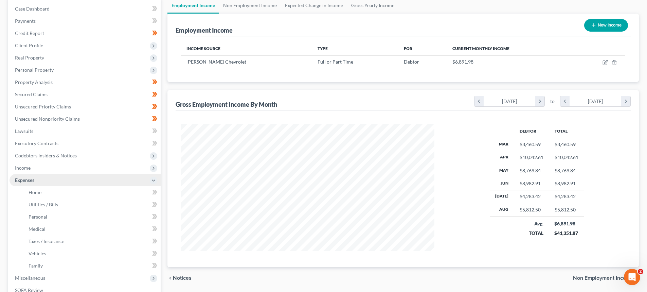
click at [29, 181] on span "Expenses" at bounding box center [24, 180] width 19 height 6
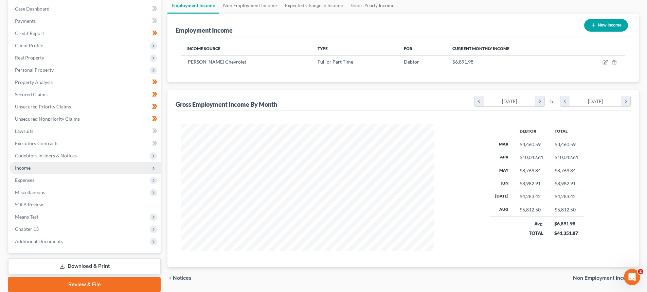
click at [29, 170] on span "Income" at bounding box center [23, 168] width 16 height 6
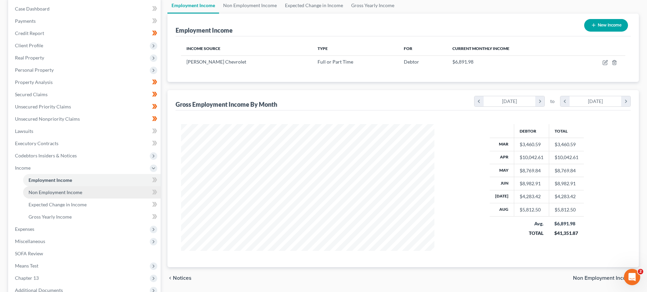
click at [60, 195] on link "Non Employment Income" at bounding box center [92, 192] width 138 height 12
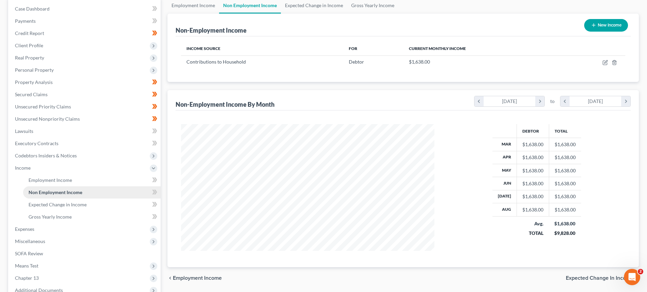
scroll to position [127, 267]
click at [45, 215] on span "Gross Yearly Income" at bounding box center [50, 217] width 43 height 6
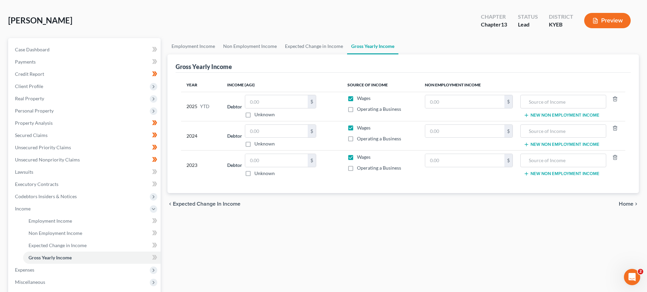
scroll to position [68, 0]
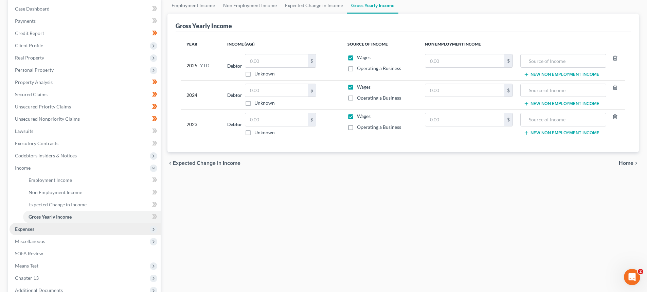
click at [26, 227] on span "Expenses" at bounding box center [24, 229] width 19 height 6
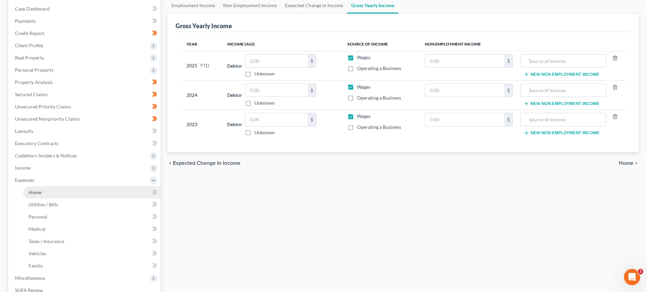
click at [40, 190] on span "Home" at bounding box center [35, 192] width 13 height 6
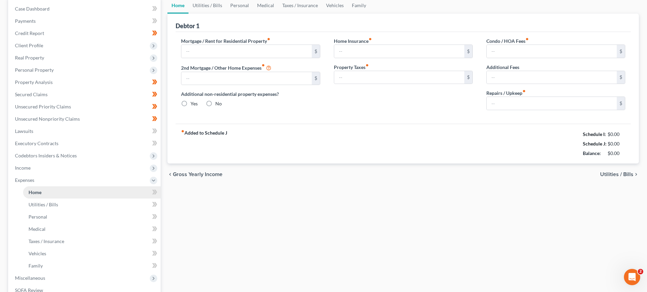
scroll to position [10, 0]
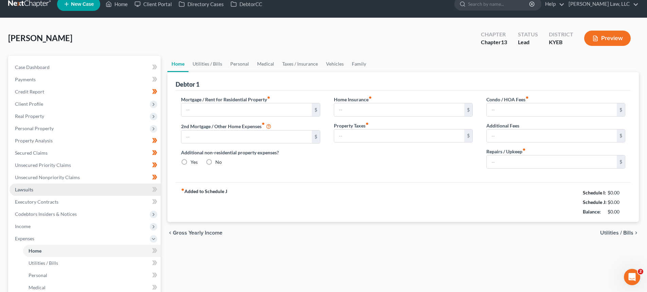
type input "1,220.00"
type input "0.00"
radio input "true"
type input "0.00"
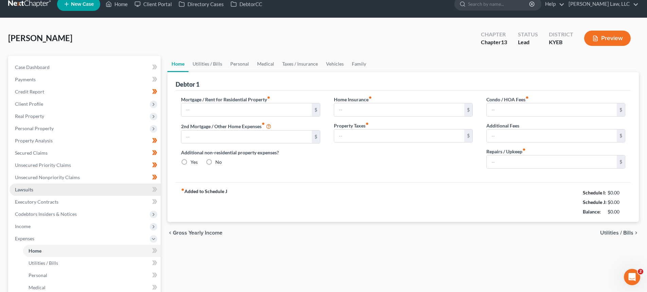
type input "0.00"
type input "144.00"
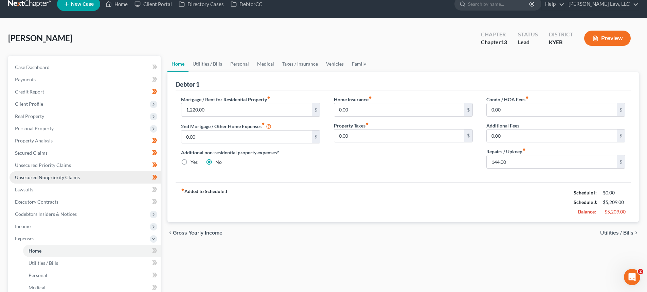
scroll to position [0, 0]
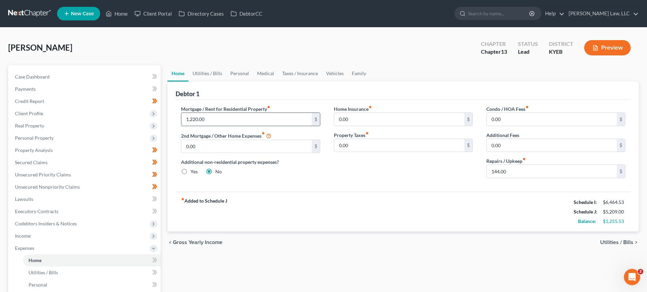
click at [220, 124] on input "1,220.00" at bounding box center [246, 119] width 130 height 13
type input "1,150.00"
click at [515, 172] on input "144.00" at bounding box center [552, 171] width 130 height 13
type input "150.00"
click at [194, 74] on link "Utilities / Bills" at bounding box center [207, 73] width 38 height 16
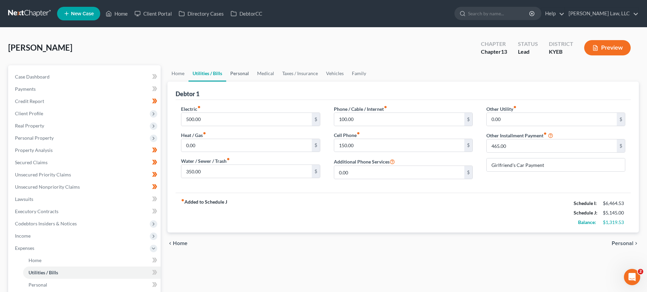
click at [246, 70] on link "Personal" at bounding box center [239, 73] width 27 height 16
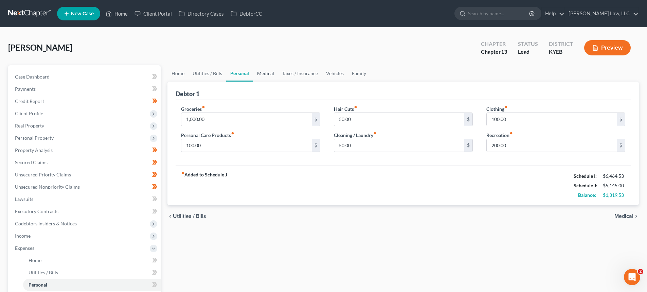
click at [257, 74] on link "Medical" at bounding box center [265, 73] width 25 height 16
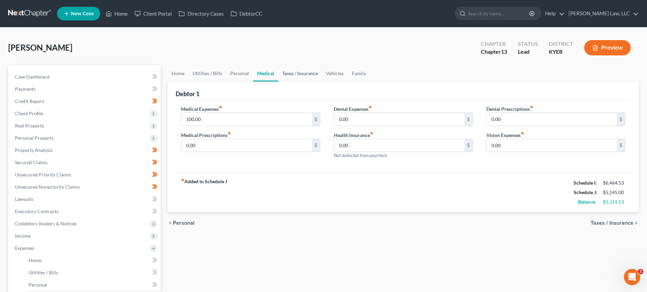
click at [308, 72] on link "Taxes / Insurance" at bounding box center [300, 73] width 44 height 16
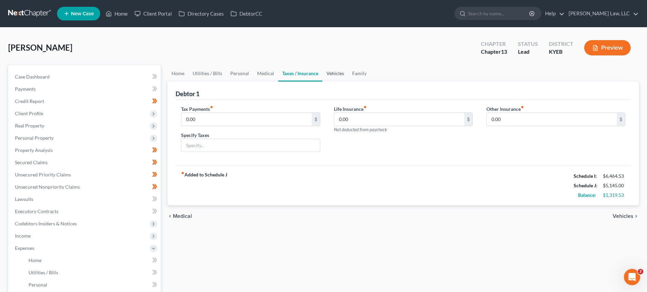
click at [328, 76] on link "Vehicles" at bounding box center [335, 73] width 26 height 16
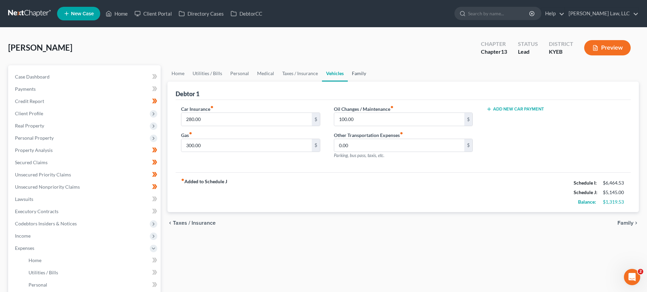
click at [363, 73] on link "Family" at bounding box center [359, 73] width 22 height 16
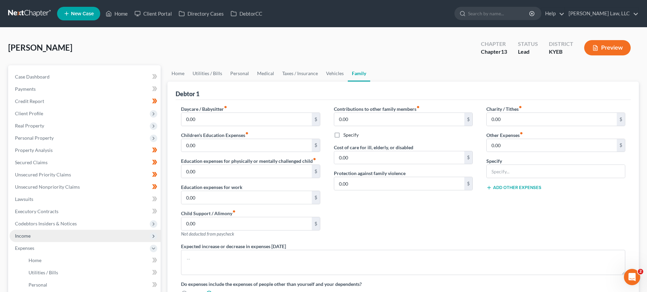
click at [33, 237] on span "Income" at bounding box center [85, 236] width 151 height 12
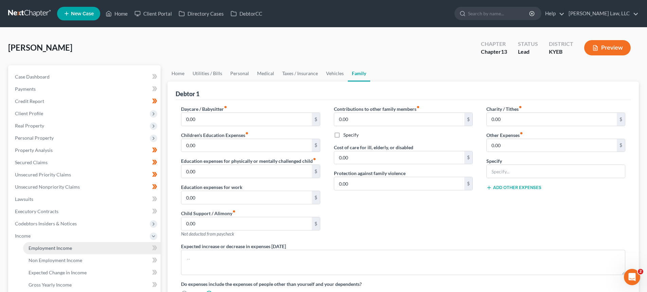
click at [37, 246] on span "Employment Income" at bounding box center [50, 248] width 43 height 6
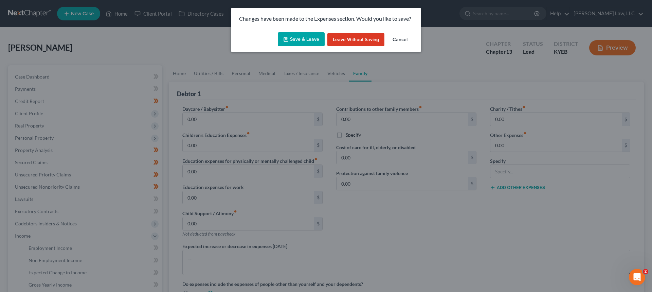
click at [319, 41] on button "Save & Leave" at bounding box center [301, 39] width 47 height 14
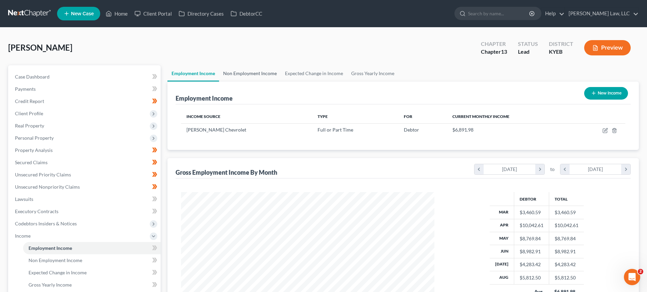
scroll to position [127, 267]
click at [233, 71] on link "Non Employment Income" at bounding box center [250, 73] width 62 height 16
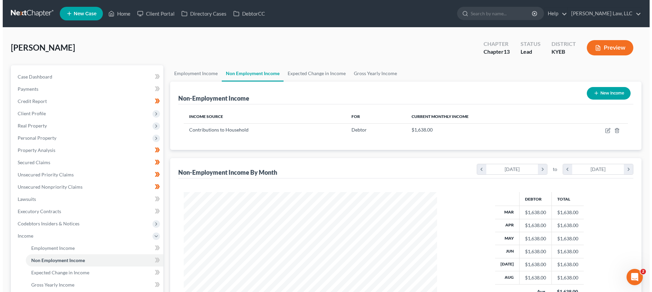
scroll to position [127, 267]
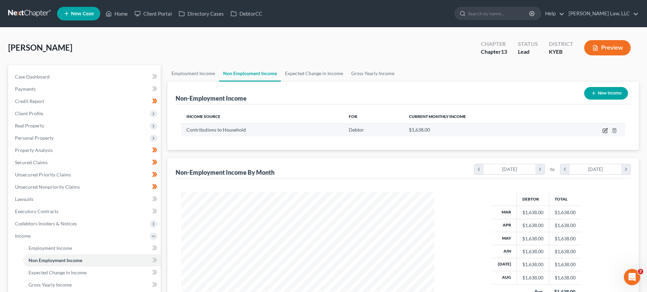
click at [606, 130] on icon "button" at bounding box center [605, 129] width 3 height 3
select select "8"
select select "0"
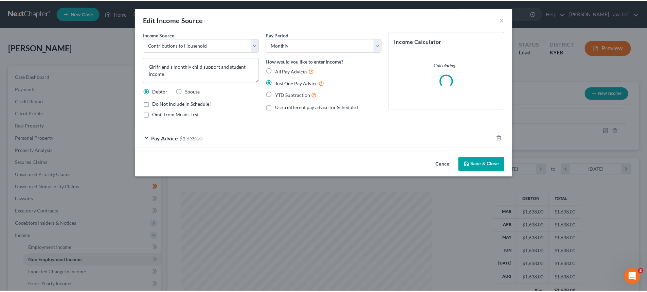
scroll to position [128, 269]
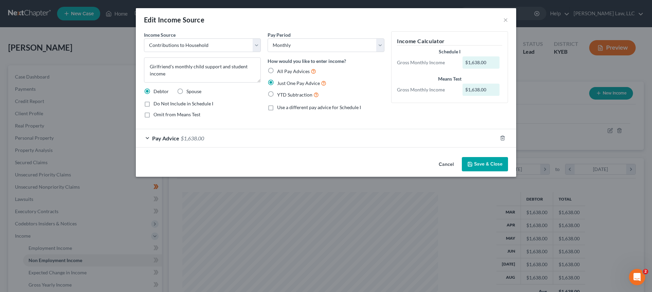
click at [162, 138] on span "Pay Advice" at bounding box center [165, 138] width 27 height 6
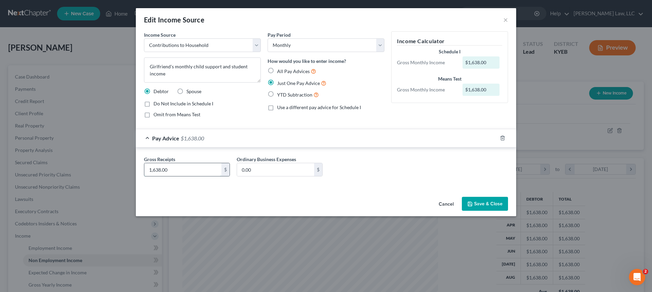
click at [183, 165] on input "1,638.00" at bounding box center [182, 169] width 77 height 13
click at [497, 204] on button "Save & Close" at bounding box center [485, 204] width 46 height 14
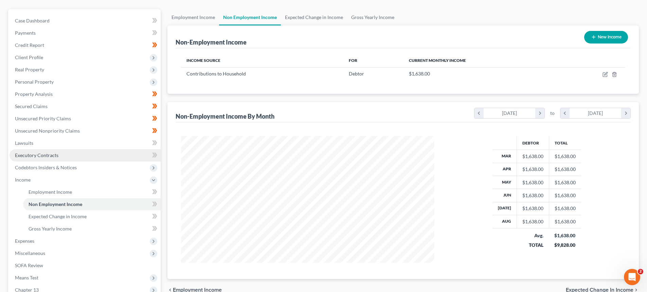
scroll to position [68, 0]
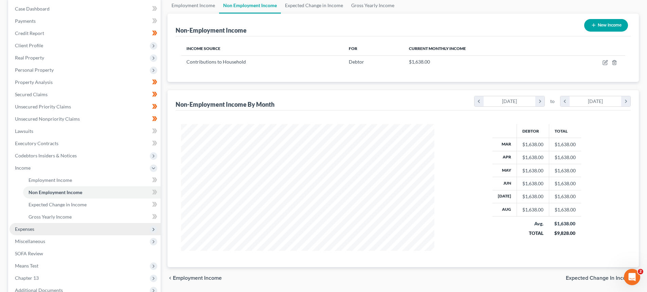
click at [43, 227] on span "Expenses" at bounding box center [85, 229] width 151 height 12
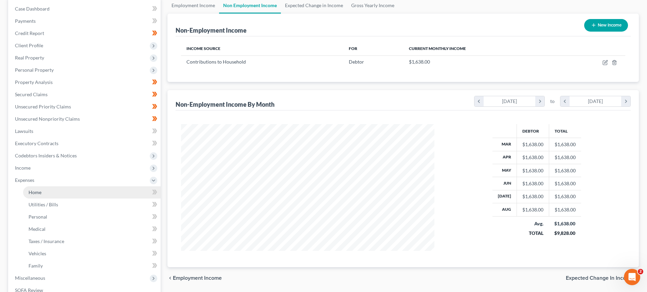
click at [39, 192] on span "Home" at bounding box center [35, 192] width 13 height 6
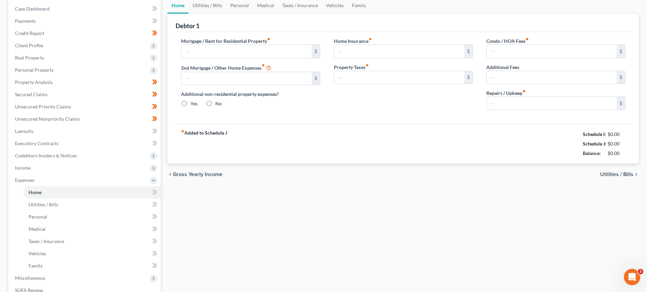
scroll to position [14, 0]
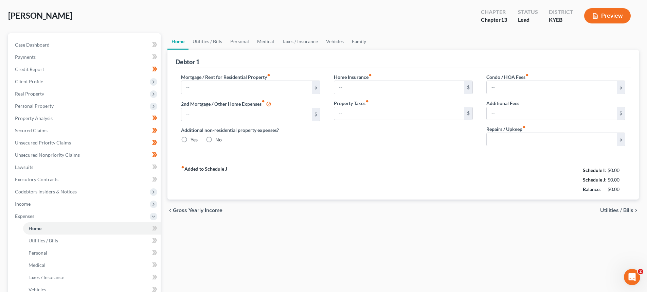
type input "1,150.00"
type input "0.00"
radio input "true"
type input "0.00"
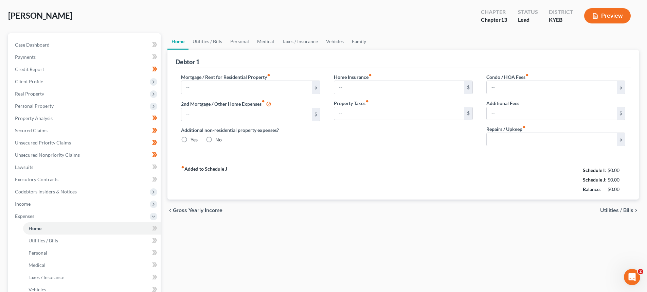
type input "0.00"
type input "150.00"
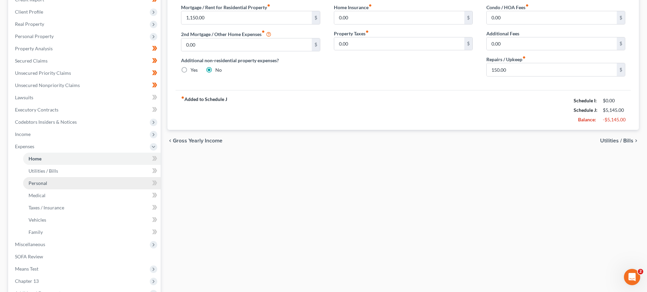
scroll to position [102, 0]
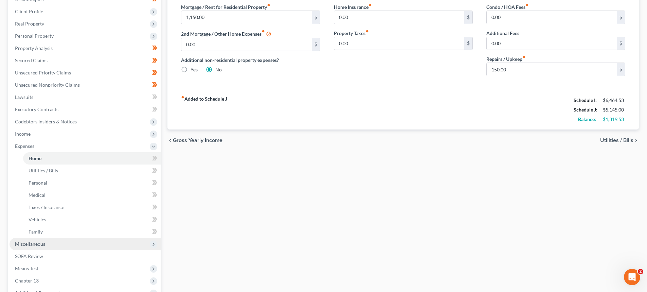
click at [55, 241] on span "Miscellaneous" at bounding box center [85, 244] width 151 height 12
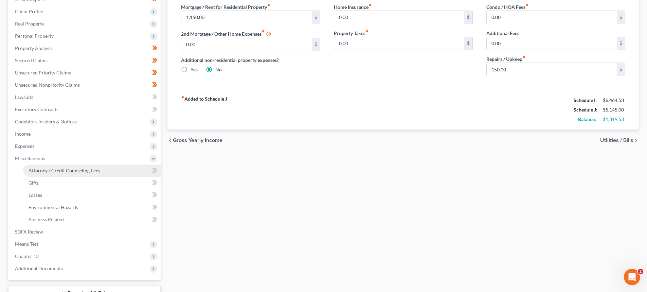
click at [35, 174] on link "Attorney / Credit Counseling Fees" at bounding box center [92, 170] width 138 height 12
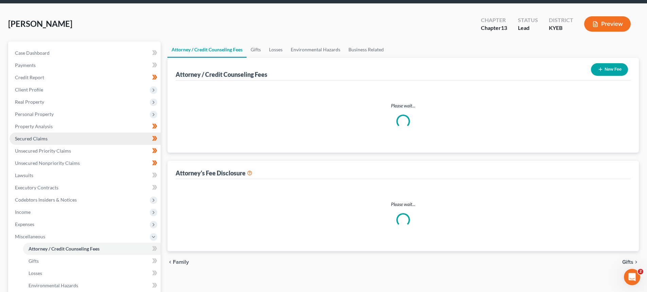
select select "3"
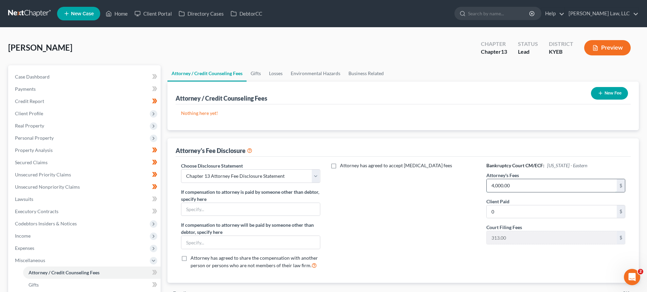
click at [507, 188] on input "4,000.00" at bounding box center [552, 185] width 130 height 13
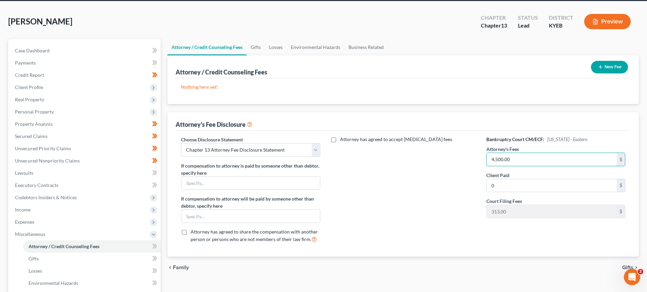
scroll to position [102, 0]
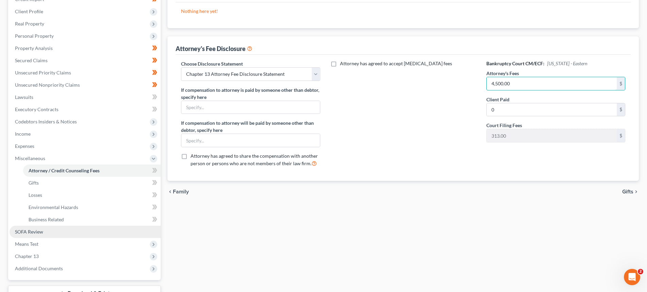
type input "4,500.00"
click at [29, 235] on link "SOFA Review" at bounding box center [85, 232] width 151 height 12
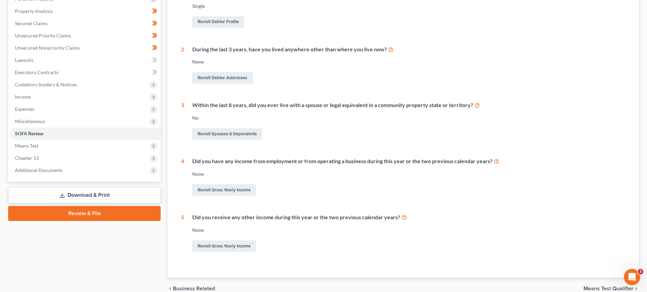
scroll to position [170, 0]
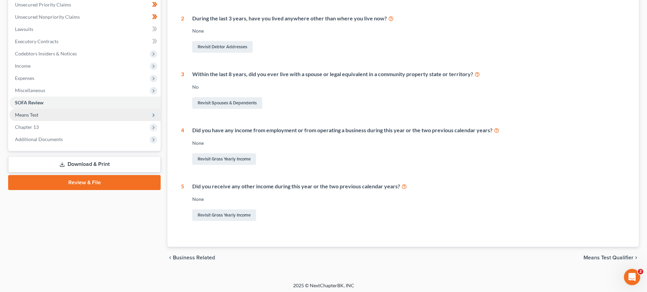
click at [20, 115] on span "Means Test" at bounding box center [26, 115] width 23 height 6
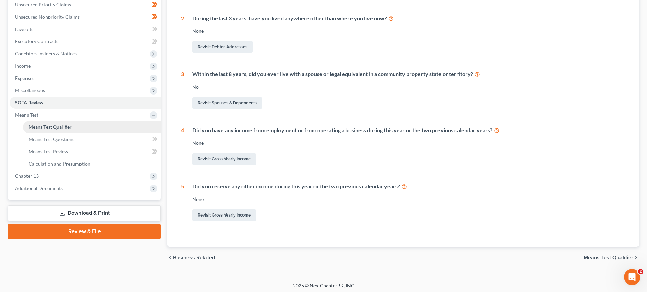
click at [32, 130] on link "Means Test Qualifier" at bounding box center [92, 127] width 138 height 12
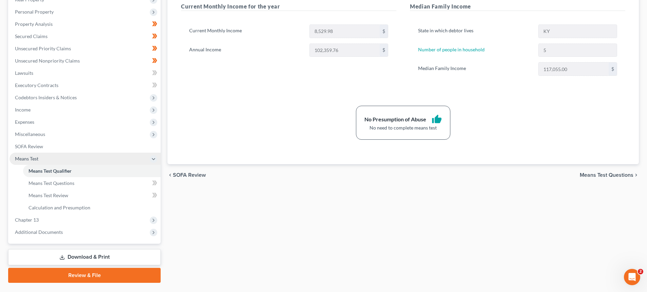
scroll to position [143, 0]
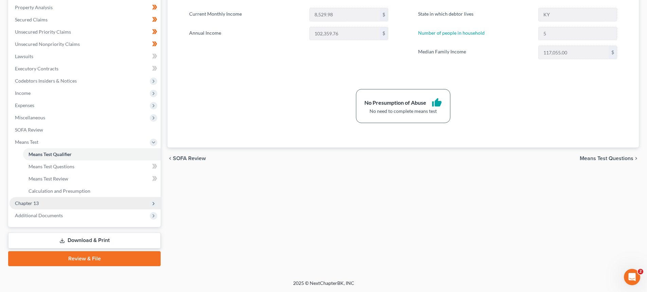
click at [38, 202] on span "Chapter 13" at bounding box center [27, 203] width 24 height 6
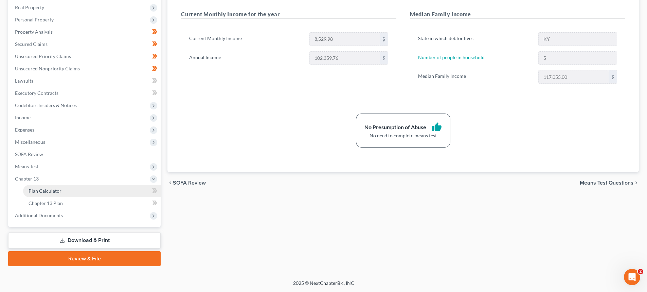
click at [37, 192] on span "Plan Calculator" at bounding box center [45, 191] width 33 height 6
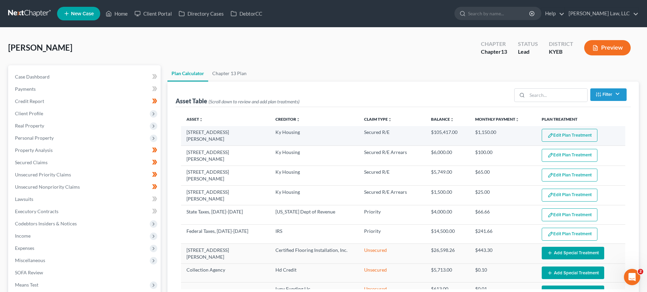
select select "59"
click at [574, 134] on button "Edit Plan Treatment" at bounding box center [570, 135] width 56 height 13
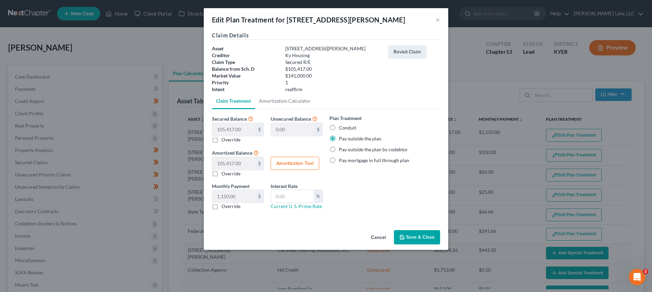
click at [414, 233] on button "Save & Close" at bounding box center [417, 237] width 46 height 14
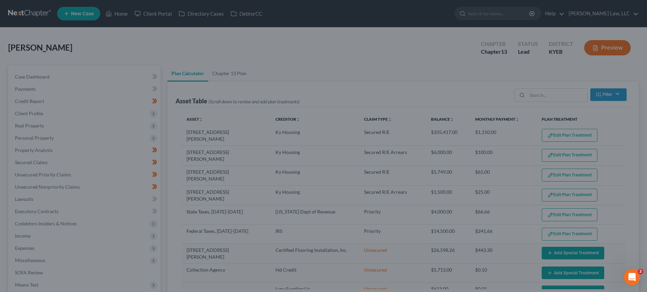
select select "59"
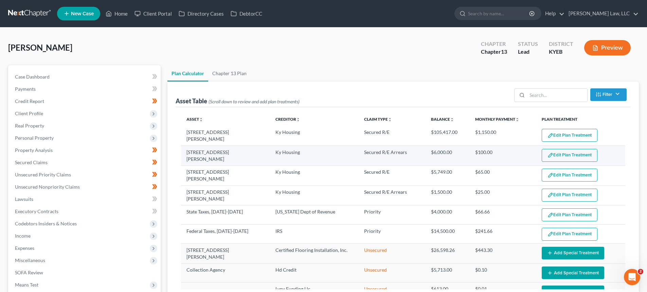
click at [569, 153] on button "Edit Plan Treatment" at bounding box center [570, 155] width 56 height 13
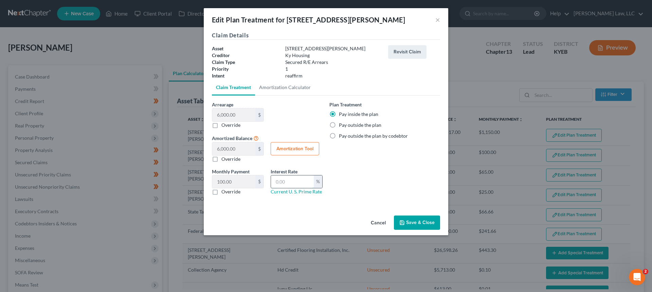
click at [291, 178] on input "text" at bounding box center [292, 181] width 43 height 13
type input "0.00"
click at [403, 227] on button "Save & Close" at bounding box center [417, 222] width 46 height 14
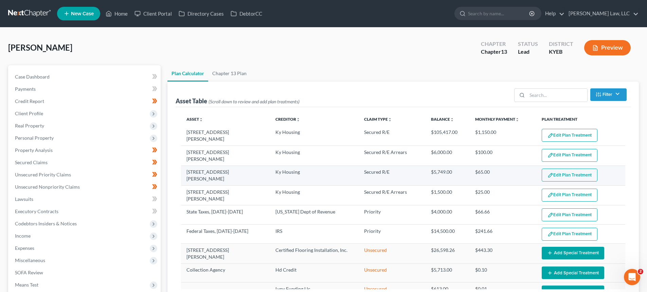
click at [564, 170] on button "Edit Plan Treatment" at bounding box center [570, 174] width 56 height 13
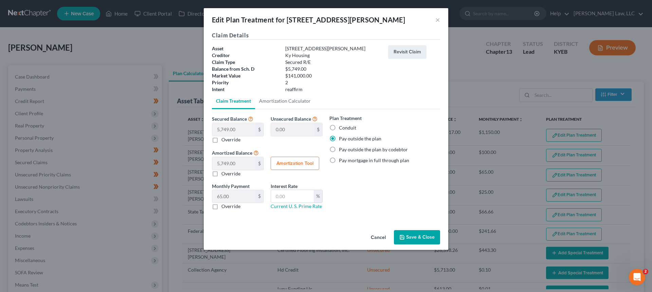
select select "59"
click at [297, 194] on input "text" at bounding box center [292, 196] width 43 height 13
type input "0.00"
click at [432, 248] on div "Cancel Save & Close" at bounding box center [326, 238] width 245 height 22
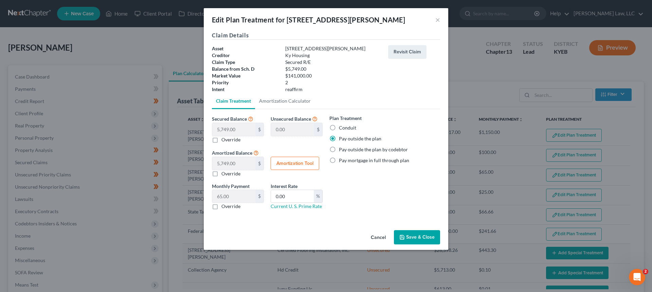
click at [431, 234] on button "Save & Close" at bounding box center [417, 237] width 46 height 14
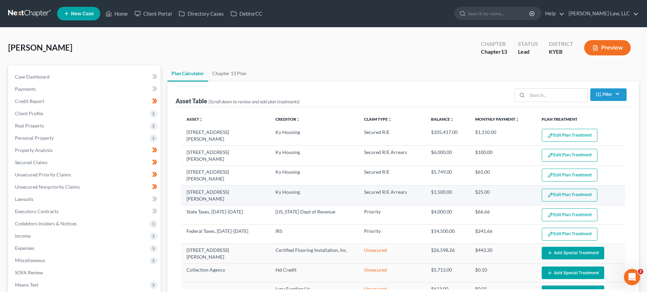
select select "59"
click at [562, 195] on button "Edit Plan Treatment" at bounding box center [570, 194] width 56 height 13
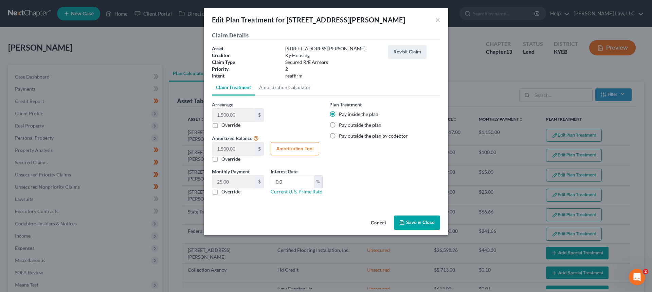
click at [427, 218] on button "Save & Close" at bounding box center [417, 222] width 46 height 14
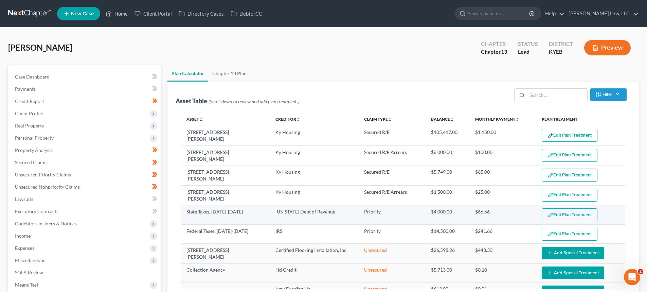
select select "59"
click at [549, 212] on button "Edit Plan Treatment" at bounding box center [570, 214] width 56 height 13
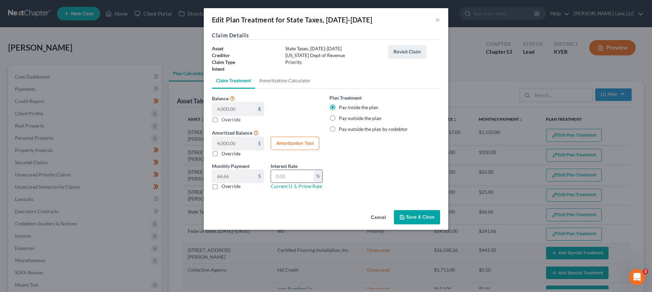
click at [301, 177] on input "text" at bounding box center [292, 176] width 43 height 13
type input "0.00"
click at [427, 210] on button "Save & Close" at bounding box center [417, 217] width 46 height 14
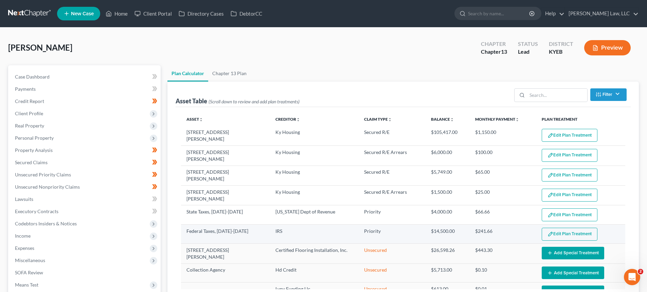
click at [552, 229] on button "Edit Plan Treatment" at bounding box center [570, 234] width 56 height 13
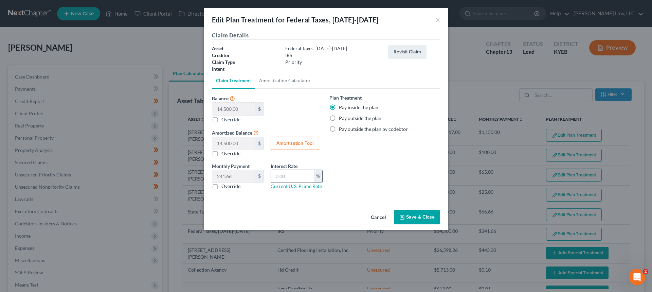
click at [289, 177] on input "text" at bounding box center [292, 176] width 43 height 13
type input "00"
select select "59"
type input "0.00"
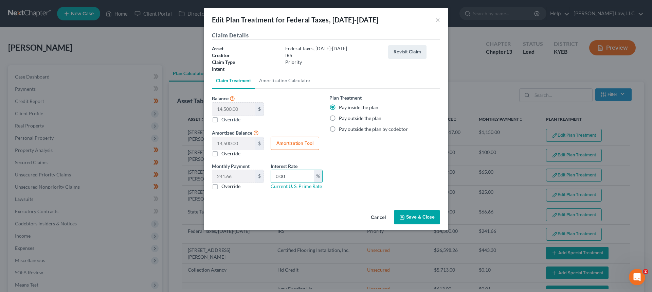
click at [412, 225] on div "Cancel Save & Close" at bounding box center [326, 218] width 245 height 22
click at [412, 216] on button "Save & Close" at bounding box center [417, 217] width 46 height 14
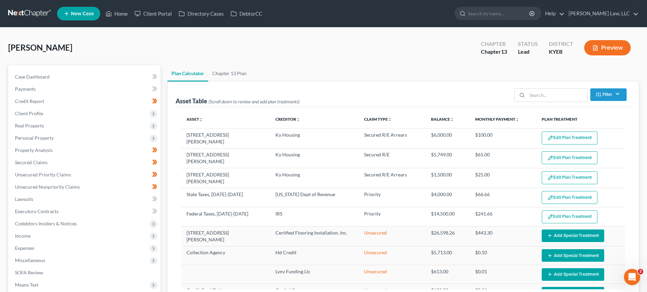
select select "59"
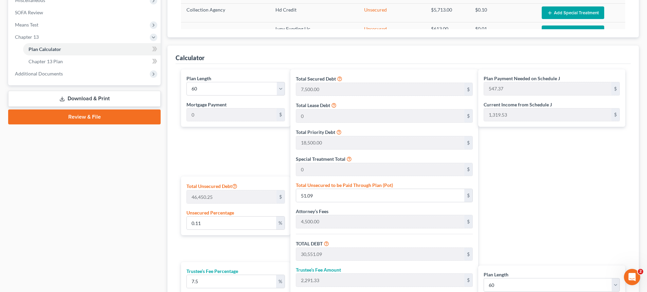
scroll to position [272, 0]
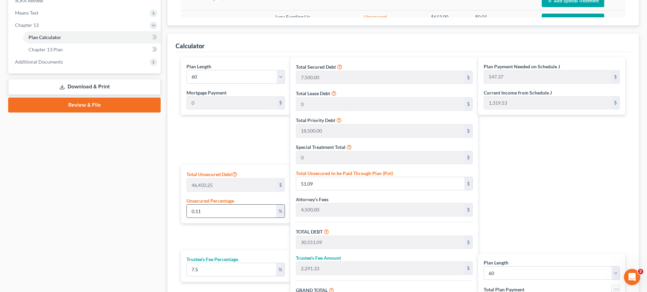
click at [250, 213] on input "0.11" at bounding box center [231, 210] width 89 height 13
drag, startPoint x: 249, startPoint y: 212, endPoint x: 153, endPoint y: 214, distance: 96.1
click at [155, 214] on div "Petition Navigation Case Dashboard Payments Invoices Payments Payments Credit R…" at bounding box center [323, 79] width 637 height 570
type input "0"
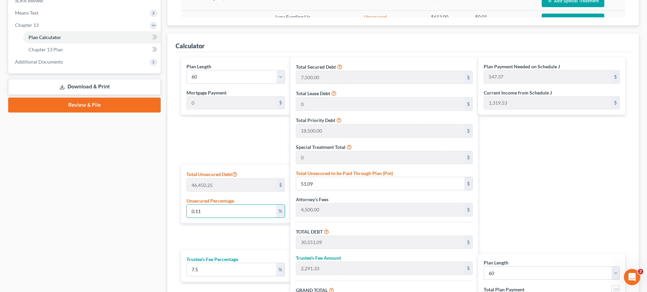
type input "30,500.00"
type input "2,287.50"
type input "32,787.50"
type input "546.45"
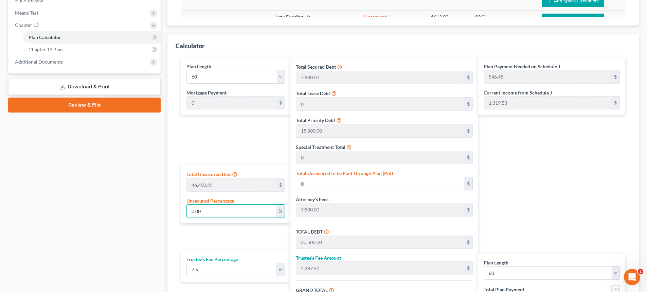
type input "0.00"
click at [503, 193] on div "Plan Payment Needed on Schedule J 546.45 $ Current Income from Schedule J 1,319…" at bounding box center [553, 195] width 150 height 276
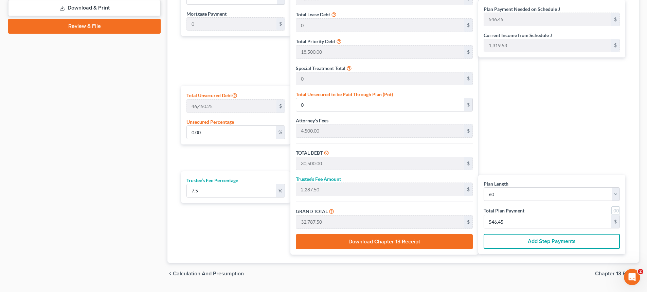
scroll to position [369, 0]
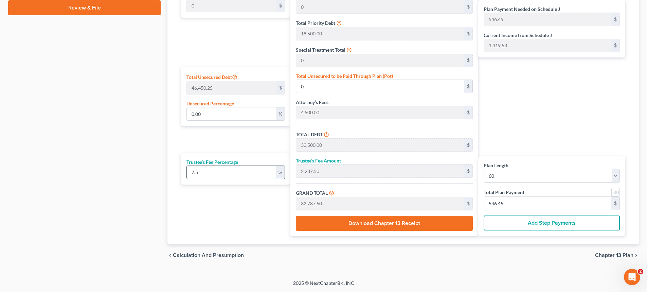
click at [237, 174] on input "7.5" at bounding box center [231, 172] width 89 height 13
drag, startPoint x: 237, startPoint y: 174, endPoint x: 54, endPoint y: 180, distance: 183.9
type input "9"
type input "2,745.00"
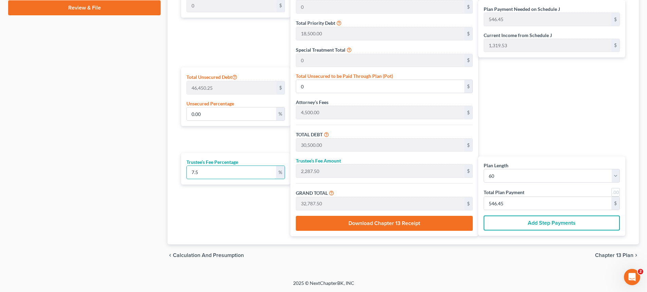
type input "33,245.00"
type input "554.08"
type input "9.5"
type input "2,897.50"
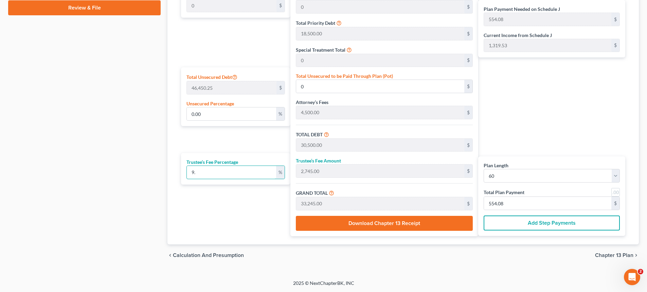
type input "33,397.50"
type input "556.62"
type input "9.5"
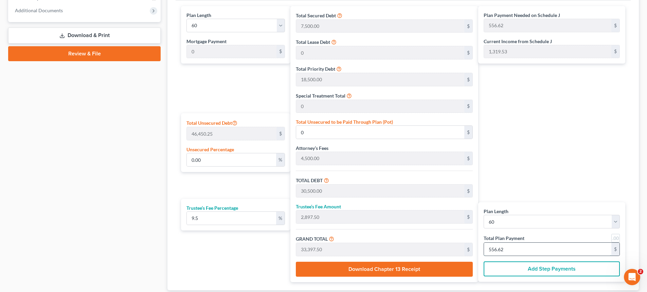
scroll to position [335, 0]
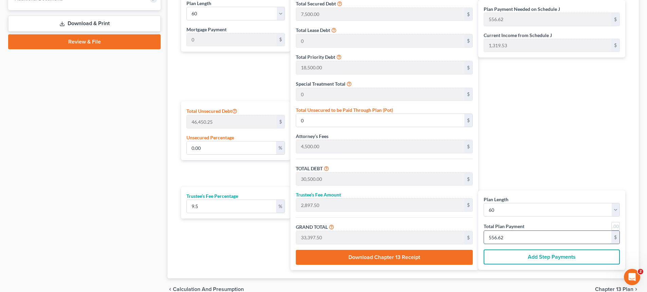
type input "0"
type input "4,416.40"
type input "419.55"
type input "4,835.96"
type input "7"
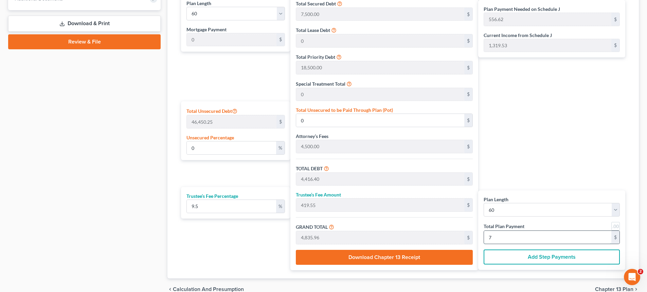
type input "44,164.03"
type input "4,195.58"
type input "48,359.62"
type input "70"
type input "441,640.37"
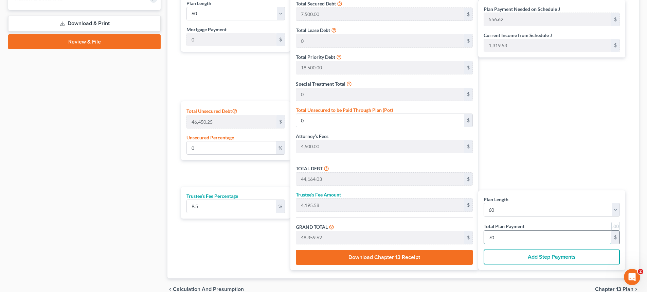
type input "41,955.83"
type input "483,596.21"
type input "700.00"
click at [513, 239] on input "700.00" at bounding box center [547, 237] width 127 height 13
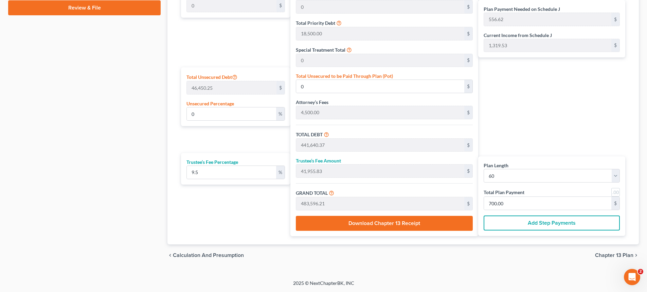
click at [615, 254] on span "Chapter 13 Plan" at bounding box center [614, 254] width 38 height 5
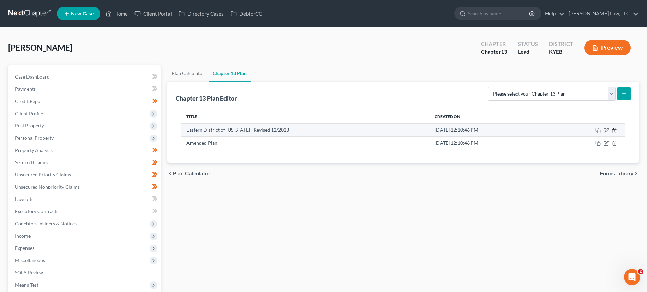
click at [615, 130] on icon "button" at bounding box center [614, 130] width 5 height 5
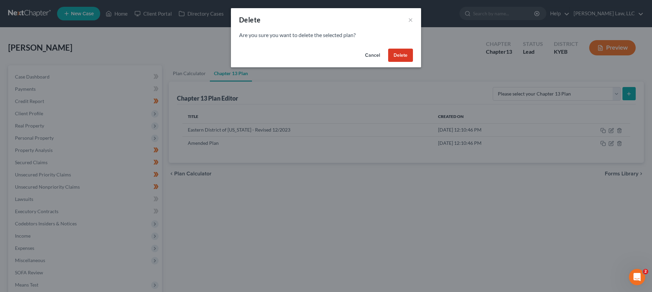
click at [405, 60] on button "Delete" at bounding box center [400, 56] width 25 height 14
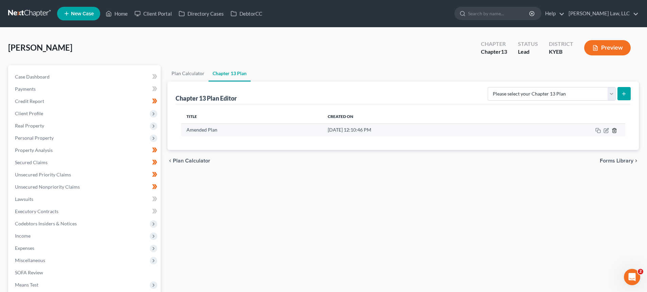
click at [615, 128] on icon "button" at bounding box center [614, 130] width 5 height 5
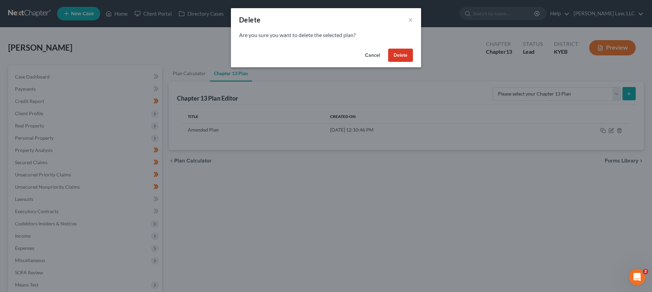
click at [396, 55] on button "Delete" at bounding box center [400, 56] width 25 height 14
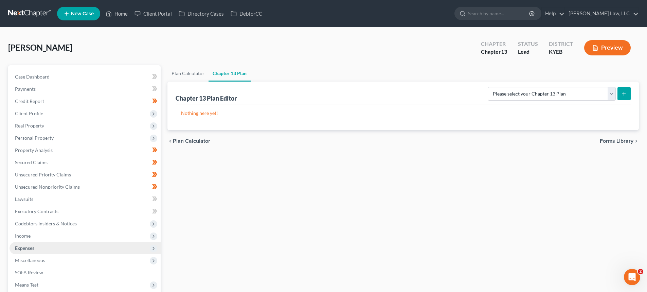
click at [29, 248] on span "Expenses" at bounding box center [24, 248] width 19 height 6
click at [29, 258] on span "Home" at bounding box center [35, 260] width 13 height 6
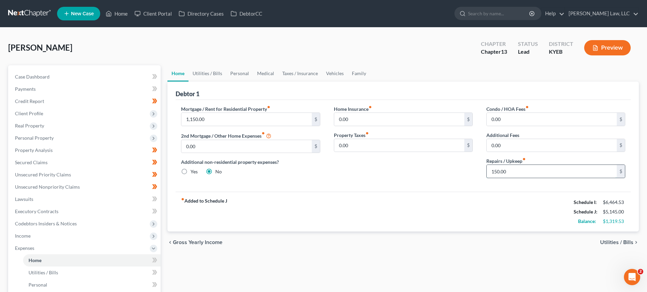
click at [532, 173] on input "150.00" at bounding box center [552, 171] width 130 height 13
type input "200.00"
click at [201, 77] on link "Utilities / Bills" at bounding box center [207, 73] width 38 height 16
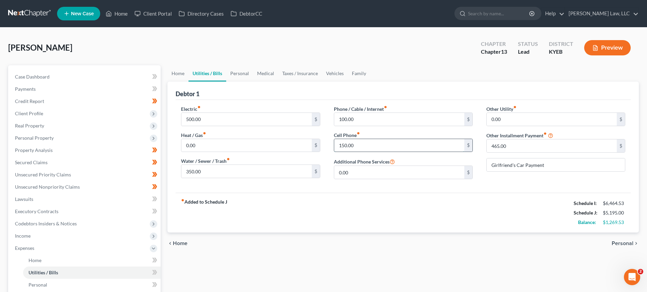
click at [340, 142] on input "150.00" at bounding box center [399, 145] width 130 height 13
click at [343, 145] on input "150.00" at bounding box center [399, 145] width 130 height 13
type input "200.00"
click at [241, 74] on link "Personal" at bounding box center [239, 73] width 27 height 16
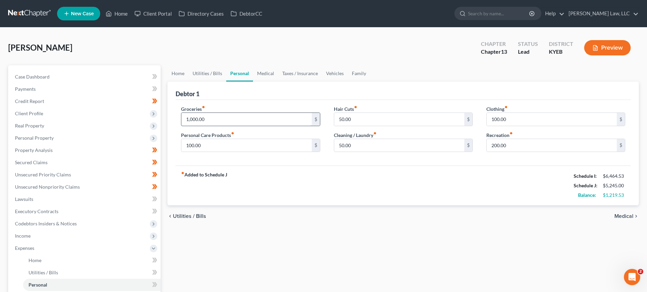
click at [193, 118] on input "1,000.00" at bounding box center [246, 119] width 130 height 13
click at [193, 116] on input "1,000.00" at bounding box center [246, 119] width 130 height 13
drag, startPoint x: 211, startPoint y: 116, endPoint x: 151, endPoint y: 121, distance: 59.7
click at [163, 117] on div "Petition Navigation Case Dashboard Payments Invoices Payments Payments Credit R…" at bounding box center [323, 255] width 637 height 380
type input "1,500.00"
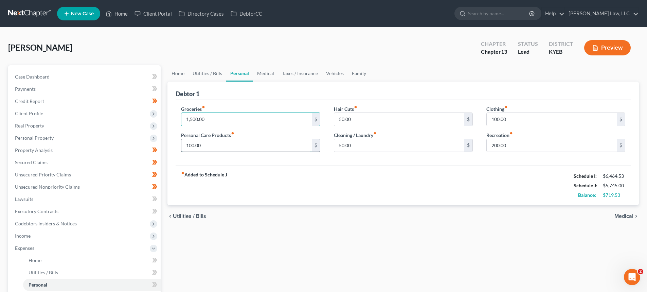
click at [192, 146] on input "100.00" at bounding box center [246, 145] width 130 height 13
click at [191, 144] on input "100.00" at bounding box center [246, 145] width 130 height 13
type input "150.00"
click at [341, 120] on input "50.00" at bounding box center [399, 119] width 130 height 13
click at [341, 119] on input "50.00" at bounding box center [399, 119] width 130 height 13
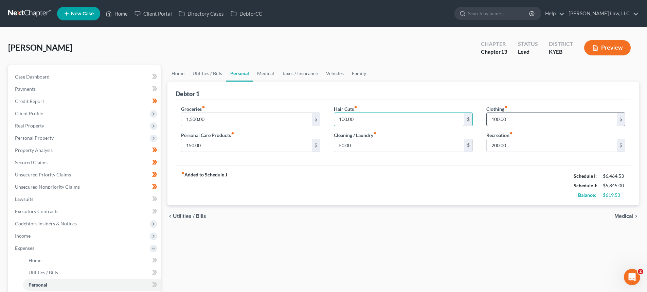
type input "100.00"
click at [495, 119] on input "100.00" at bounding box center [552, 119] width 130 height 13
click at [497, 120] on input "100.00" at bounding box center [552, 119] width 130 height 13
type input "150.00"
click at [271, 74] on link "Medical" at bounding box center [265, 73] width 25 height 16
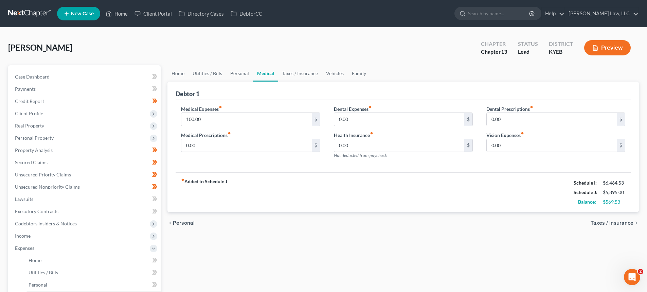
click at [226, 75] on link "Personal" at bounding box center [239, 73] width 27 height 16
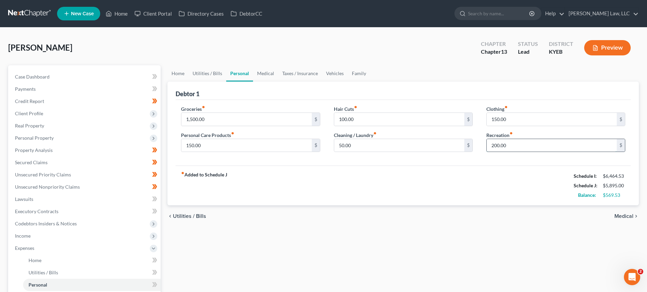
click at [496, 144] on input "200.00" at bounding box center [552, 145] width 130 height 13
click at [497, 145] on input "200.00" at bounding box center [552, 145] width 130 height 13
type input "150.00"
click at [193, 145] on input "150.00" at bounding box center [246, 145] width 130 height 13
click at [192, 145] on input "150.00" at bounding box center [246, 145] width 130 height 13
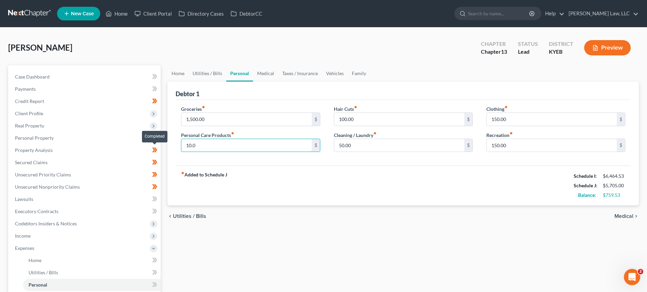
drag, startPoint x: 210, startPoint y: 149, endPoint x: 158, endPoint y: 150, distance: 52.3
click at [158, 150] on div "Petition Navigation Case Dashboard Payments Invoices Payments Payments Credit R…" at bounding box center [323, 255] width 637 height 380
type input "100.00"
click at [305, 159] on div "Groceries fiber_manual_record 1,500.00 $ Personal Care Products fiber_manual_re…" at bounding box center [403, 133] width 455 height 66
click at [195, 120] on input "1,500.00" at bounding box center [246, 119] width 130 height 13
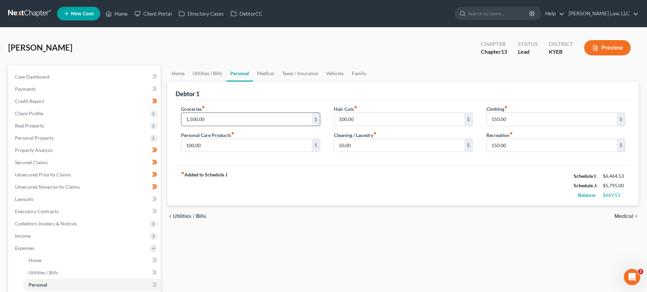
click at [195, 116] on input "1,500.00" at bounding box center [246, 119] width 130 height 13
click at [195, 120] on input "1,500.00" at bounding box center [246, 119] width 130 height 13
drag, startPoint x: 213, startPoint y: 114, endPoint x: 150, endPoint y: 120, distance: 62.4
click at [156, 117] on div "Petition Navigation Case Dashboard Payments Invoices Payments Payments Credit R…" at bounding box center [323, 255] width 637 height 380
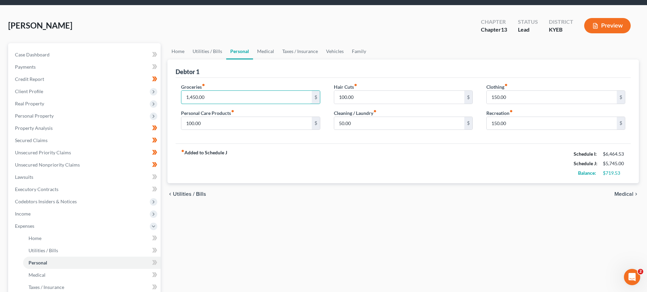
scroll to position [34, 0]
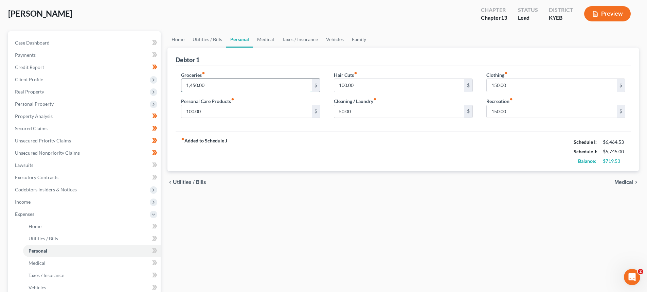
click at [195, 84] on input "1,450.00" at bounding box center [246, 85] width 130 height 13
type input "1,460.00"
click at [258, 145] on div "fiber_manual_record Added to Schedule J Schedule I: $6,464.53 Schedule J: $5,75…" at bounding box center [403, 151] width 455 height 40
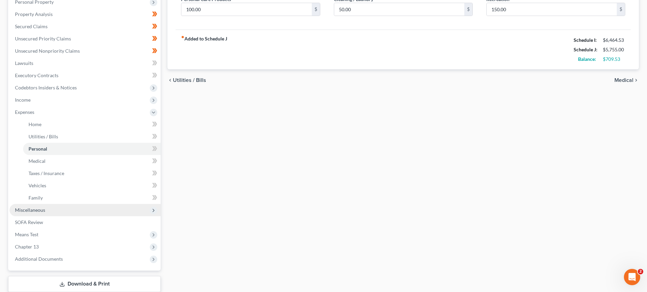
click at [28, 206] on span "Miscellaneous" at bounding box center [85, 210] width 151 height 12
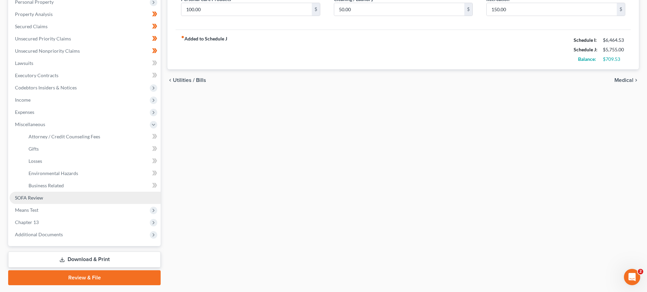
click at [32, 193] on link "SOFA Review" at bounding box center [85, 198] width 151 height 12
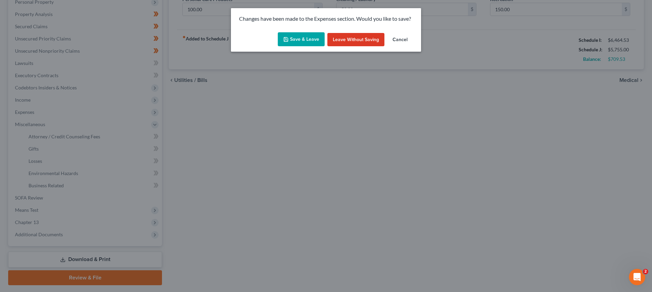
drag, startPoint x: 288, startPoint y: 41, endPoint x: 292, endPoint y: 44, distance: 4.6
click at [287, 41] on polyline "button" at bounding box center [286, 40] width 2 height 2
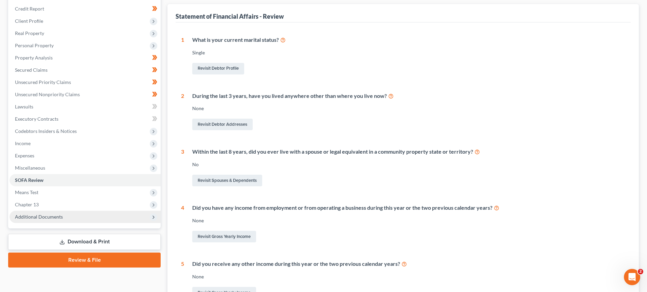
scroll to position [102, 0]
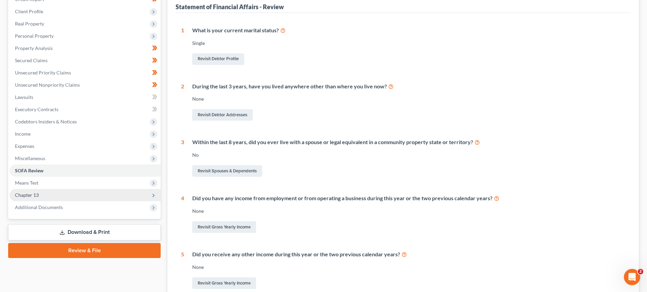
click at [34, 195] on span "Chapter 13" at bounding box center [27, 195] width 24 height 6
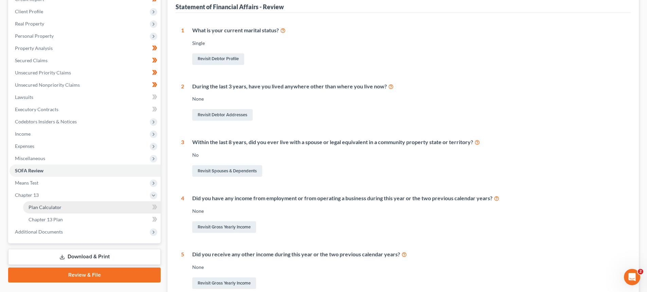
click at [39, 204] on span "Plan Calculator" at bounding box center [45, 207] width 33 height 6
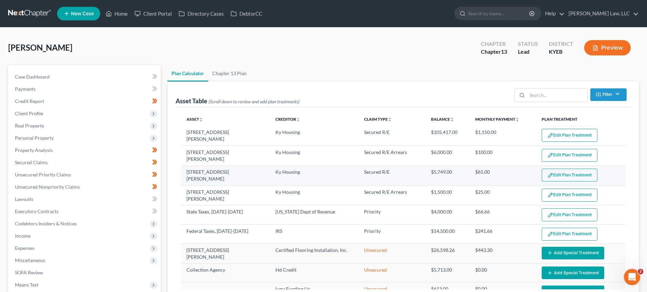
select select "59"
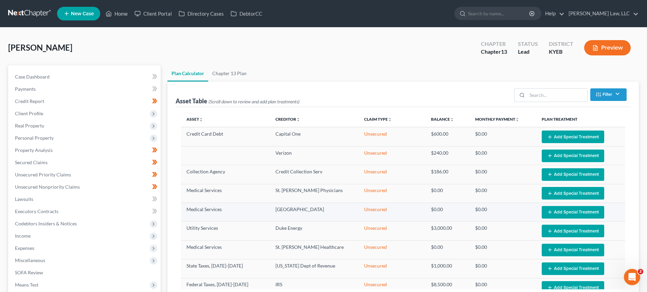
scroll to position [183, 0]
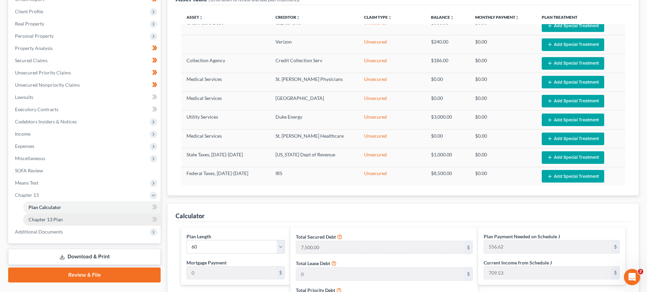
click at [40, 216] on span "Chapter 13 Plan" at bounding box center [46, 219] width 34 height 6
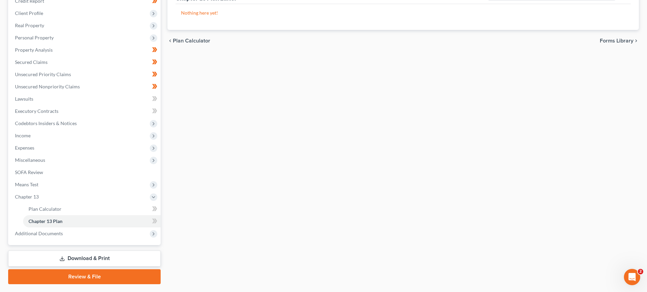
scroll to position [102, 0]
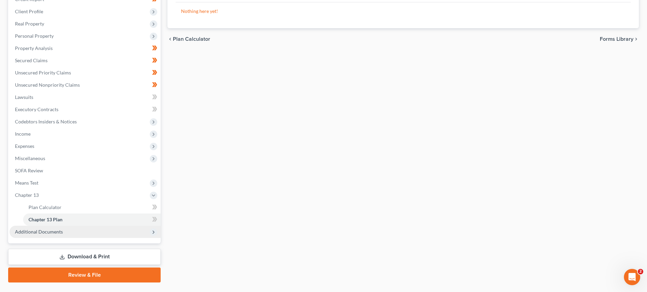
click at [34, 236] on span "Additional Documents" at bounding box center [85, 232] width 151 height 12
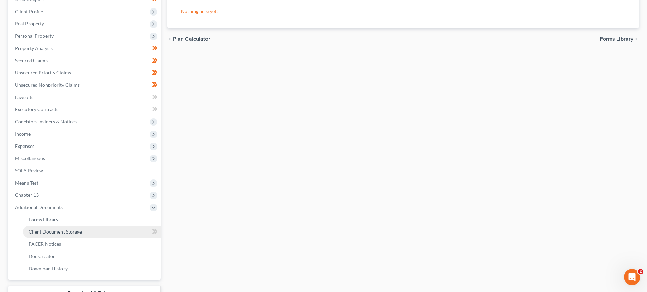
click at [44, 234] on link "Client Document Storage" at bounding box center [92, 232] width 138 height 12
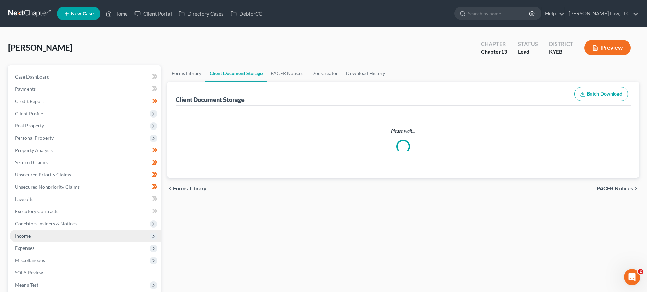
select select "7"
select select "12"
select select "7"
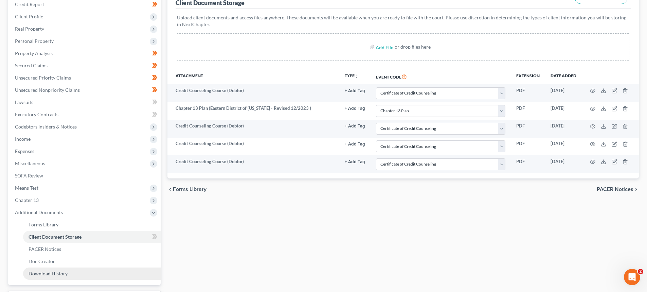
scroll to position [136, 0]
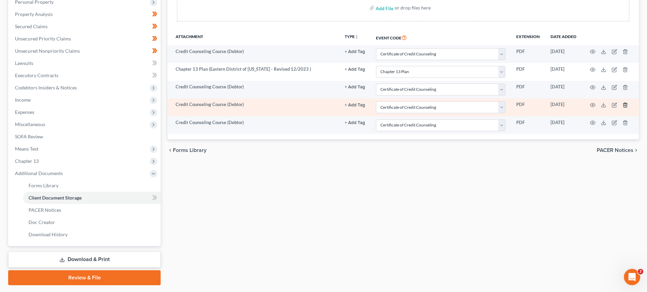
click at [625, 104] on icon "button" at bounding box center [625, 104] width 5 height 5
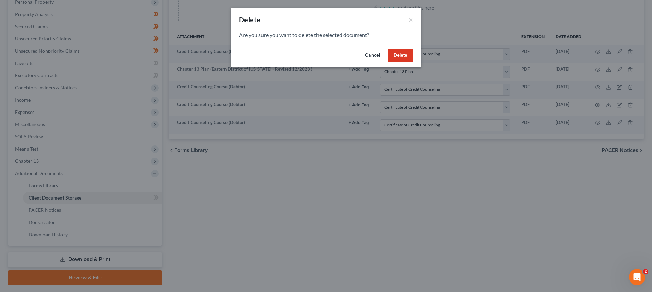
click at [402, 53] on button "Delete" at bounding box center [400, 56] width 25 height 14
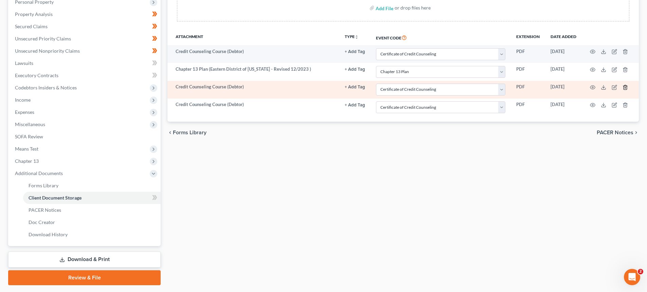
click at [623, 86] on icon "button" at bounding box center [625, 87] width 5 height 5
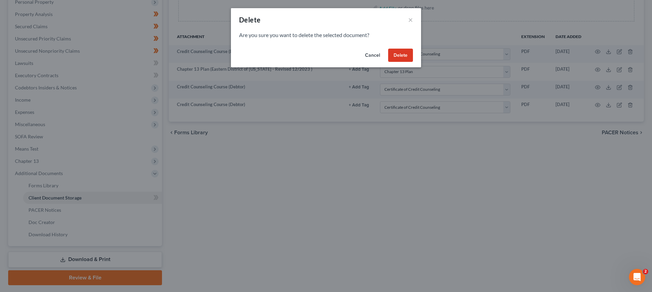
click at [410, 54] on button "Delete" at bounding box center [400, 56] width 25 height 14
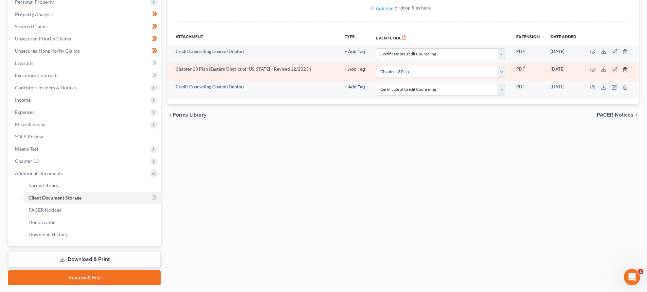
click at [623, 69] on icon "button" at bounding box center [625, 69] width 5 height 5
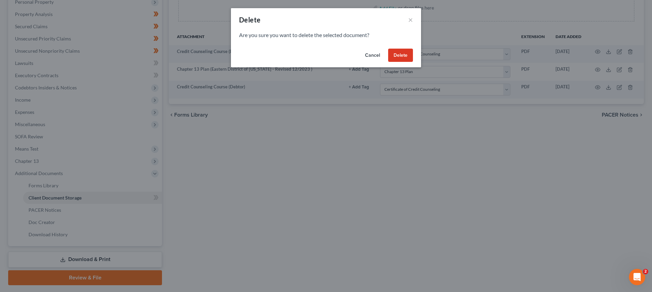
click at [391, 53] on button "Delete" at bounding box center [400, 56] width 25 height 14
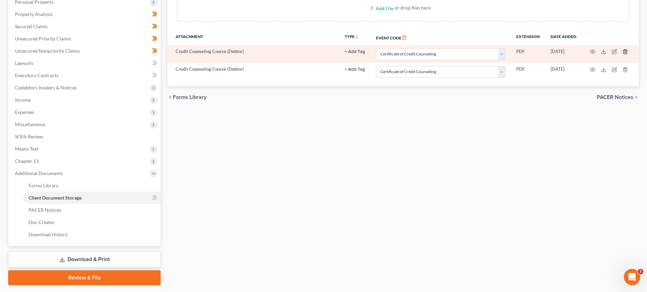
click at [623, 51] on icon "button" at bounding box center [625, 51] width 5 height 5
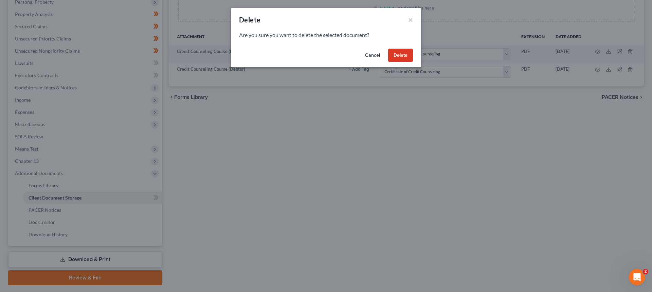
click at [407, 50] on button "Delete" at bounding box center [400, 56] width 25 height 14
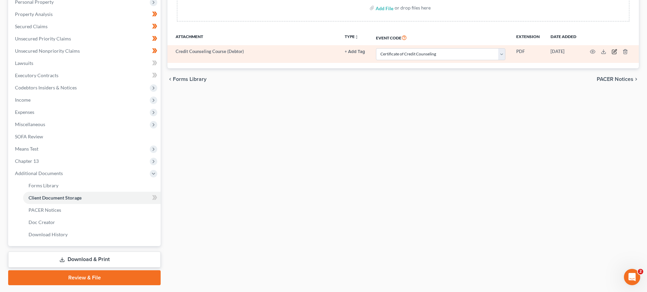
click at [615, 52] on icon "button" at bounding box center [614, 51] width 3 height 3
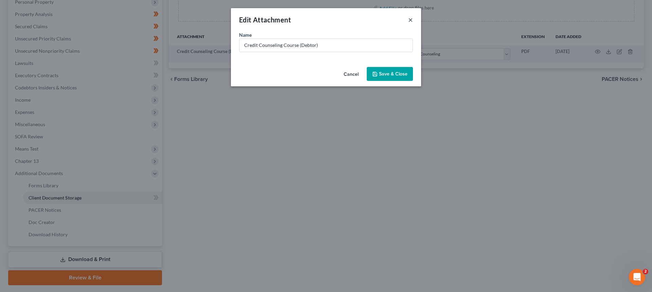
click at [409, 19] on button "×" at bounding box center [410, 20] width 5 height 8
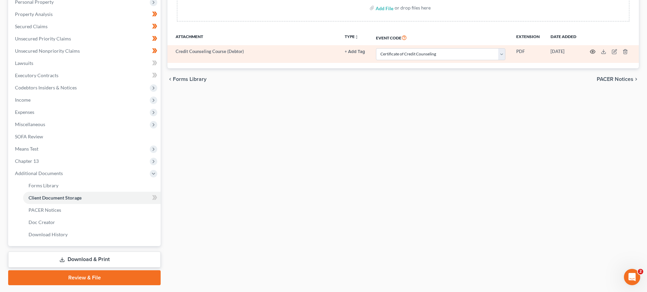
click at [591, 52] on icon "button" at bounding box center [592, 51] width 5 height 5
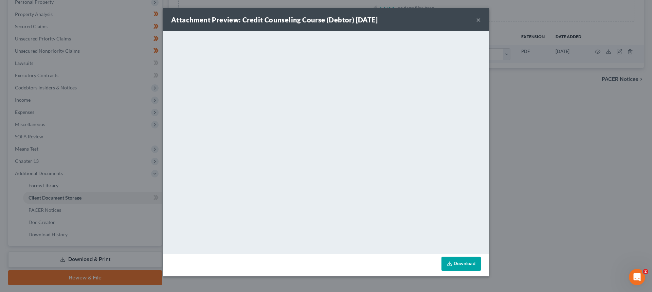
click at [478, 21] on button "×" at bounding box center [478, 20] width 5 height 8
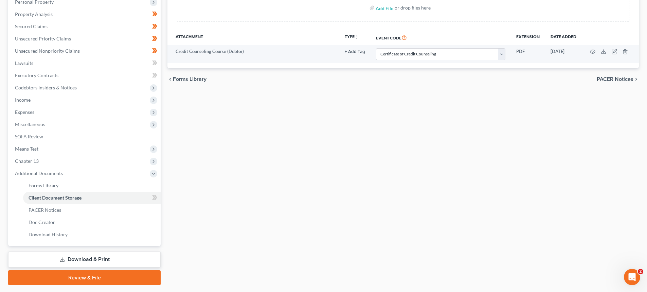
scroll to position [155, 0]
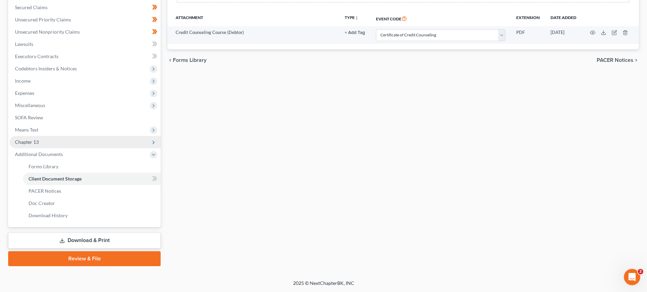
click at [49, 141] on span "Chapter 13" at bounding box center [85, 142] width 151 height 12
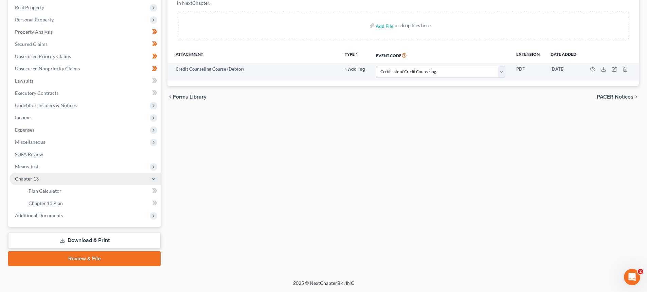
scroll to position [118, 0]
click at [323, 144] on div "Forms Library Client Document Storage PACER Notices Doc Creator Download Histor…" at bounding box center [403, 106] width 478 height 319
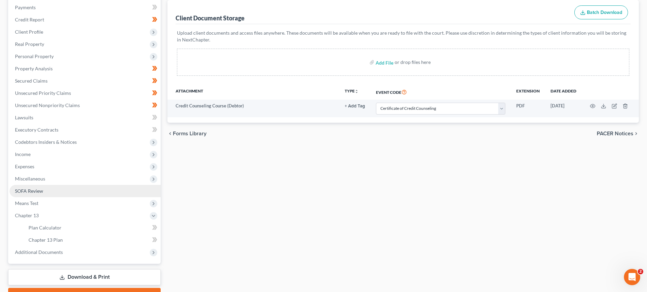
scroll to position [84, 0]
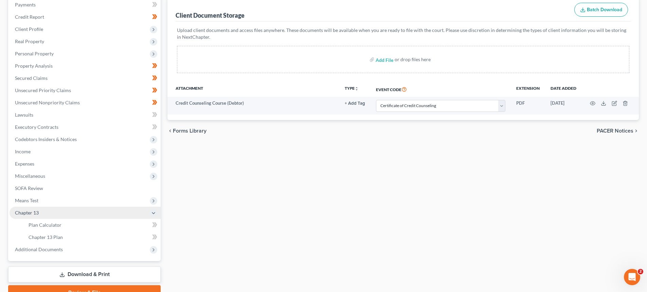
click at [28, 215] on span "Chapter 13" at bounding box center [27, 213] width 24 height 6
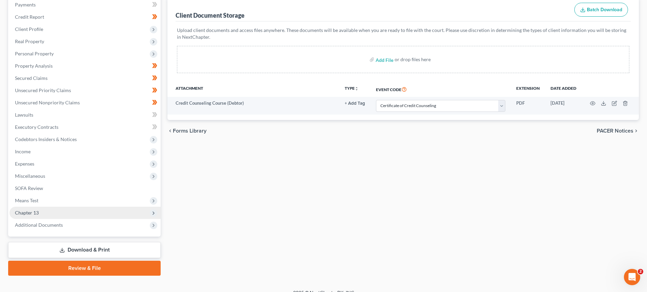
click at [37, 212] on span "Chapter 13" at bounding box center [27, 213] width 24 height 6
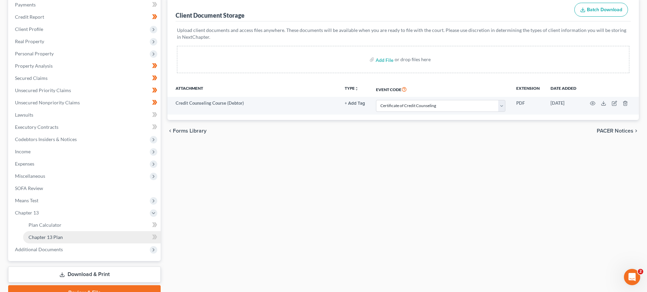
click at [54, 237] on span "Chapter 13 Plan" at bounding box center [46, 237] width 34 height 6
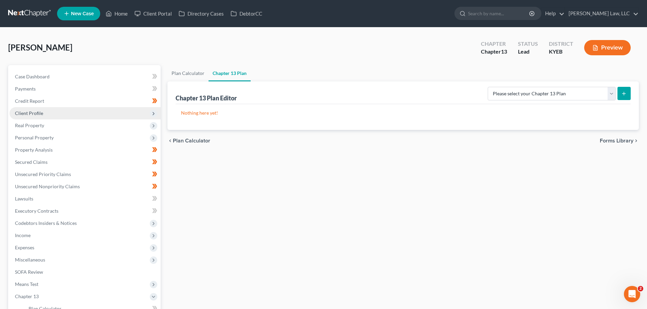
click at [29, 113] on span "Client Profile" at bounding box center [29, 113] width 28 height 6
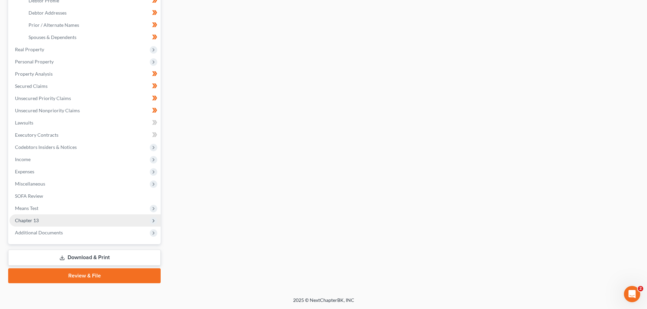
click at [53, 223] on span "Chapter 13" at bounding box center [85, 221] width 151 height 12
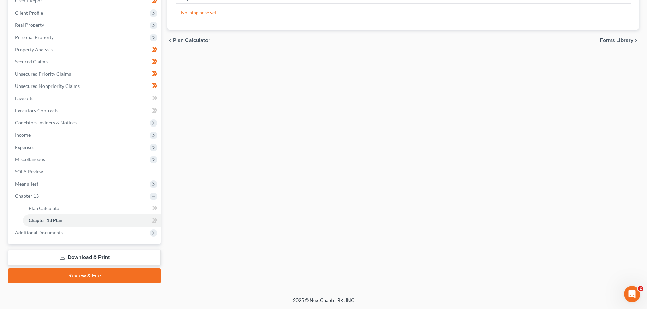
scroll to position [101, 0]
click at [56, 210] on span "Plan Calculator" at bounding box center [45, 208] width 33 height 6
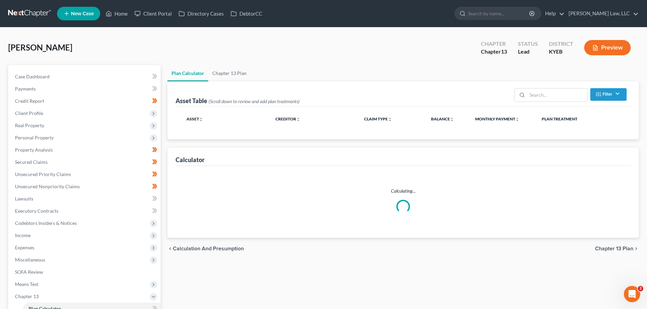
select select "59"
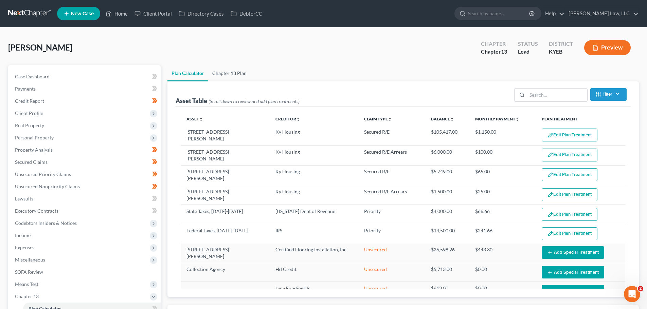
click at [227, 76] on link "Chapter 13 Plan" at bounding box center [229, 73] width 42 height 16
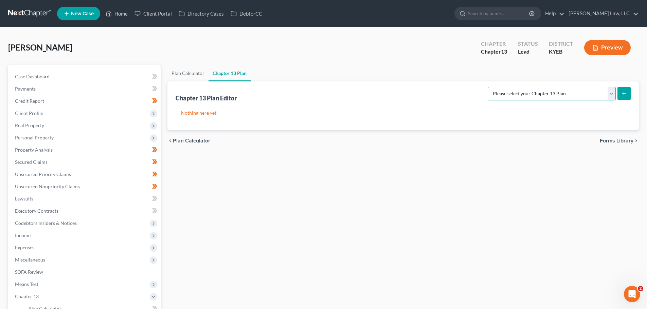
click at [551, 96] on select "Please select your Chapter 13 Plan Eastern District of Kentucky - Plan Revised …" at bounding box center [552, 94] width 128 height 14
select select "3"
click at [488, 87] on select "Please select your Chapter 13 Plan Eastern District of Kentucky - Plan Revised …" at bounding box center [552, 94] width 128 height 14
click at [626, 94] on icon "submit" at bounding box center [623, 93] width 5 height 5
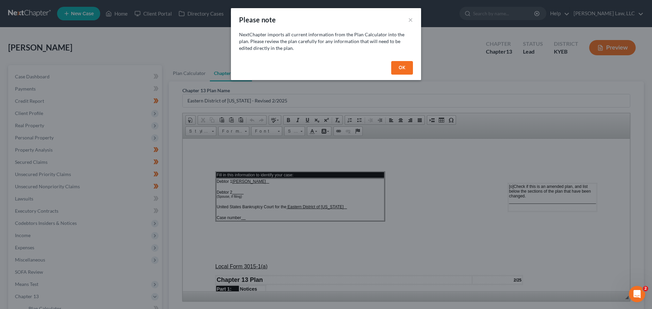
click at [403, 71] on button "OK" at bounding box center [402, 68] width 22 height 14
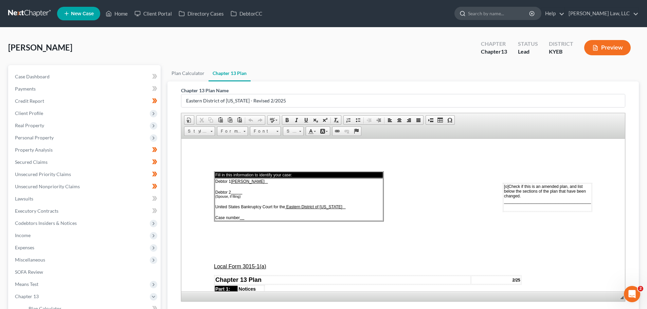
click at [475, 10] on input "search" at bounding box center [499, 13] width 62 height 13
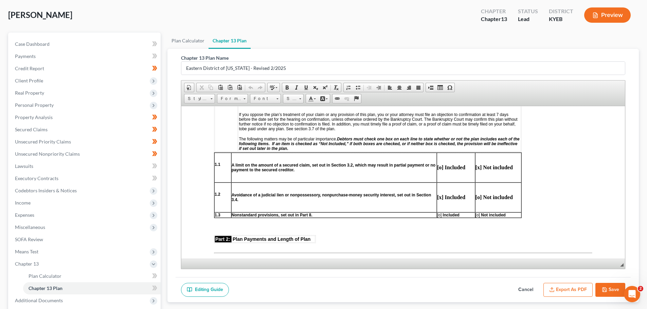
scroll to position [238, 0]
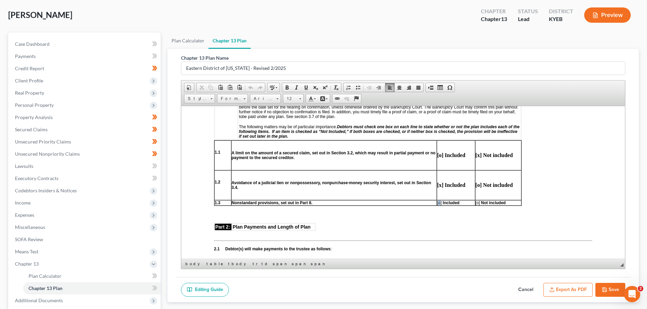
click at [439, 205] on table "1.1 A limit on the amount of a secured claim, set out in Section 3.2, which may…" at bounding box center [368, 173] width 308 height 66
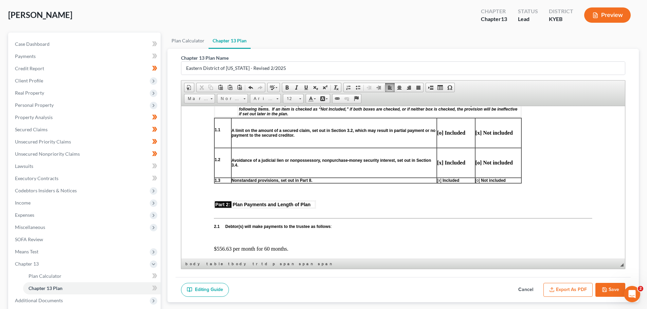
scroll to position [306, 0]
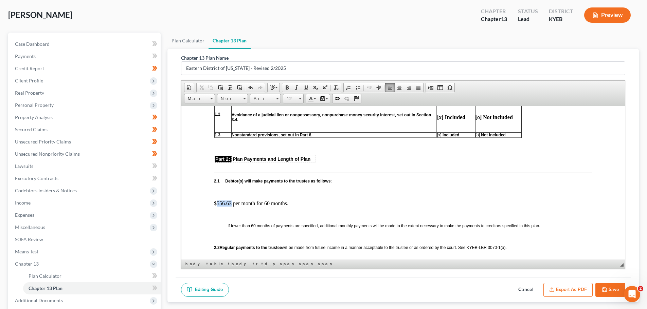
drag, startPoint x: 231, startPoint y: 203, endPoint x: 217, endPoint y: 203, distance: 13.6
click at [217, 203] on p "$556.63 per month for 60 months." at bounding box center [403, 203] width 378 height 6
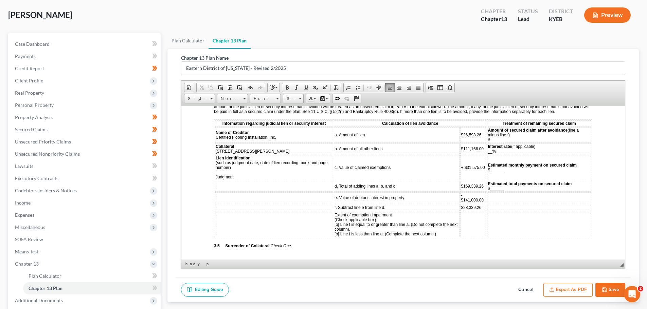
scroll to position [849, 0]
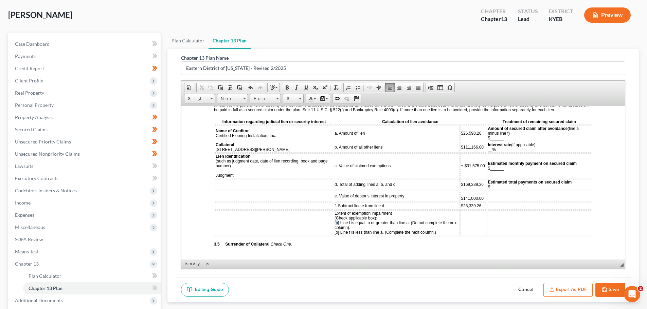
click at [335, 229] on span "Extent of exemption impairment (Check applicable box): [o] Line f is equal to o…" at bounding box center [396, 223] width 123 height 24
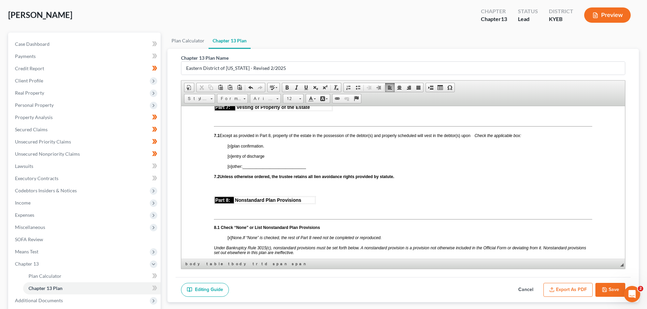
scroll to position [1596, 0]
click at [230, 147] on span "[o]" at bounding box center [230, 145] width 4 height 5
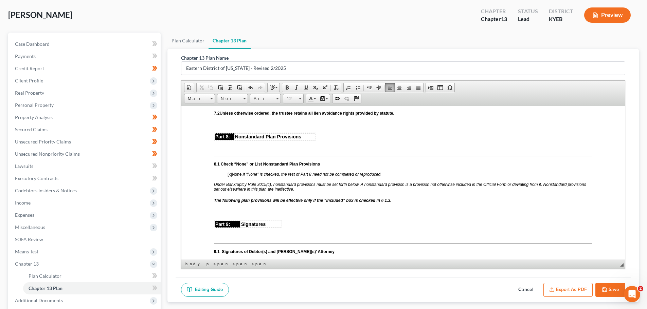
scroll to position [1664, 0]
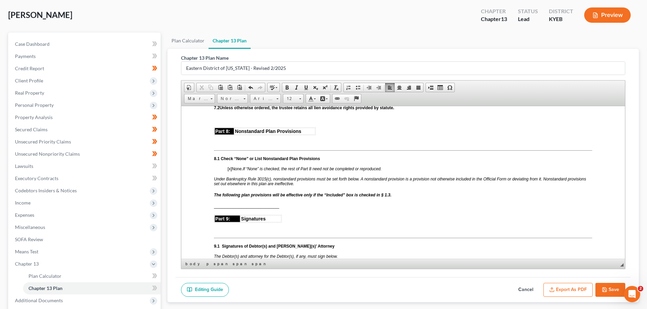
click at [230, 171] on span "[x]" at bounding box center [230, 168] width 4 height 5
click at [229, 209] on span "________________________" at bounding box center [246, 206] width 65 height 6
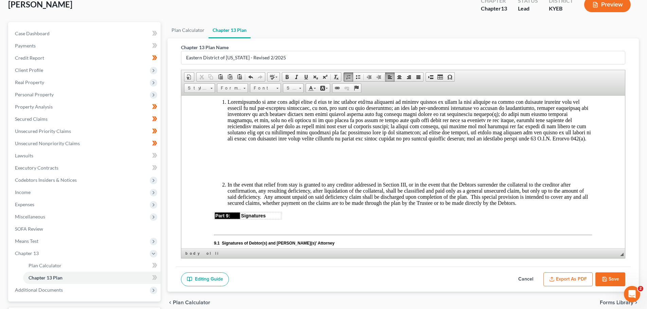
scroll to position [1766, 0]
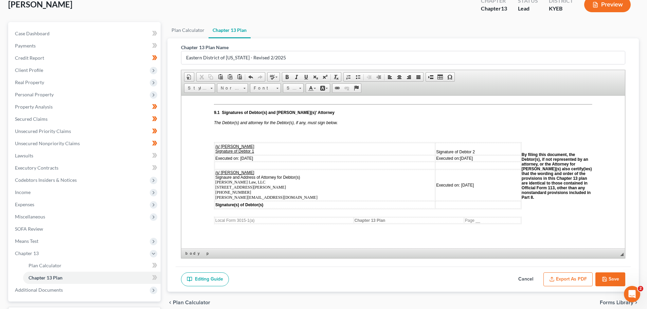
scroll to position [1863, 0]
click at [237, 162] on span "Executed on: 09/04/2025" at bounding box center [234, 159] width 38 height 5
click at [247, 162] on span "Executed on: 09/04/2025" at bounding box center [234, 159] width 38 height 5
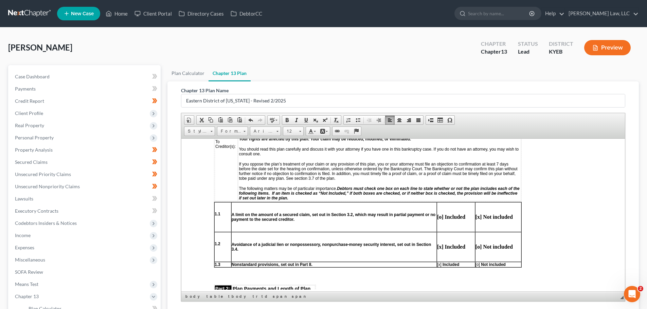
scroll to position [238, 0]
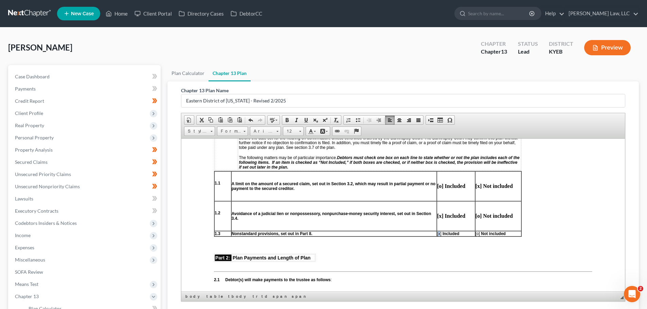
click at [439, 233] on span "[x]" at bounding box center [439, 233] width 4 height 5
click at [477, 235] on span "[o]" at bounding box center [477, 233] width 4 height 5
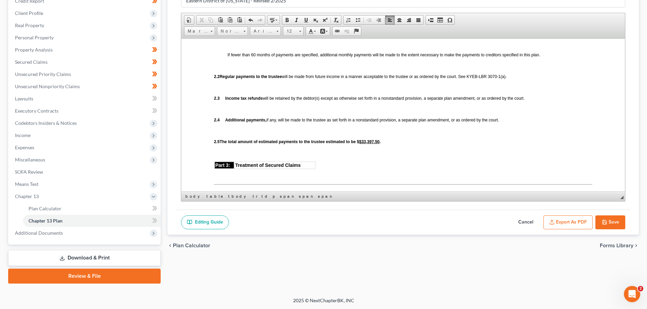
scroll to position [101, 0]
drag, startPoint x: 619, startPoint y: 224, endPoint x: 559, endPoint y: 246, distance: 63.4
click at [559, 246] on ui-view "Plan Calculator Chapter 13 Plan Chapter 13 Plan Name Eastern District of Kentuc…" at bounding box center [402, 111] width 471 height 292
click at [556, 227] on button "Export as PDF" at bounding box center [567, 222] width 49 height 14
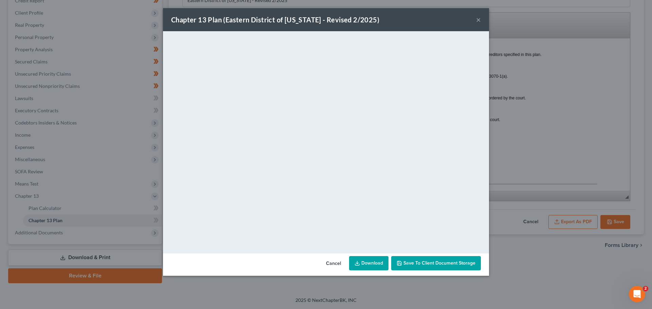
click at [374, 258] on link "Download" at bounding box center [368, 263] width 39 height 14
click at [401, 265] on polyline "button" at bounding box center [399, 265] width 2 height 2
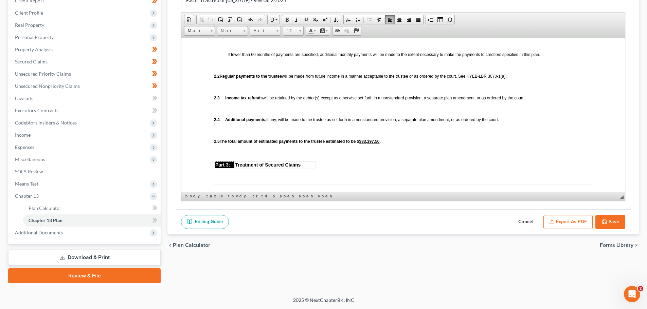
click at [604, 227] on button "Save" at bounding box center [610, 222] width 30 height 14
select select "3"
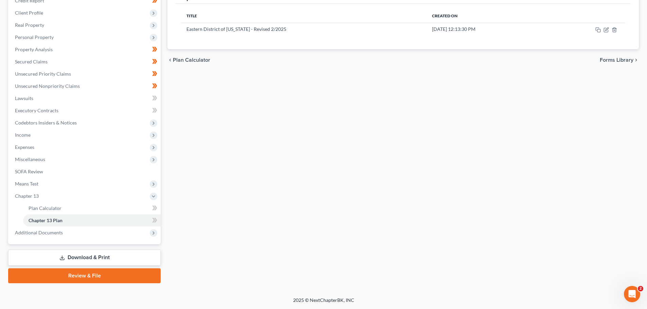
click at [69, 256] on link "Download & Print" at bounding box center [84, 258] width 152 height 16
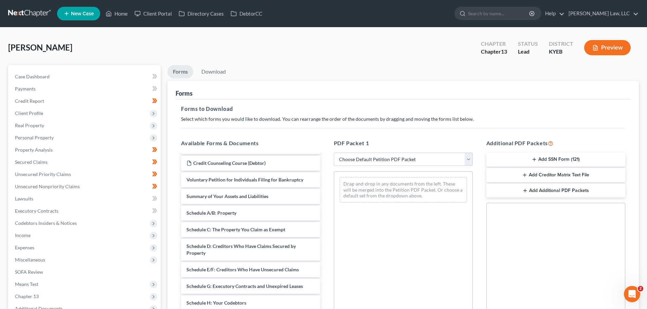
scroll to position [34, 0]
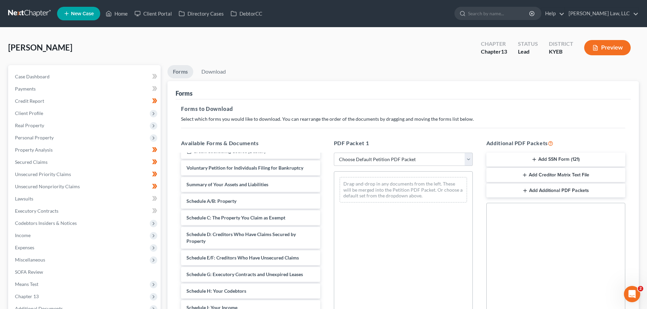
click at [382, 167] on div "PDF Packet 1 Choose Default Petition PDF Packet Complete Bankruptcy Petition (a…" at bounding box center [403, 249] width 152 height 230
drag, startPoint x: 383, startPoint y: 155, endPoint x: 383, endPoint y: 162, distance: 7.1
click at [383, 155] on select "Choose Default Petition PDF Packet Complete Bankruptcy Petition (all forms and …" at bounding box center [403, 160] width 139 height 14
select select "0"
click at [334, 153] on select "Choose Default Petition PDF Packet Complete Bankruptcy Petition (all forms and …" at bounding box center [403, 160] width 139 height 14
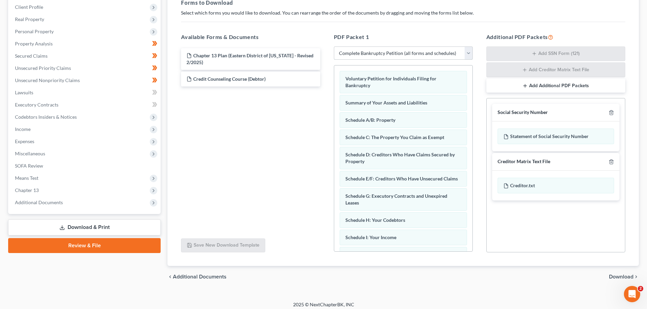
scroll to position [111, 0]
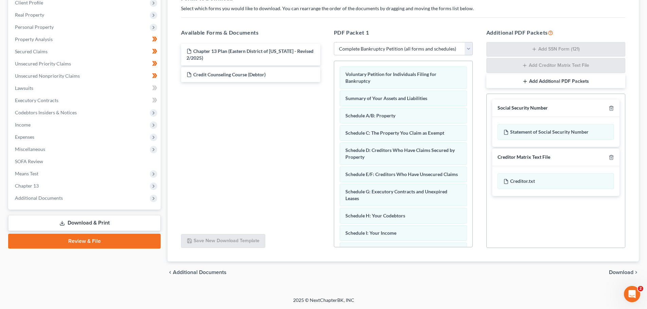
click at [628, 270] on span "Download" at bounding box center [621, 272] width 24 height 5
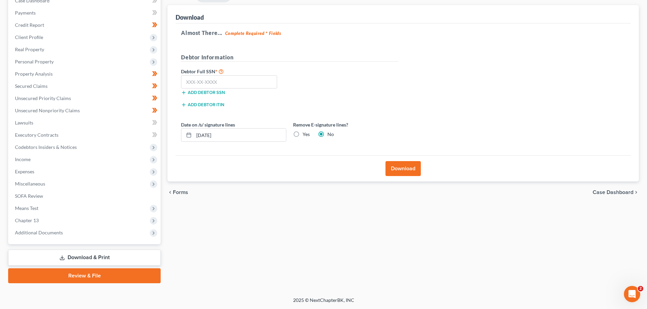
scroll to position [76, 0]
click at [202, 81] on input "text" at bounding box center [229, 82] width 96 height 14
type input "401-41-2412"
click at [405, 163] on button "Download" at bounding box center [402, 168] width 35 height 15
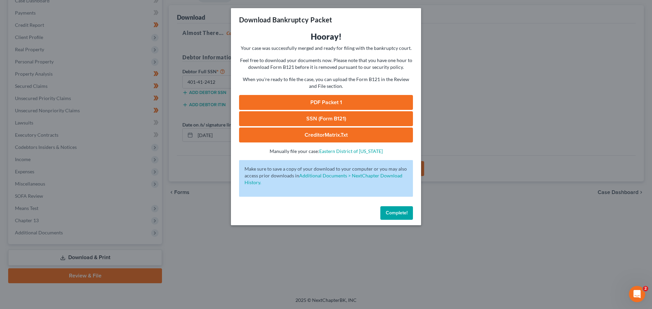
click at [329, 101] on link "PDF Packet 1" at bounding box center [326, 102] width 174 height 15
click at [318, 118] on link "SSN (Form B121)" at bounding box center [326, 118] width 174 height 15
click at [382, 217] on button "Complete!" at bounding box center [396, 213] width 33 height 14
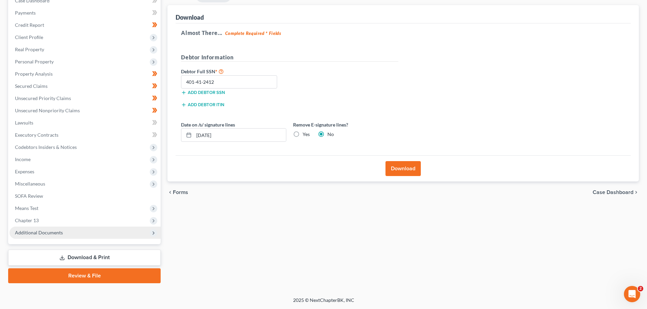
click at [47, 234] on span "Additional Documents" at bounding box center [39, 233] width 48 height 6
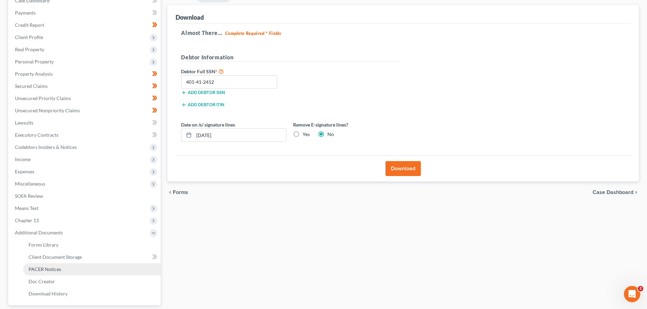
click at [56, 268] on span "PACER Notices" at bounding box center [45, 270] width 33 height 6
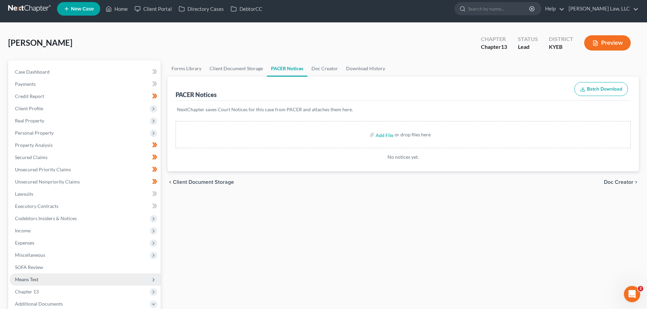
scroll to position [137, 0]
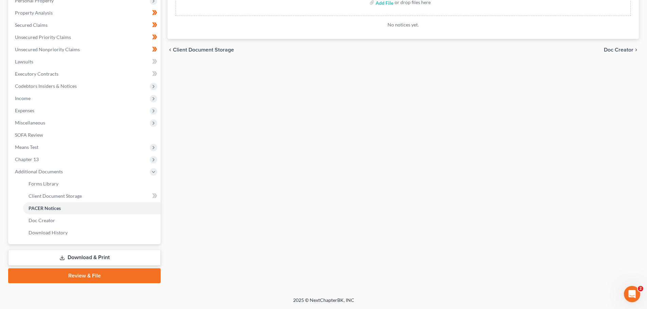
click at [86, 277] on link "Review & File" at bounding box center [84, 276] width 152 height 15
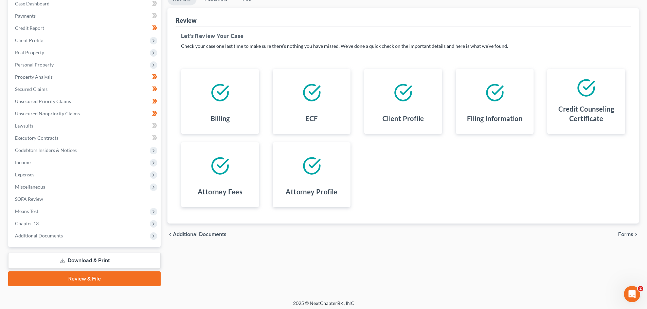
scroll to position [76, 0]
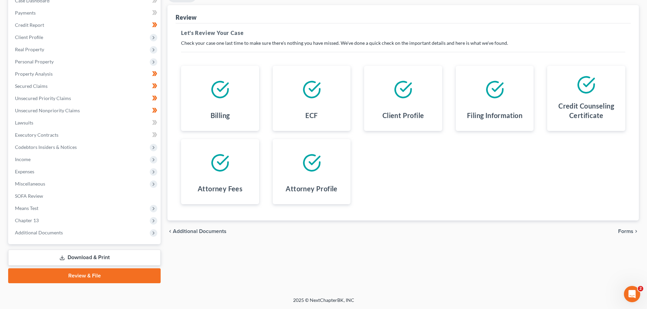
click at [630, 229] on span "Forms" at bounding box center [625, 231] width 15 height 5
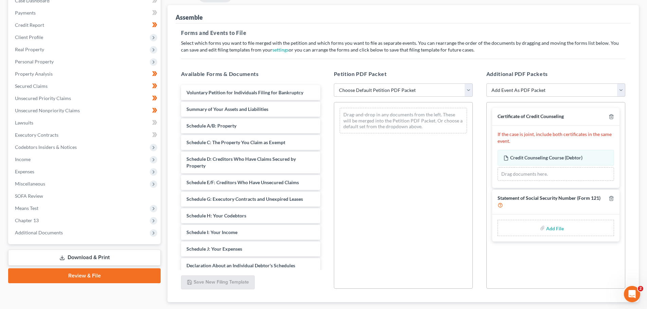
click at [358, 99] on div "Petition PDF Packet Choose Default Petition PDF Packet Complete Bankruptcy Peti…" at bounding box center [403, 180] width 152 height 230
drag, startPoint x: 359, startPoint y: 92, endPoint x: 359, endPoint y: 96, distance: 4.8
click at [359, 92] on select "Choose Default Petition PDF Packet Complete Bankruptcy Petition (all forms and …" at bounding box center [403, 91] width 139 height 14
select select "0"
click at [334, 84] on select "Choose Default Petition PDF Packet Complete Bankruptcy Petition (all forms and …" at bounding box center [403, 91] width 139 height 14
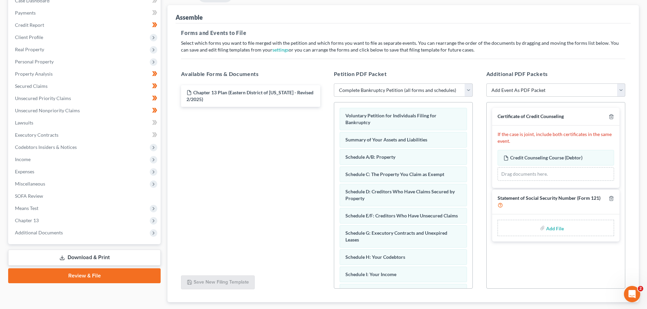
click at [556, 232] on input "file" at bounding box center [554, 228] width 16 height 12
type input "C:\fakepath\[PERSON_NAME] - Form 121.pdf"
click at [519, 94] on select "Add Event As PDF Packet Amended Schedules A-H, Mailing Matrix Amended Statement…" at bounding box center [555, 91] width 139 height 14
select select "8"
click at [486, 84] on select "Add Event As PDF Packet Amended Schedules A-H, Mailing Matrix Amended Statement…" at bounding box center [555, 91] width 139 height 14
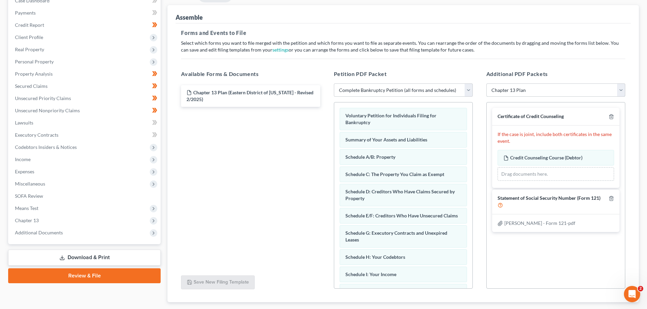
select select
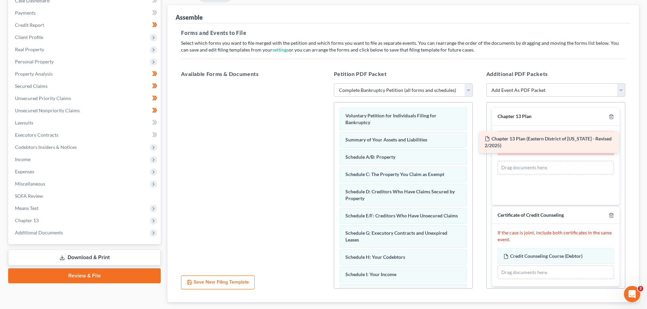
drag, startPoint x: 229, startPoint y: 97, endPoint x: 538, endPoint y: 148, distance: 313.6
click at [325, 84] on div "Chapter 13 Plan (Eastern District of [US_STATE] - Revised 2/2025) Chapter 13 Pl…" at bounding box center [251, 84] width 150 height 0
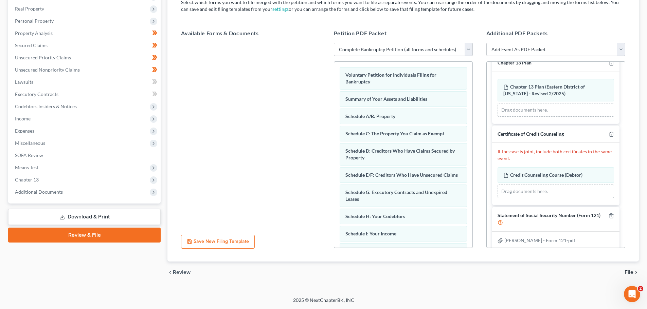
scroll to position [20, 0]
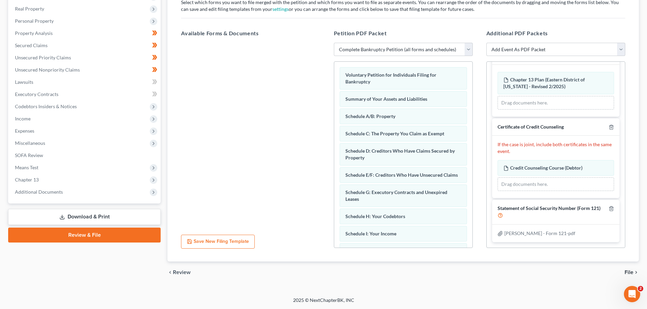
click at [636, 275] on icon "chevron_right" at bounding box center [635, 272] width 5 height 5
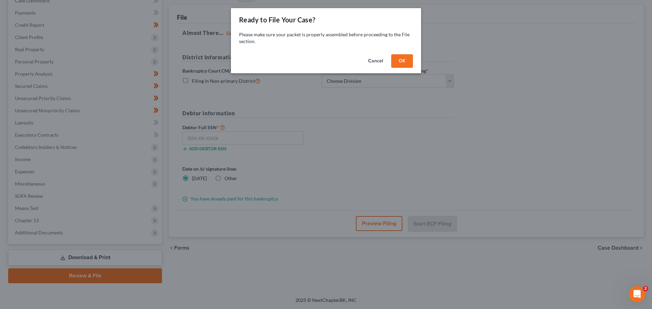
click at [404, 57] on button "OK" at bounding box center [402, 61] width 22 height 14
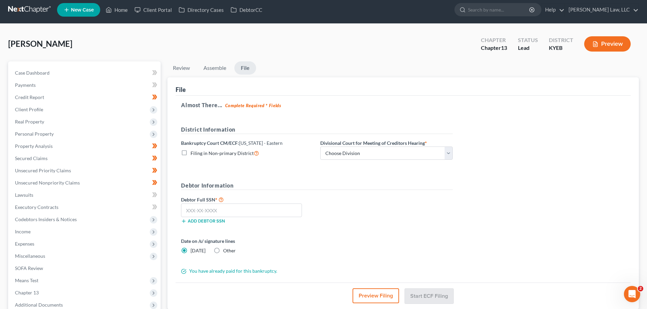
scroll to position [0, 0]
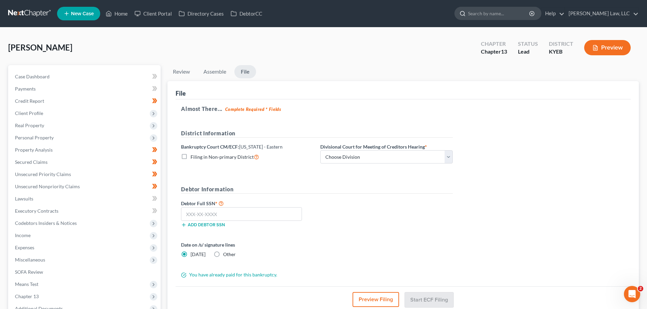
click at [509, 13] on input "search" at bounding box center [499, 13] width 62 height 13
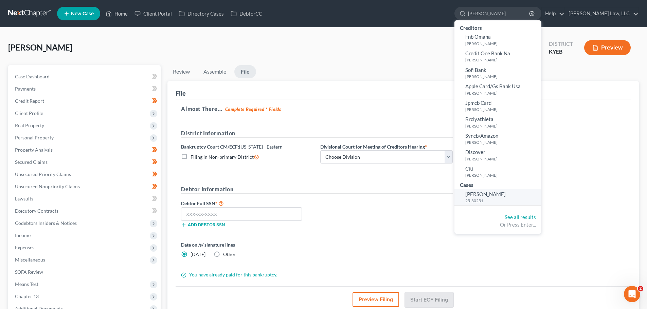
type input "gossett"
click at [478, 194] on span "[PERSON_NAME]" at bounding box center [485, 194] width 40 height 6
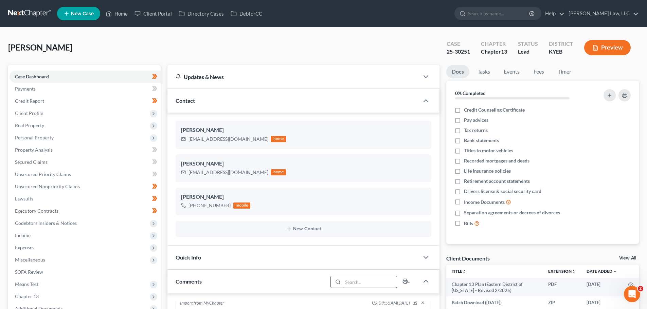
scroll to position [138, 0]
click at [37, 10] on link at bounding box center [29, 13] width 43 height 12
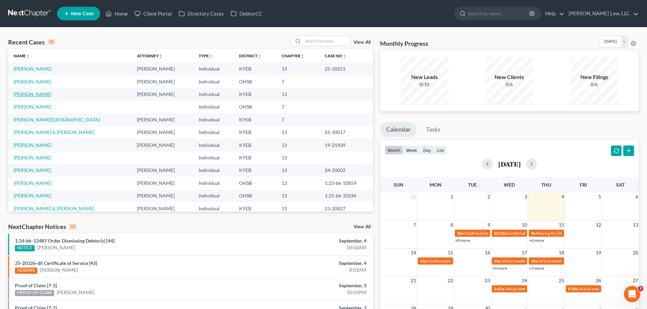
click at [32, 92] on link "[PERSON_NAME]" at bounding box center [33, 94] width 38 height 6
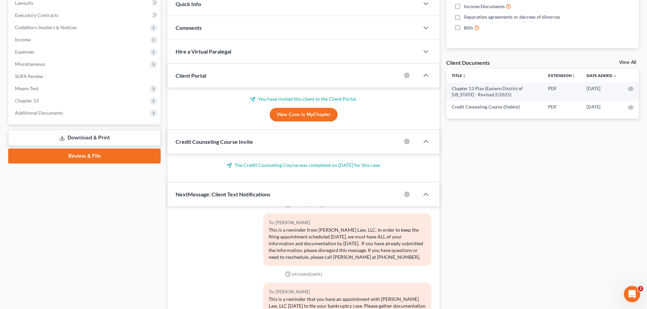
scroll to position [204, 0]
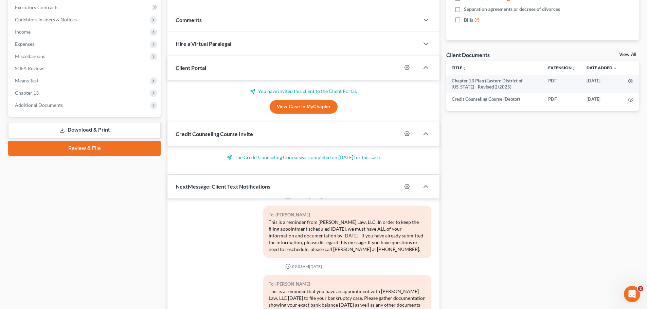
click at [50, 145] on link "Review & File" at bounding box center [84, 148] width 152 height 15
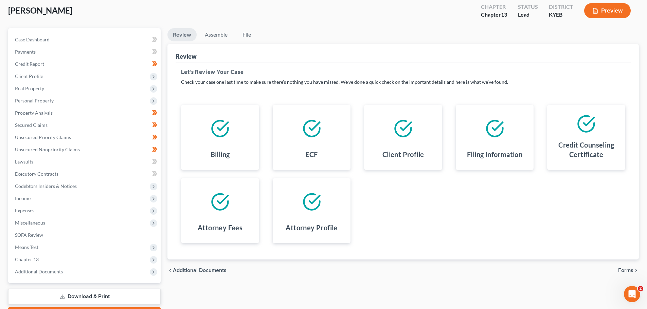
scroll to position [76, 0]
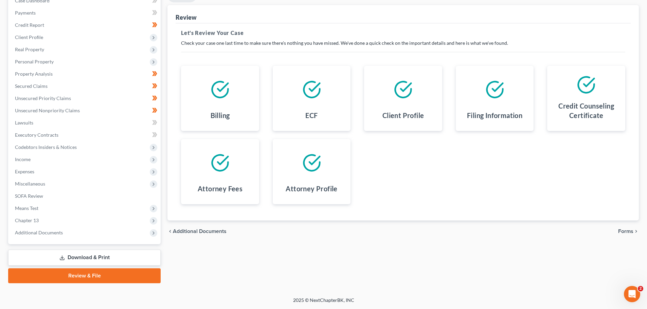
click at [630, 236] on div "chevron_left Additional Documents Forms chevron_right" at bounding box center [402, 232] width 471 height 22
click at [629, 234] on span "Forms" at bounding box center [625, 231] width 15 height 5
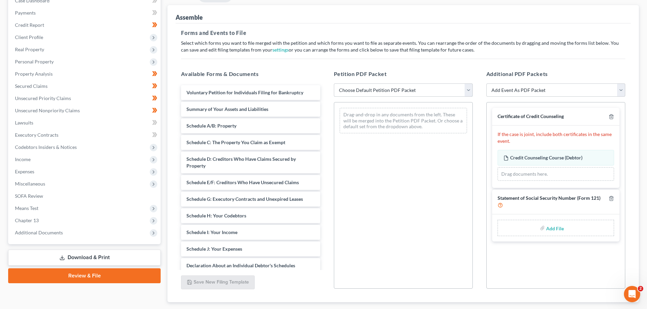
click at [341, 92] on select "Choose Default Petition PDF Packet Complete Bankruptcy Petition (all forms and …" at bounding box center [403, 91] width 139 height 14
select select "0"
click at [334, 84] on select "Choose Default Petition PDF Packet Complete Bankruptcy Petition (all forms and …" at bounding box center [403, 91] width 139 height 14
click at [560, 88] on select "Add Event As PDF Packet Amended Schedules A-H, Mailing Matrix Amended Statement…" at bounding box center [555, 91] width 139 height 14
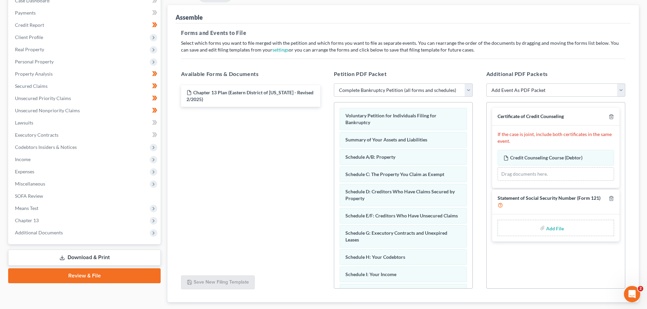
select select "8"
click at [486, 84] on select "Add Event As PDF Packet Amended Schedules A-H, Mailing Matrix Amended Statement…" at bounding box center [555, 91] width 139 height 14
select select
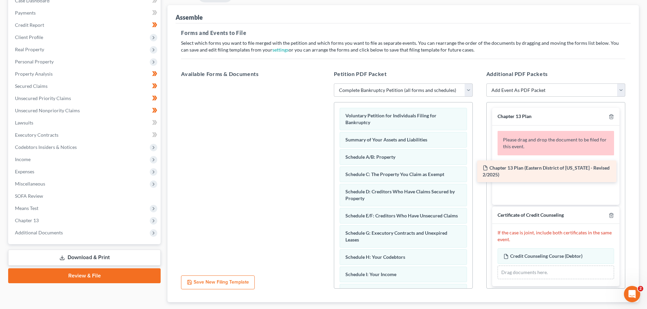
drag, startPoint x: 268, startPoint y: 95, endPoint x: 568, endPoint y: 171, distance: 309.3
click at [325, 84] on div "Chapter 13 Plan (Eastern District of [US_STATE] - Revised 2/2025) Chapter 13 Pl…" at bounding box center [251, 84] width 150 height 0
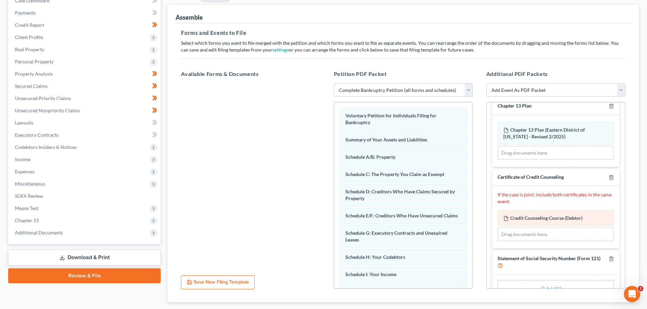
scroll to position [30, 0]
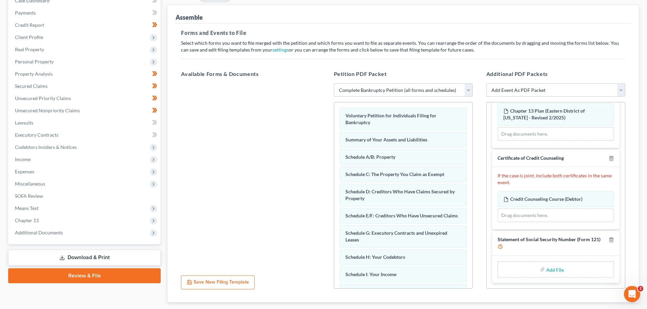
click at [551, 272] on input "file" at bounding box center [554, 270] width 16 height 12
type input "C:\fakepath\[PERSON_NAME] - Form 121.pdf"
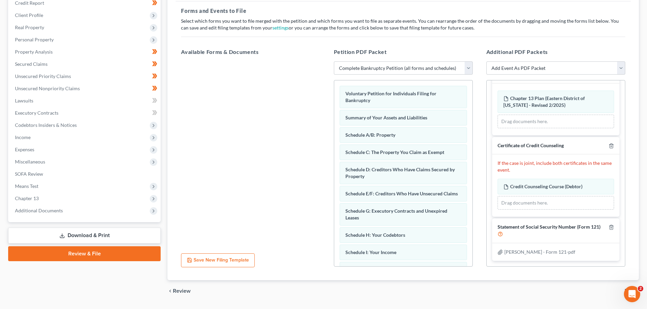
scroll to position [117, 0]
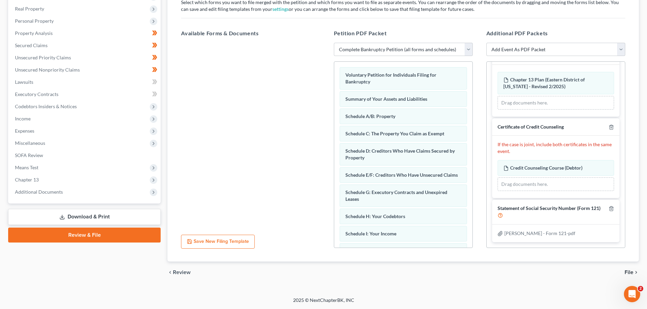
click at [627, 274] on span "File" at bounding box center [629, 272] width 9 height 5
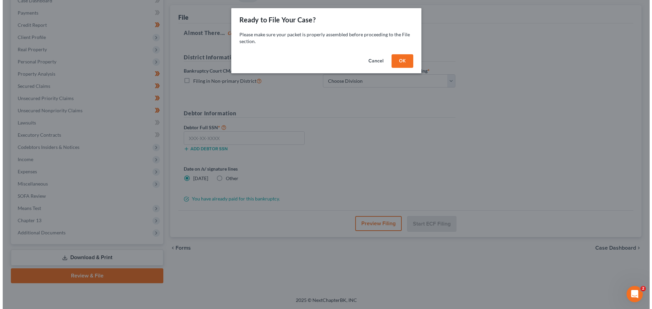
scroll to position [76, 0]
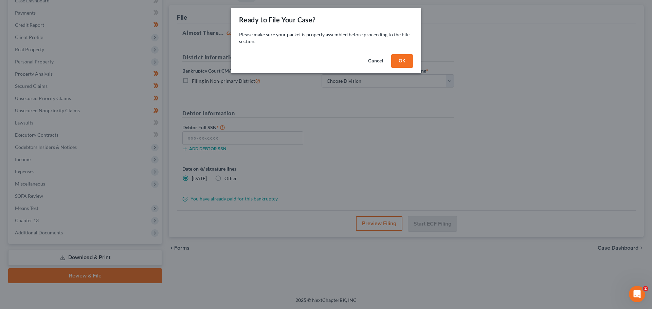
click at [401, 62] on button "OK" at bounding box center [402, 61] width 22 height 14
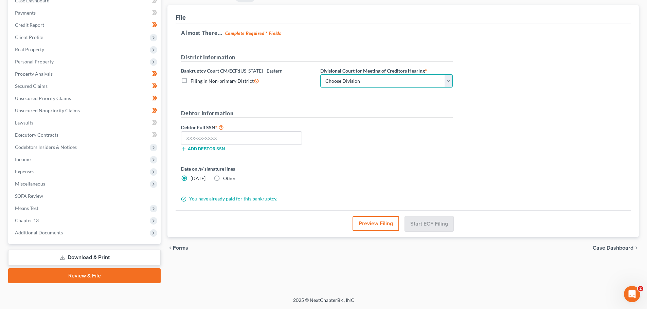
click at [342, 80] on select "Choose Division Ashland [GEOGRAPHIC_DATA] [GEOGRAPHIC_DATA] [GEOGRAPHIC_DATA] […" at bounding box center [386, 81] width 132 height 14
select select "1"
click at [320, 74] on select "Choose Division Ashland [GEOGRAPHIC_DATA] [GEOGRAPHIC_DATA] [GEOGRAPHIC_DATA] […" at bounding box center [386, 81] width 132 height 14
click at [239, 139] on input "text" at bounding box center [241, 138] width 121 height 14
type input "401-41-2412"
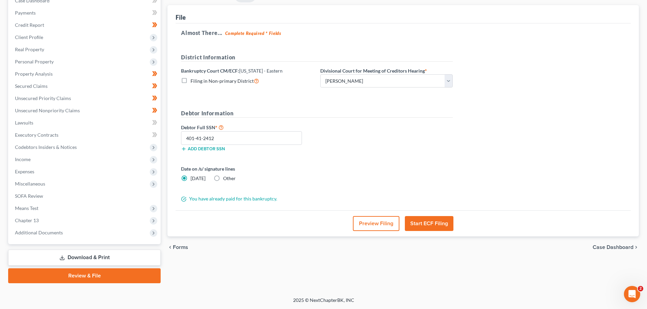
click at [426, 224] on button "Start ECF Filing" at bounding box center [429, 223] width 49 height 15
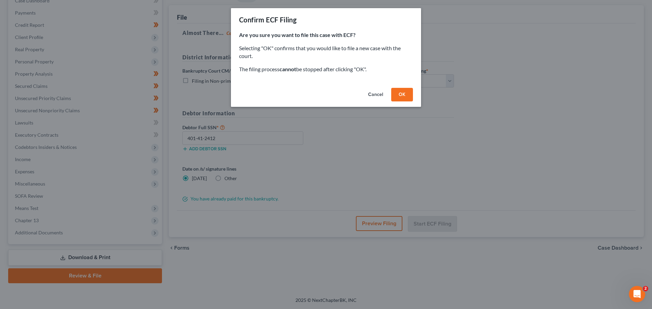
click at [394, 90] on button "OK" at bounding box center [402, 95] width 22 height 14
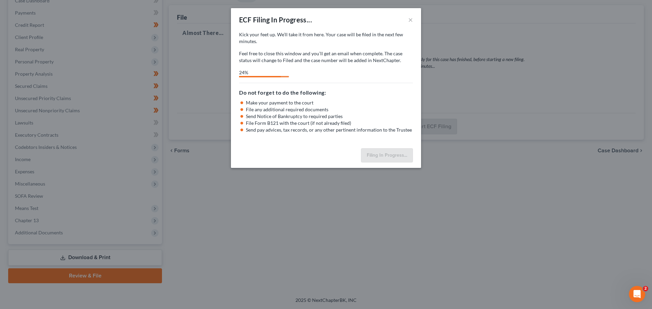
select select "1"
